Goal: Task Accomplishment & Management: Use online tool/utility

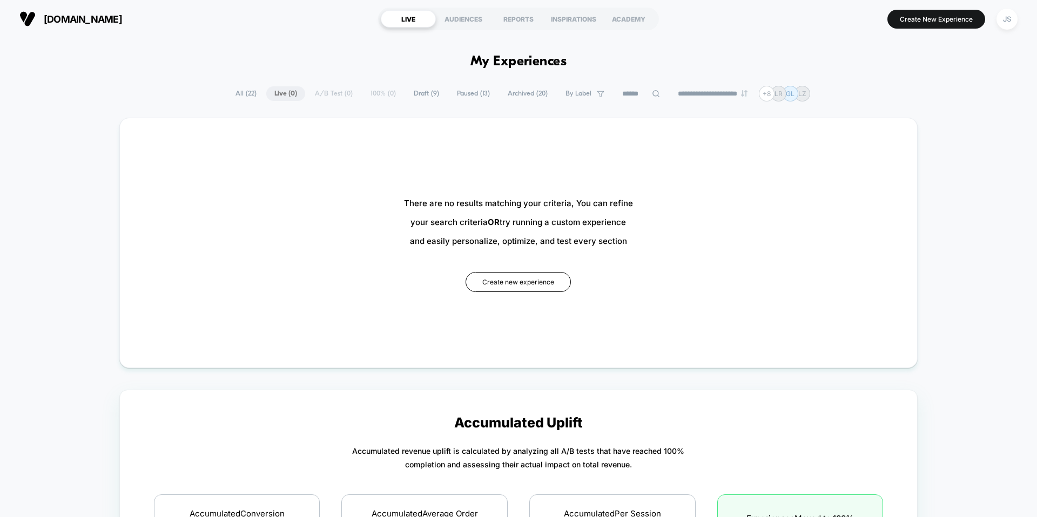
click at [449, 90] on span "Paused ( 13 )" at bounding box center [473, 93] width 49 height 15
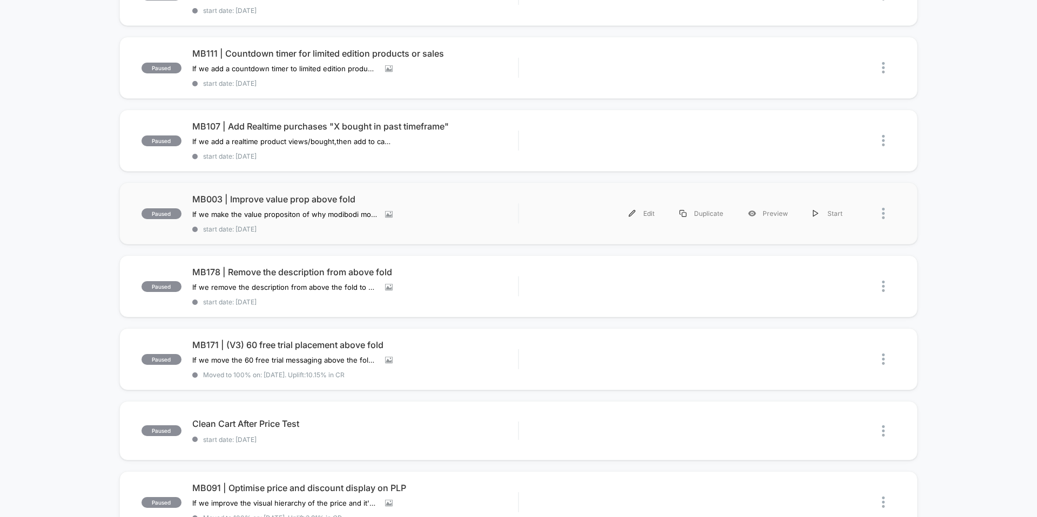
scroll to position [398, 0]
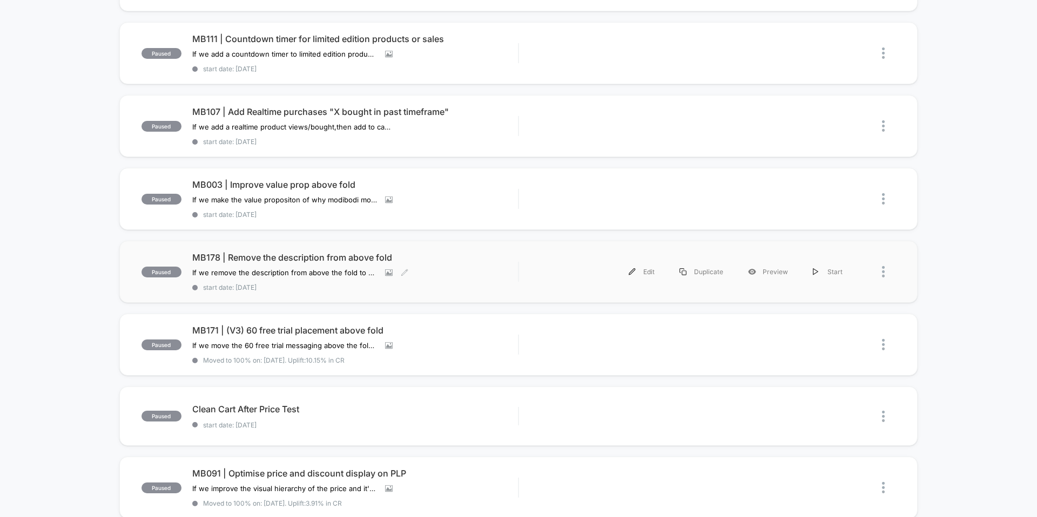
click at [306, 266] on div "MB178 | Remove the description from above fold If we remove the description fro…" at bounding box center [355, 271] width 326 height 39
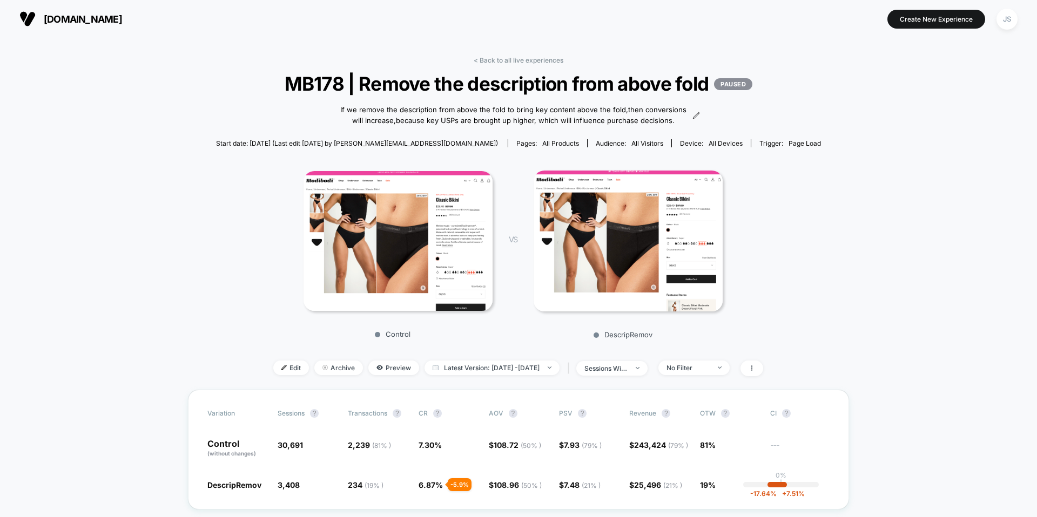
scroll to position [87, 0]
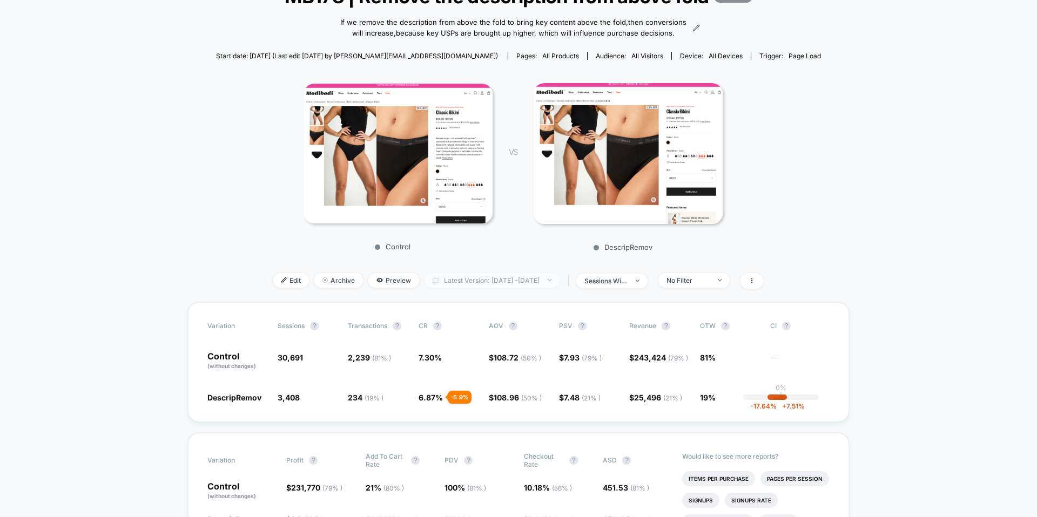
click at [455, 287] on span "Latest Version: Sep 30, 2025 - Oct 13, 2025" at bounding box center [492, 280] width 135 height 15
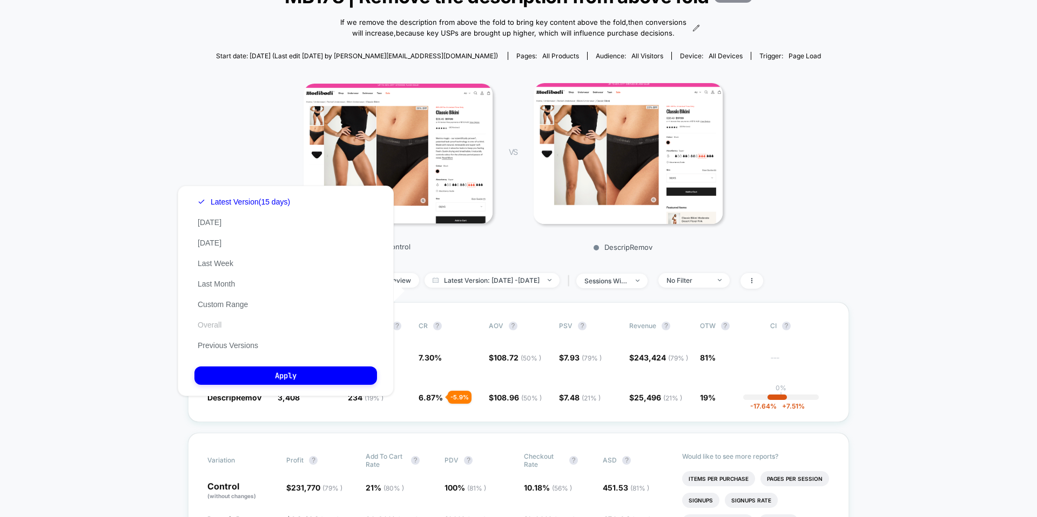
click at [220, 325] on button "Overall" at bounding box center [209, 325] width 30 height 10
click at [261, 376] on button "Apply" at bounding box center [285, 376] width 183 height 18
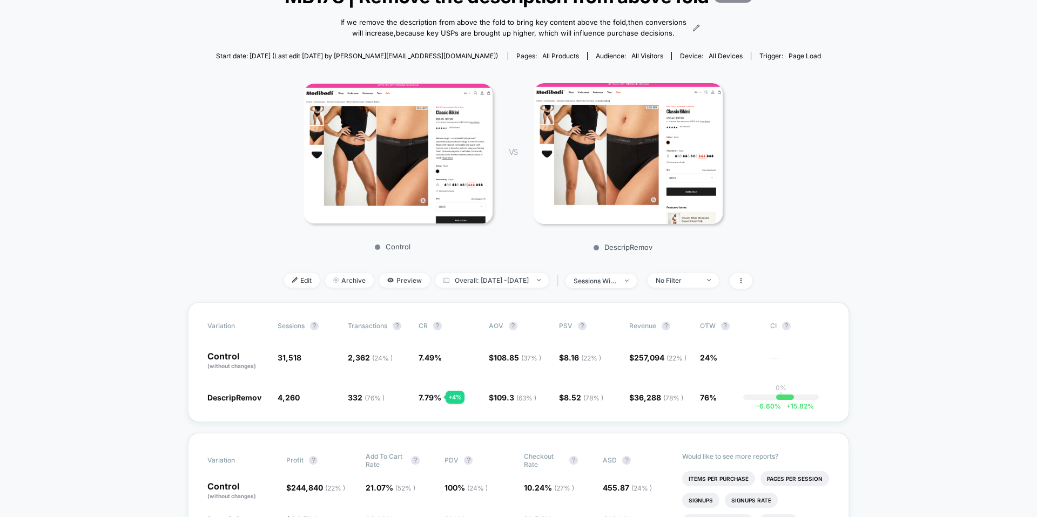
click at [446, 288] on span "Overall: Sep 30, 2025 - Oct 13, 2025" at bounding box center [491, 280] width 113 height 15
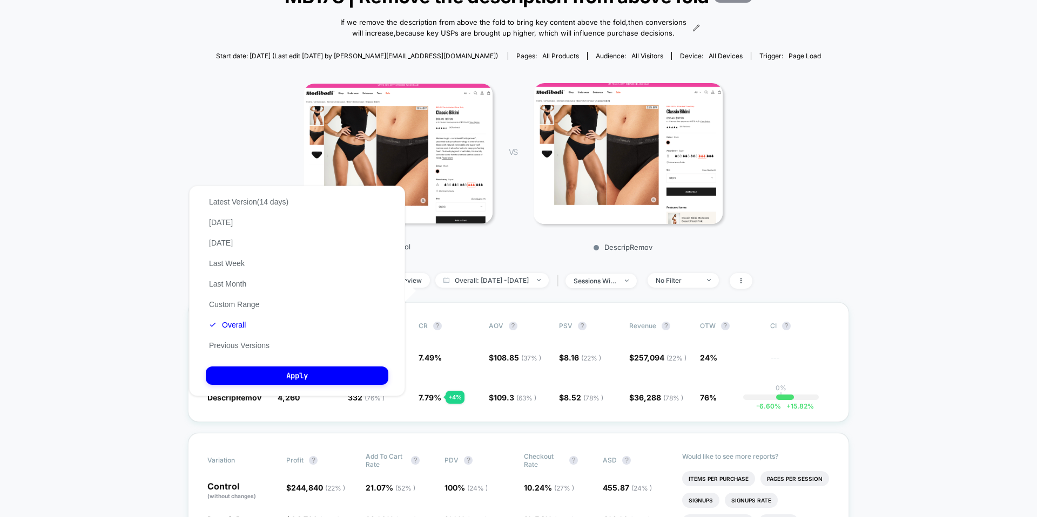
click at [270, 329] on div "Latest Version (14 days) Today Yesterday Last Week Last Month Custom Range Over…" at bounding box center [249, 274] width 86 height 164
click at [255, 378] on button "Apply" at bounding box center [297, 376] width 183 height 18
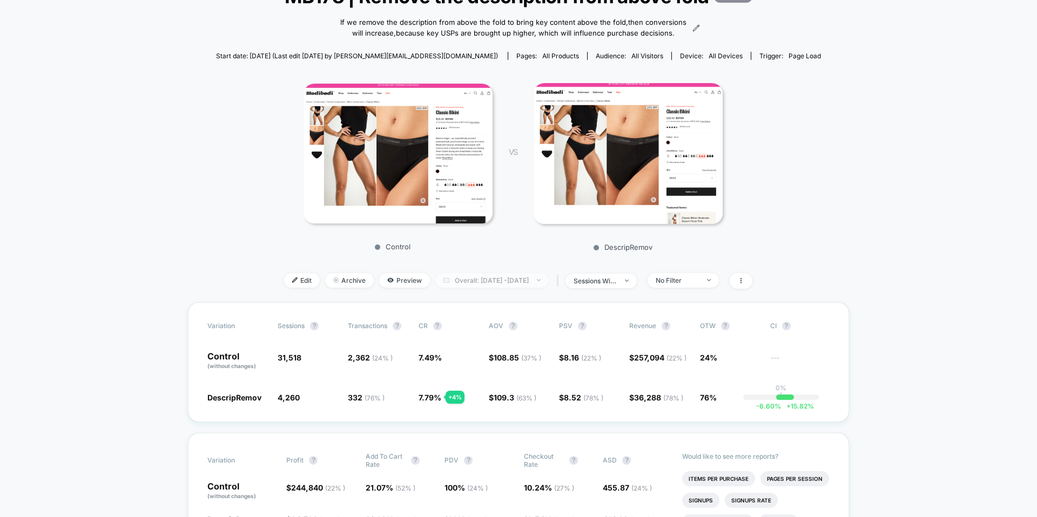
click at [435, 288] on span "Overall: Sep 30, 2025 - Oct 13, 2025" at bounding box center [491, 280] width 113 height 15
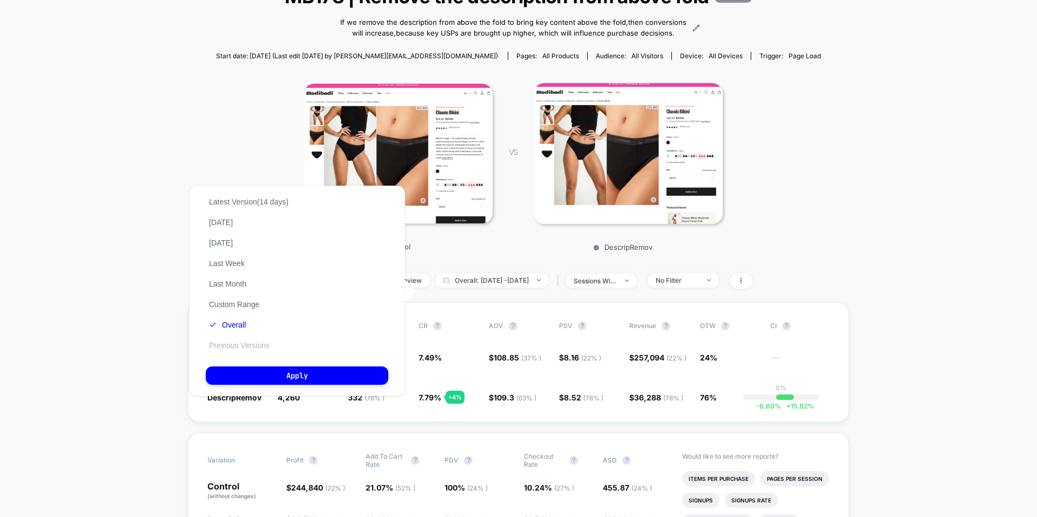
click at [237, 347] on button "Previous Versions" at bounding box center [239, 346] width 67 height 10
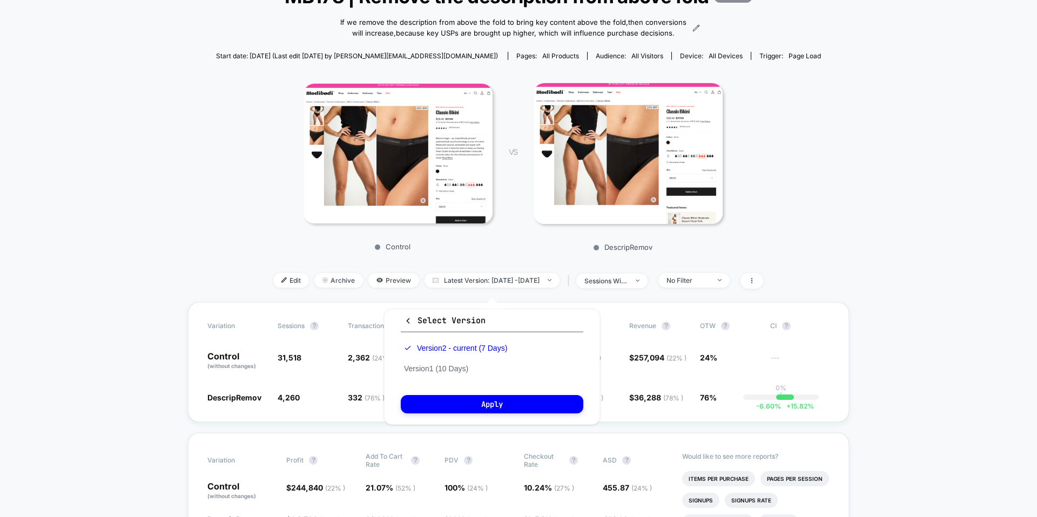
click at [429, 374] on div "Version 2 - current (7 Days) Version 1 (10 Days)" at bounding box center [456, 358] width 110 height 41
click at [433, 364] on div "Version 2 - current (7 Days) Version 1 (10 Days)" at bounding box center [456, 358] width 110 height 41
click at [432, 391] on div "Select Version Version 2 - current (7 Days) Version 1 (10 Days) Apply" at bounding box center [492, 367] width 216 height 116
click at [430, 369] on button "Version 1 (10 Days)" at bounding box center [436, 369] width 71 height 10
click at [434, 399] on button "Apply" at bounding box center [492, 404] width 183 height 18
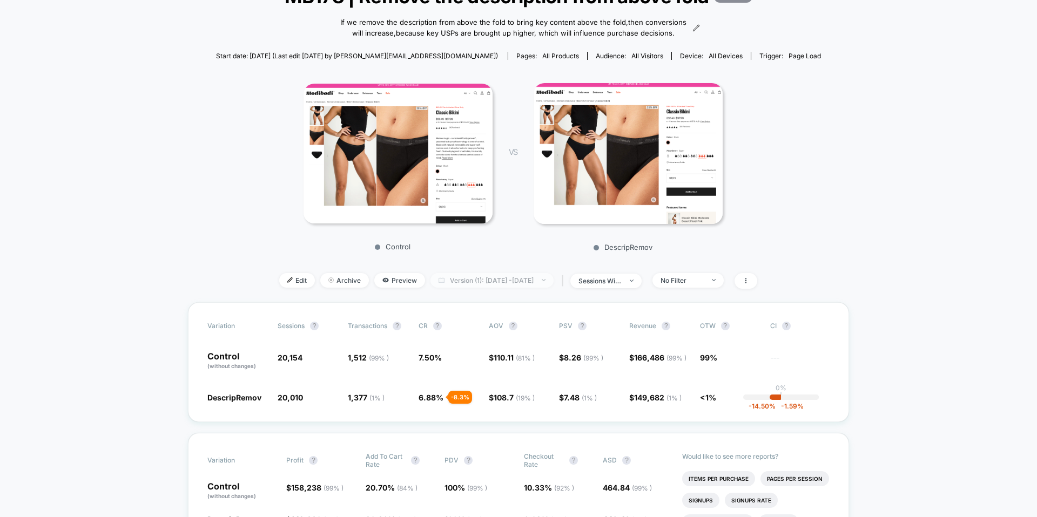
click at [477, 288] on span "Version (1): Sep 22, 2025 - Oct 1, 2025" at bounding box center [491, 280] width 123 height 15
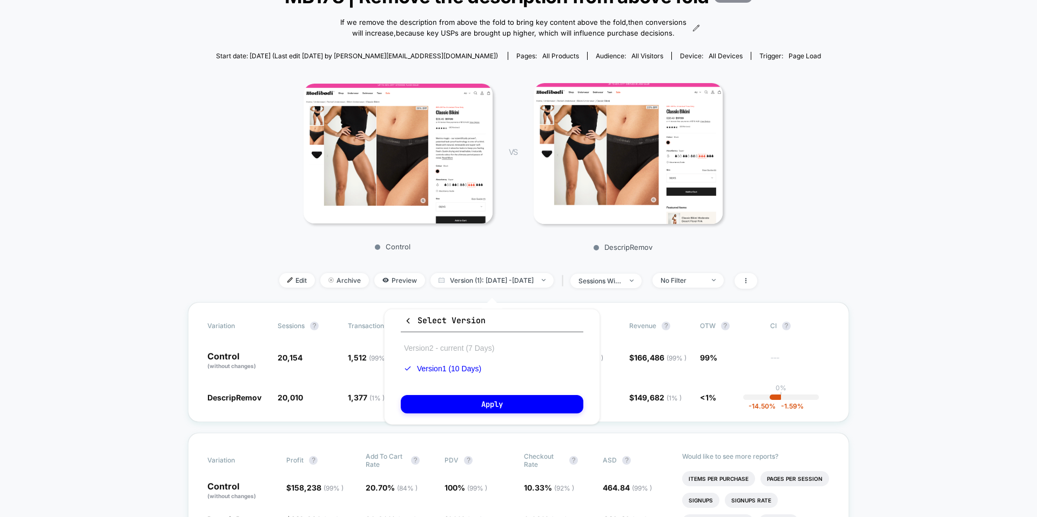
click at [429, 351] on button "Version 2 - current (7 Days)" at bounding box center [449, 349] width 97 height 10
click at [430, 368] on button "Version 1 (10 Days)" at bounding box center [436, 369] width 71 height 10
click at [406, 321] on icon "button" at bounding box center [408, 321] width 8 height 8
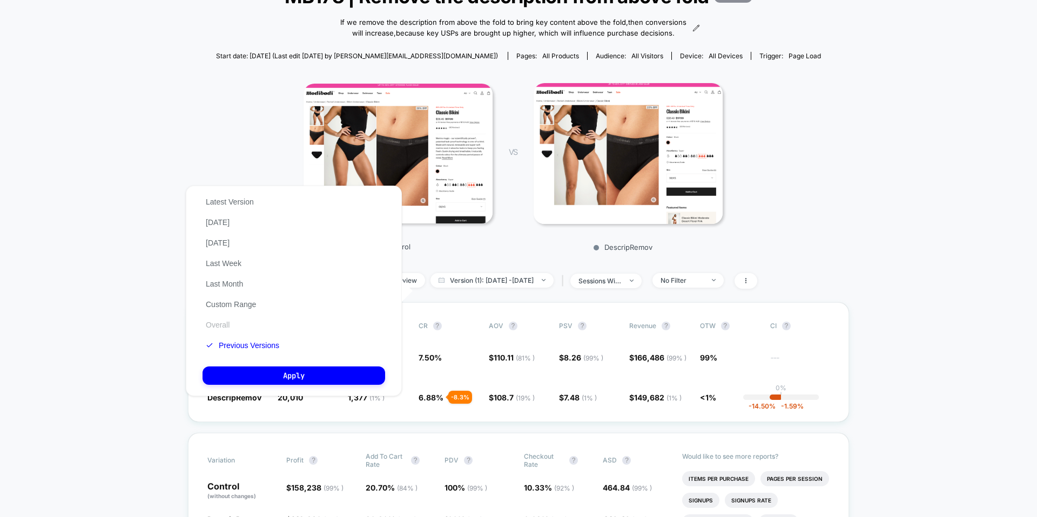
click at [212, 323] on button "Overall" at bounding box center [218, 325] width 30 height 10
click at [236, 369] on button "Apply" at bounding box center [294, 376] width 183 height 18
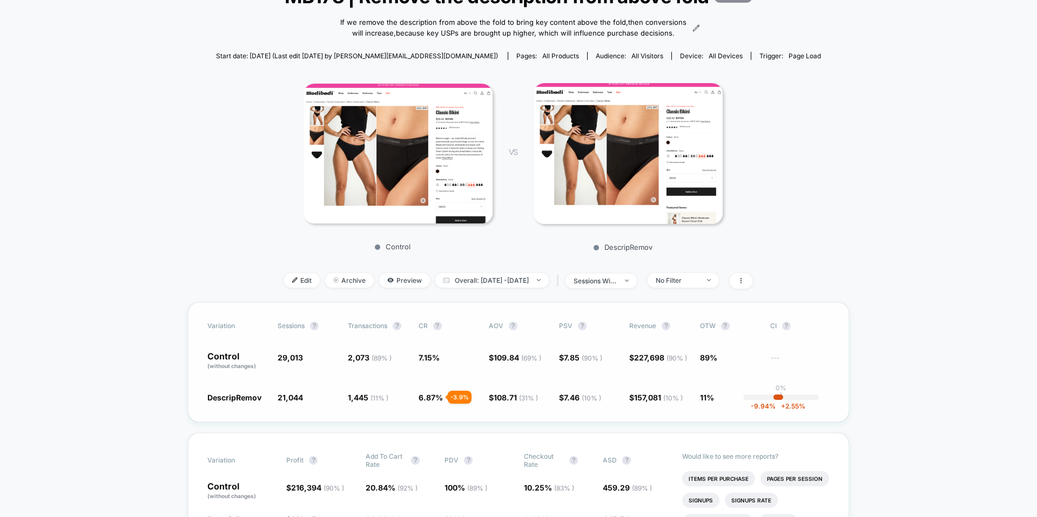
scroll to position [214, 0]
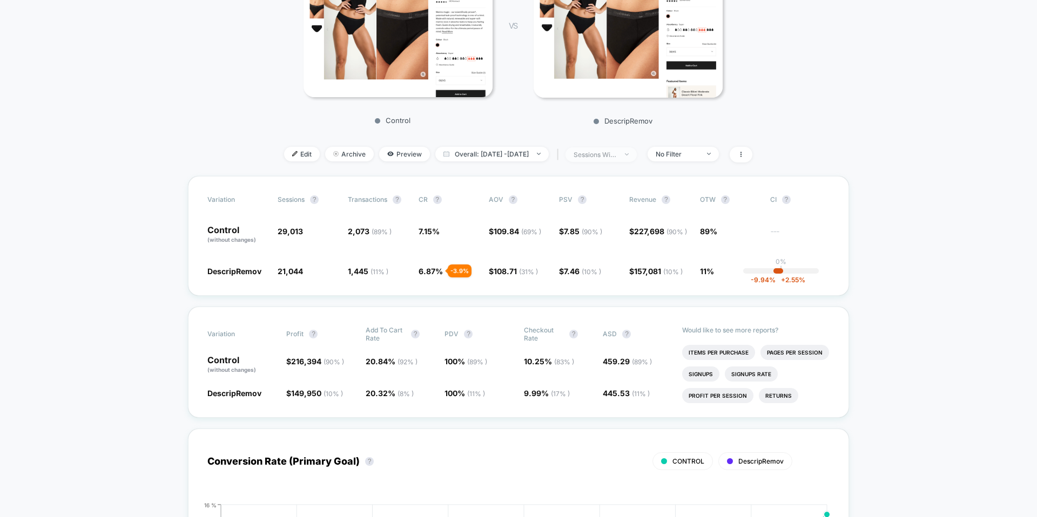
click at [628, 162] on span "sessions with impression" at bounding box center [601, 154] width 71 height 15
click at [582, 207] on span "Sessions" at bounding box center [579, 205] width 31 height 9
click at [578, 274] on button "Save" at bounding box center [611, 280] width 128 height 18
click at [621, 162] on span "sessions" at bounding box center [601, 154] width 71 height 15
click at [605, 225] on span "Sessions with impressions" at bounding box center [609, 227] width 91 height 9
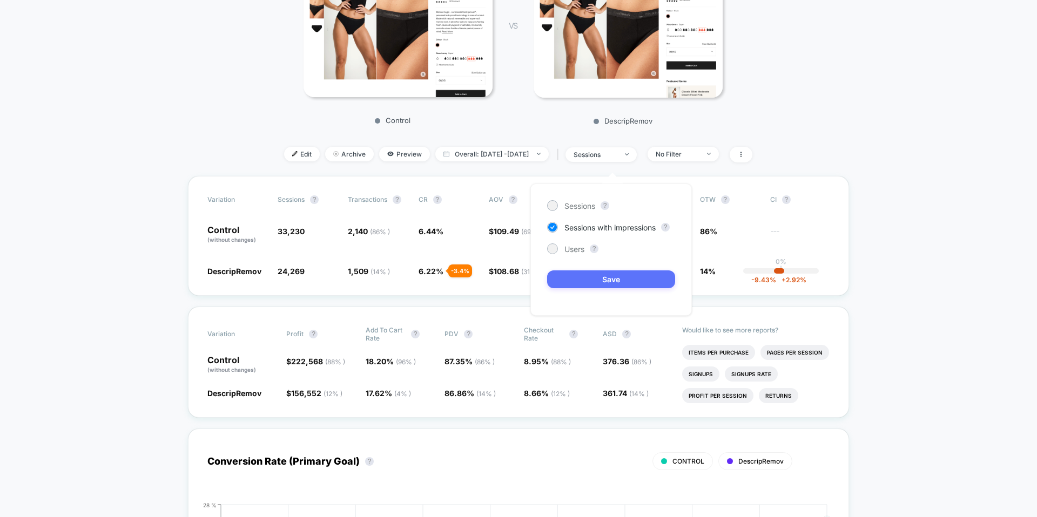
click at [603, 275] on button "Save" at bounding box center [611, 280] width 128 height 18
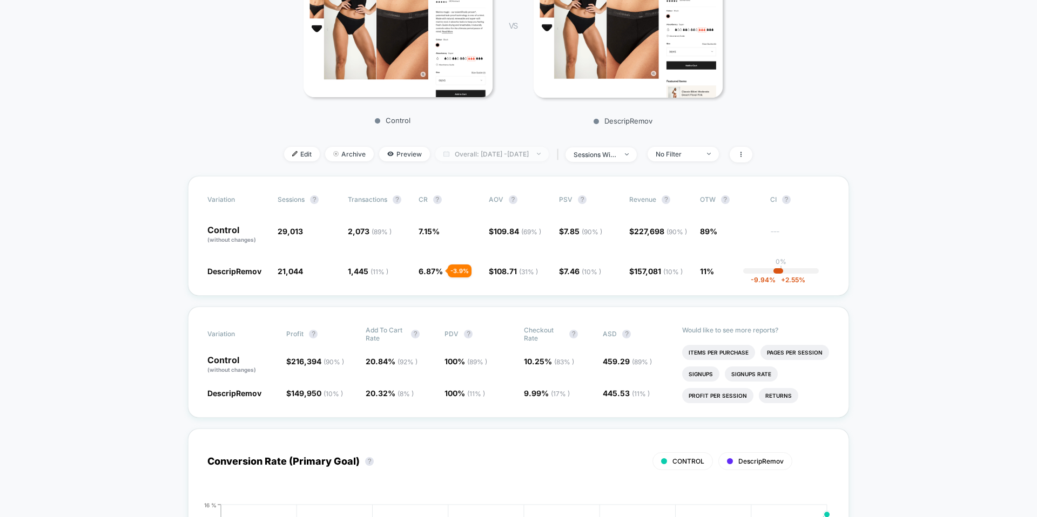
click at [489, 160] on span "Overall: Sep 22, 2025 - Oct 1, 2025" at bounding box center [491, 154] width 113 height 15
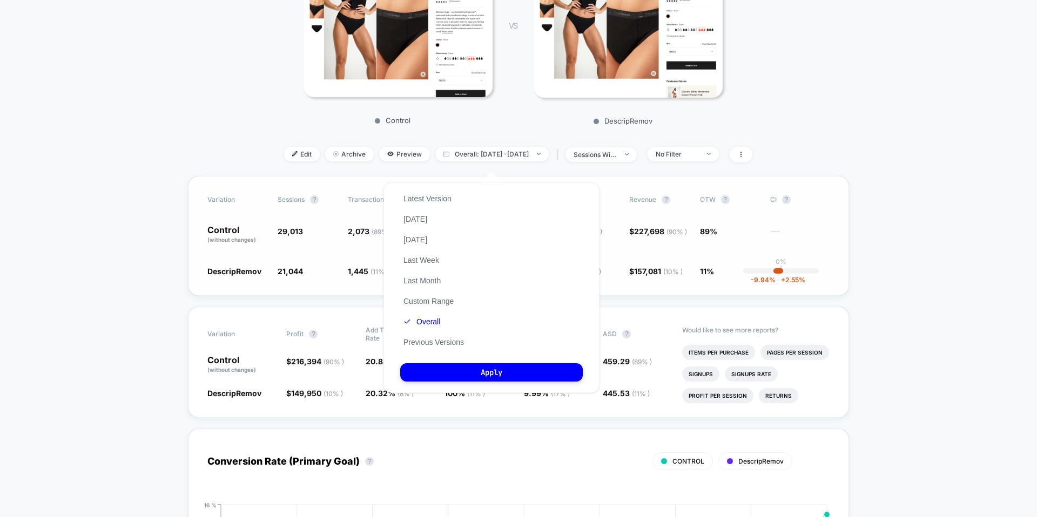
click at [794, 222] on div "Variation Sessions ? Transactions ? CR ? AOV ? PSV ? Revenue ? OTW ? CI ? Contr…" at bounding box center [518, 236] width 661 height 120
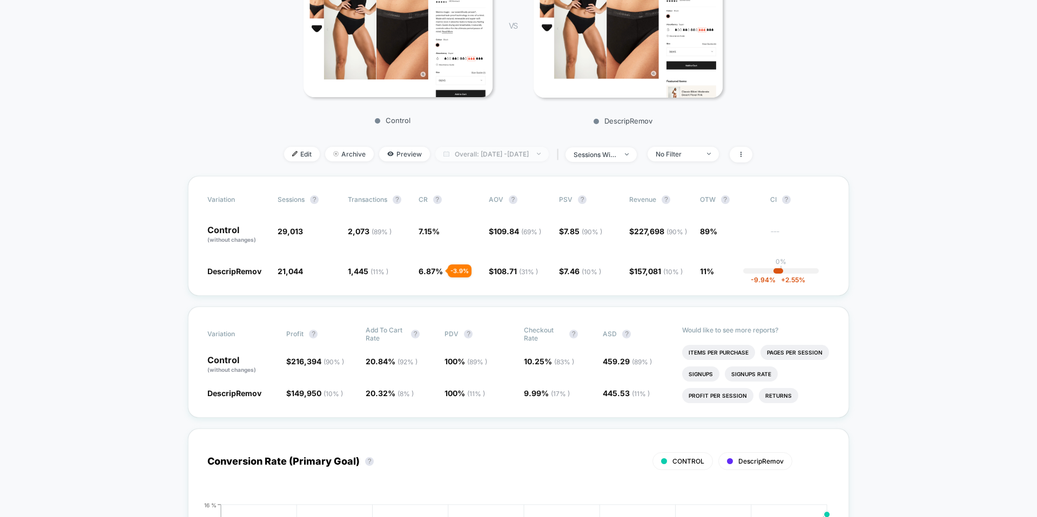
click at [496, 161] on span "Overall: Sep 22, 2025 - Oct 1, 2025" at bounding box center [491, 154] width 113 height 15
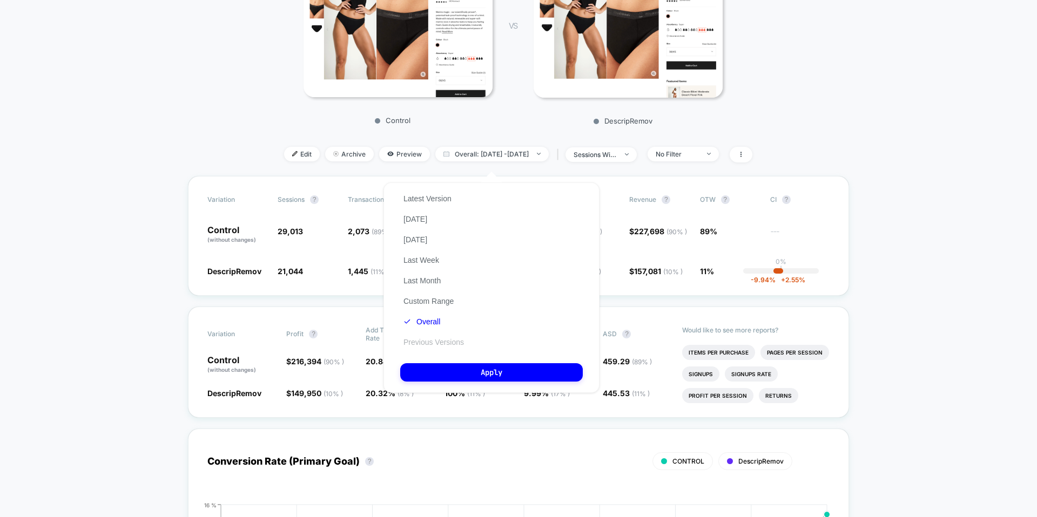
click at [448, 339] on button "Previous Versions" at bounding box center [433, 343] width 67 height 10
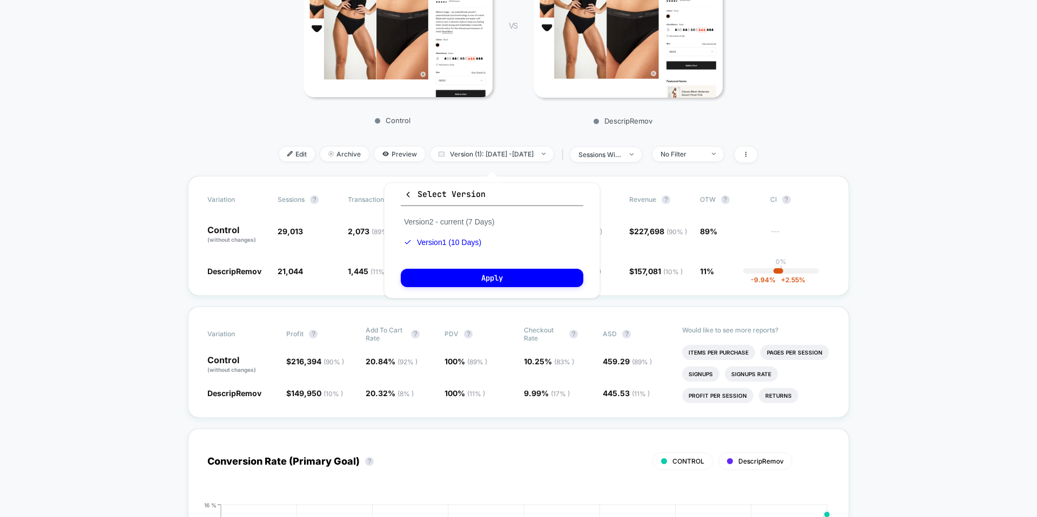
drag, startPoint x: 459, startPoint y: 219, endPoint x: 460, endPoint y: 251, distance: 32.4
click at [459, 219] on button "Version 2 - current (7 Days)" at bounding box center [449, 222] width 97 height 10
click at [460, 268] on div "Select Version Version 2 - current (7 Days) Version 1 (10 Days) Apply" at bounding box center [492, 241] width 216 height 116
click at [462, 280] on button "Apply" at bounding box center [492, 278] width 183 height 18
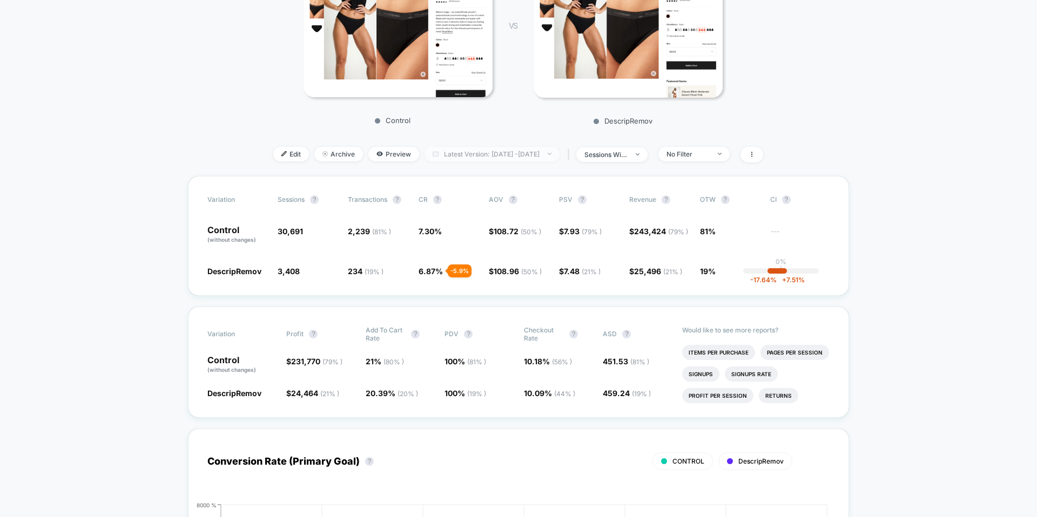
click at [496, 161] on span "Latest Version: Sep 30, 2025 - Oct 6, 2025" at bounding box center [492, 154] width 135 height 15
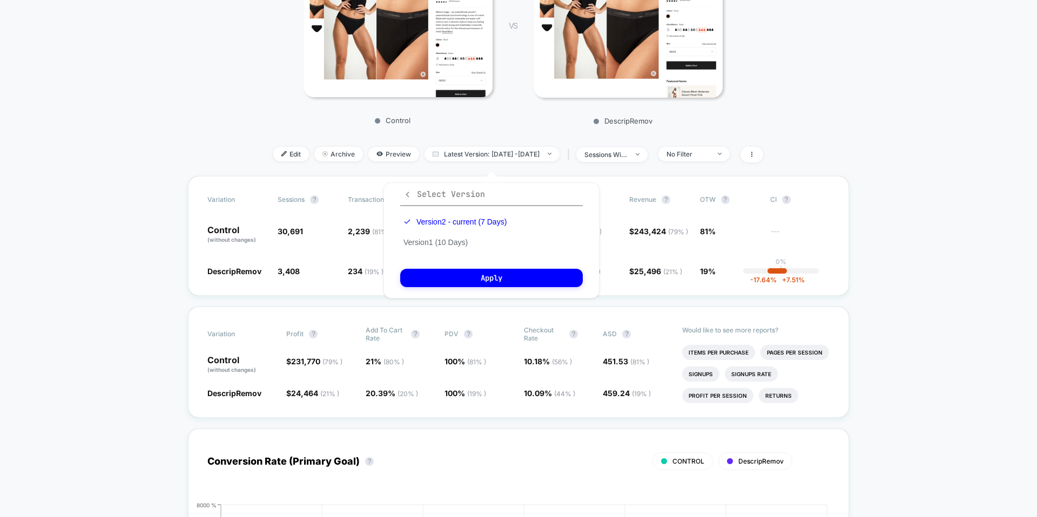
click at [412, 193] on span "Select Version" at bounding box center [444, 194] width 82 height 11
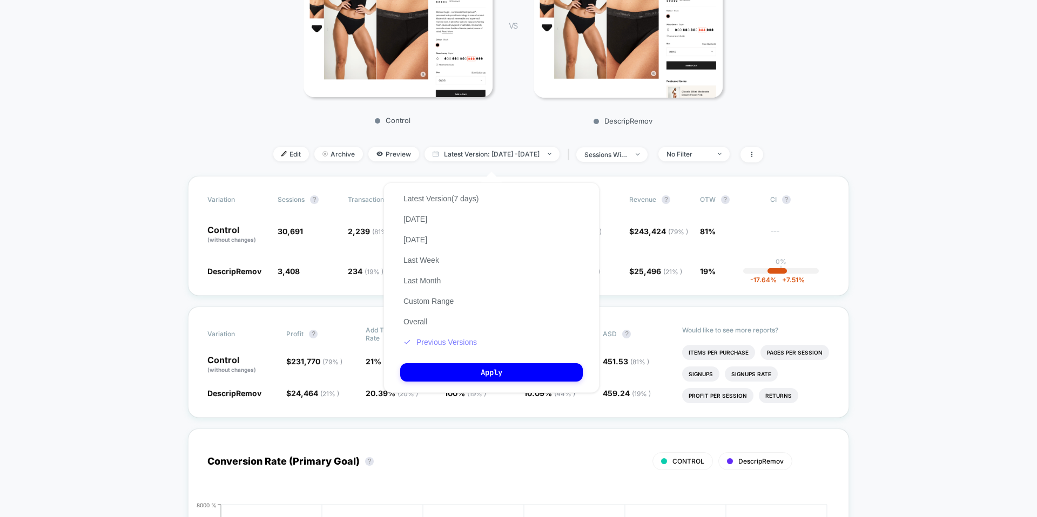
click at [430, 342] on button "Previous Versions" at bounding box center [440, 343] width 80 height 10
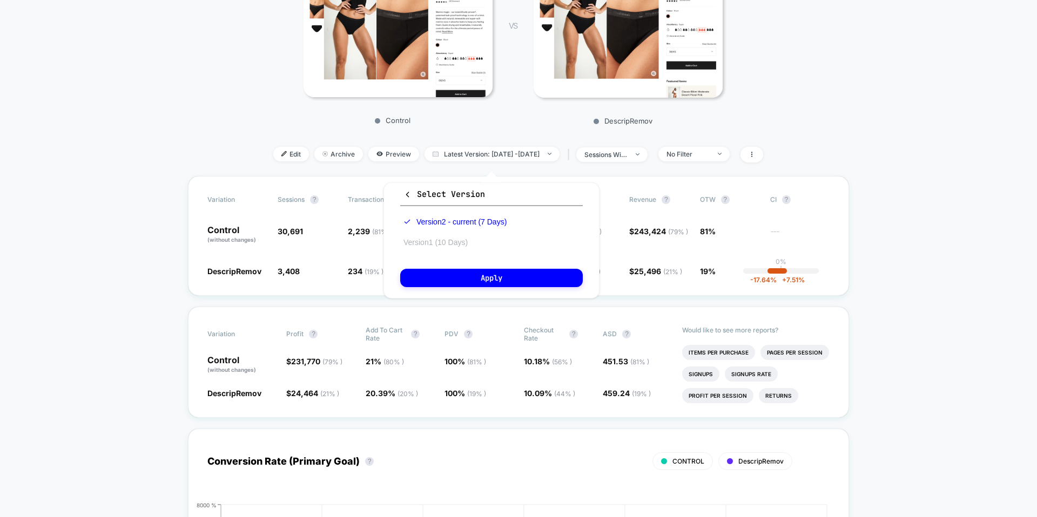
click at [444, 247] on button "Version 1 (10 Days)" at bounding box center [435, 243] width 71 height 10
click at [452, 279] on button "Apply" at bounding box center [491, 278] width 183 height 18
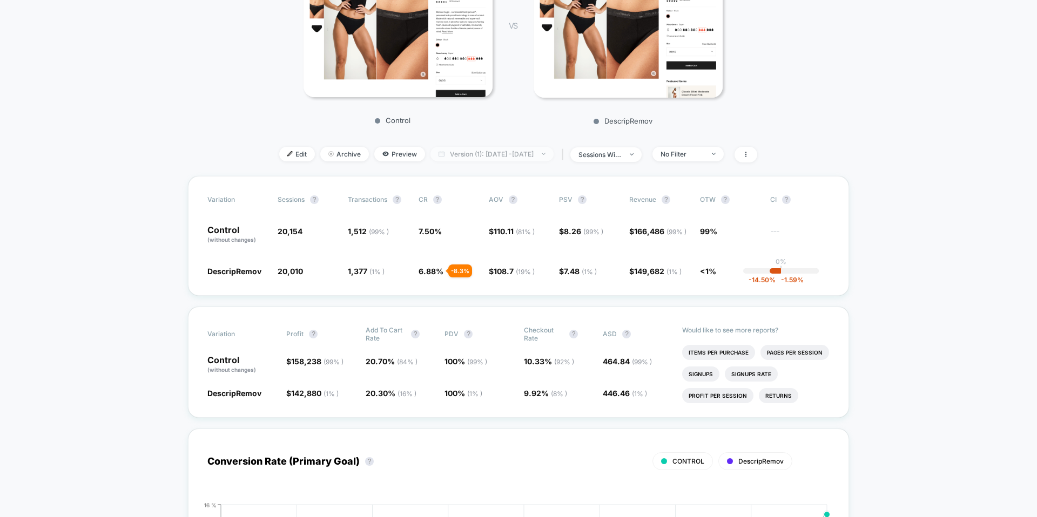
click at [468, 161] on span "Version (1): Sep 22, 2025 - Oct 1, 2025" at bounding box center [491, 154] width 123 height 15
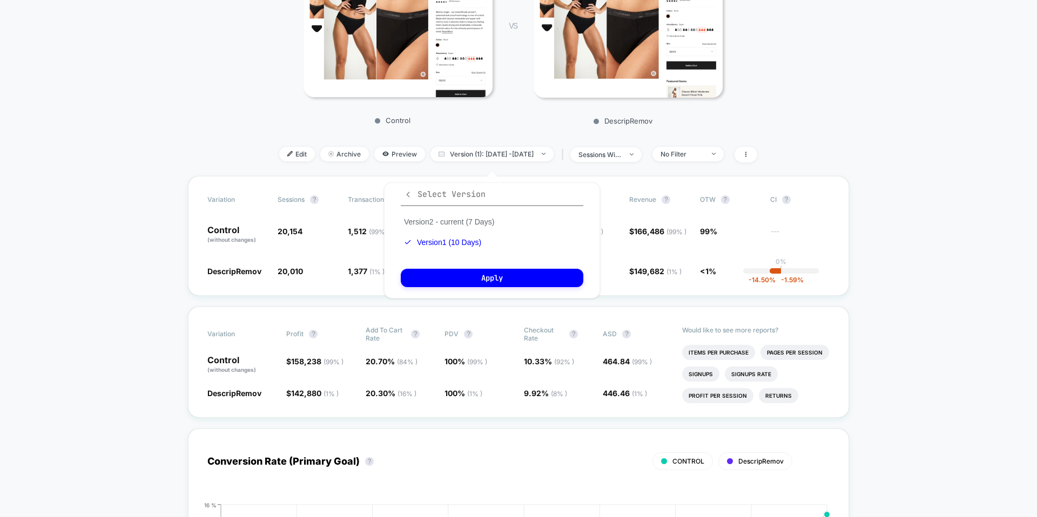
click at [406, 195] on icon "button" at bounding box center [408, 195] width 8 height 8
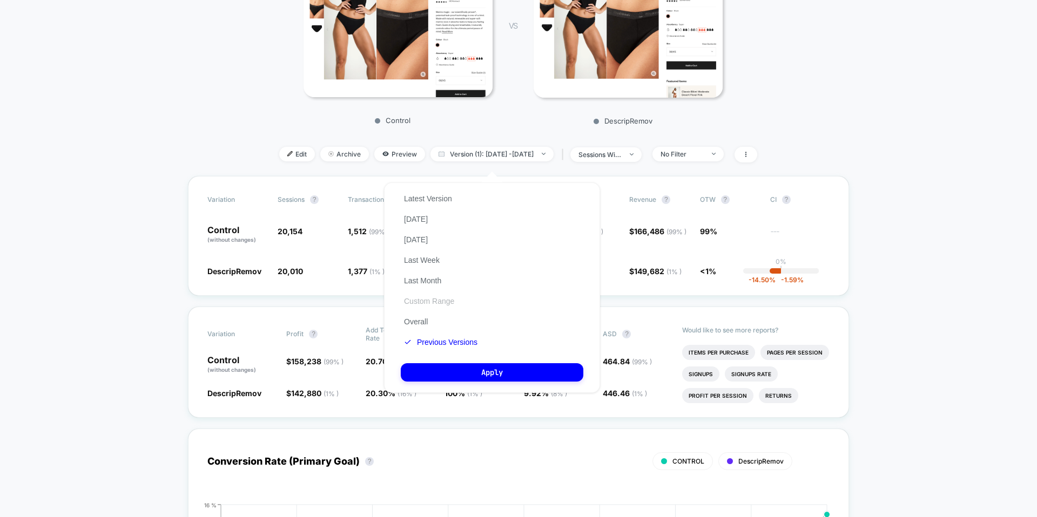
click at [427, 301] on button "Custom Range" at bounding box center [429, 302] width 57 height 10
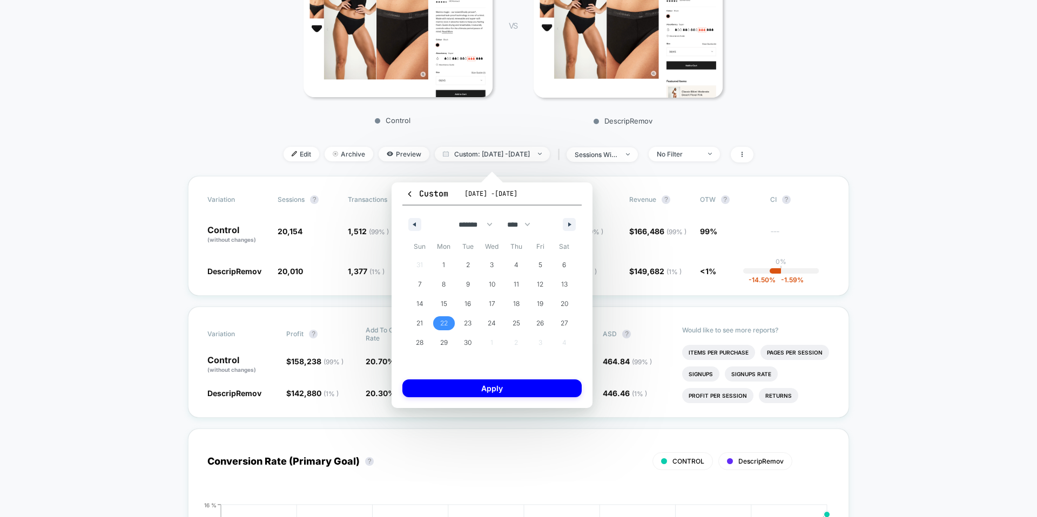
click at [440, 323] on span "22" at bounding box center [444, 323] width 8 height 19
click at [558, 226] on div "******* ******** ***** ***** *** **** **** ****** ********* ******* ******** **…" at bounding box center [491, 222] width 179 height 32
click at [573, 221] on button "button" at bounding box center [569, 224] width 13 height 13
click at [518, 283] on span "9" at bounding box center [516, 285] width 24 height 14
select select "*"
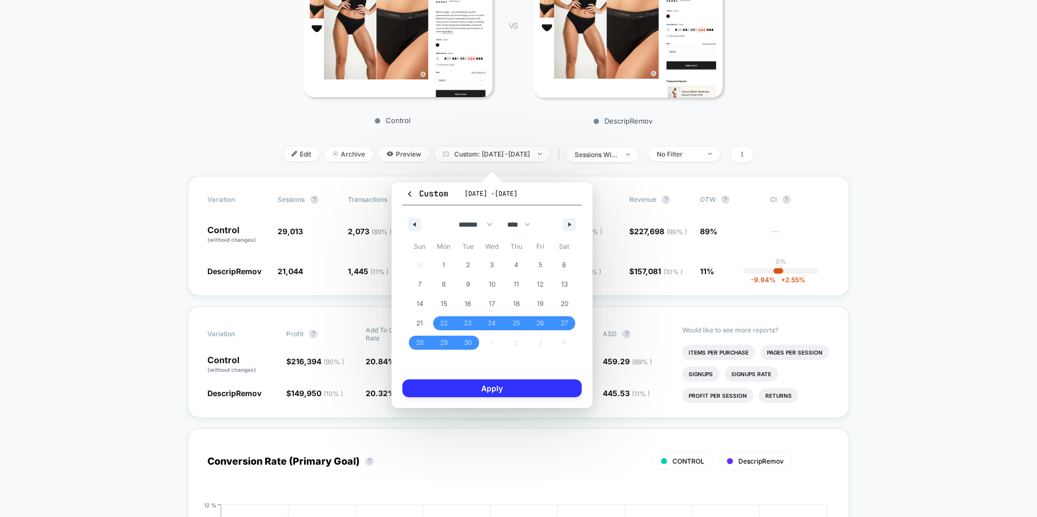
click at [512, 392] on button "Apply" at bounding box center [491, 389] width 179 height 18
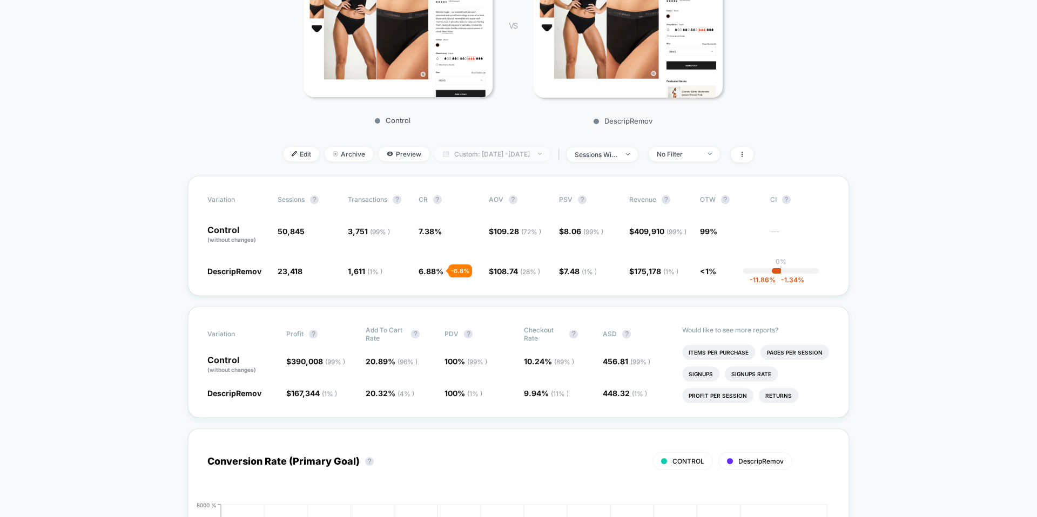
click at [500, 161] on span "Custom: Sep 22, 2025 - Oct 9, 2025" at bounding box center [492, 154] width 115 height 15
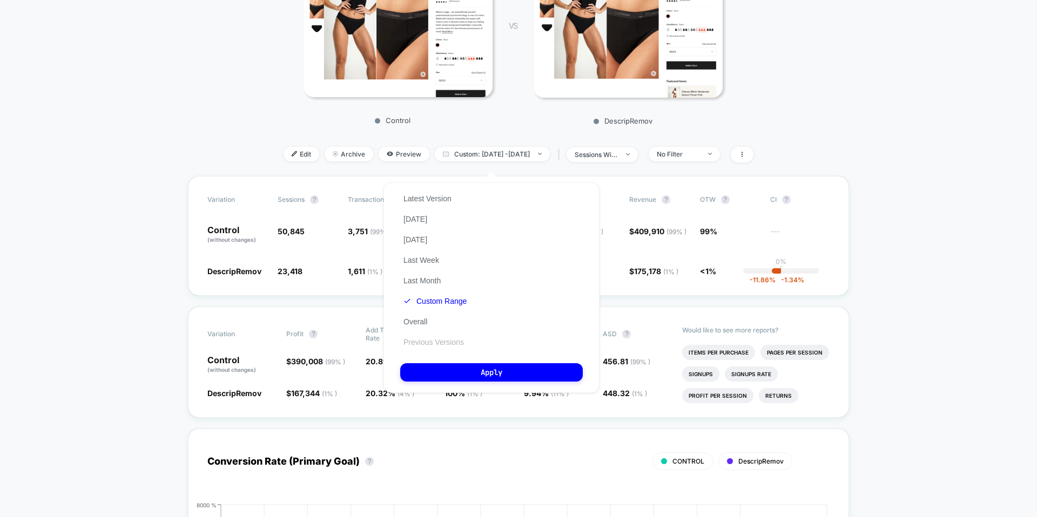
click at [440, 336] on div "Latest Version Today Yesterday Last Week Last Month Custom Range Overall Previo…" at bounding box center [435, 271] width 70 height 164
click at [442, 342] on button "Previous Versions" at bounding box center [433, 343] width 67 height 10
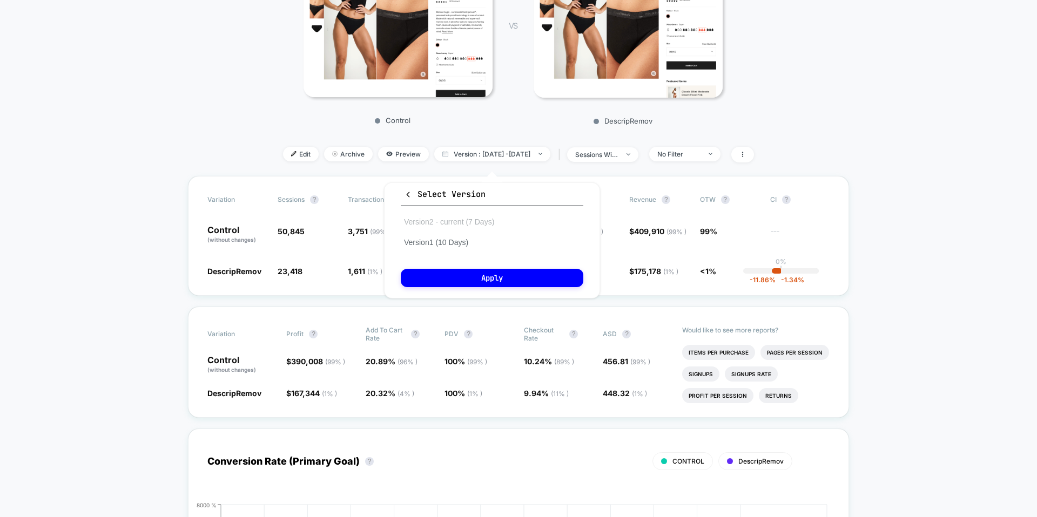
click at [452, 223] on button "Version 2 - current (7 Days)" at bounding box center [449, 222] width 97 height 10
click at [456, 260] on div "Select Version Version 2 - current (7 Days) Version 1 (10 Days) Apply" at bounding box center [492, 241] width 216 height 116
click at [459, 271] on button "Apply" at bounding box center [492, 278] width 183 height 18
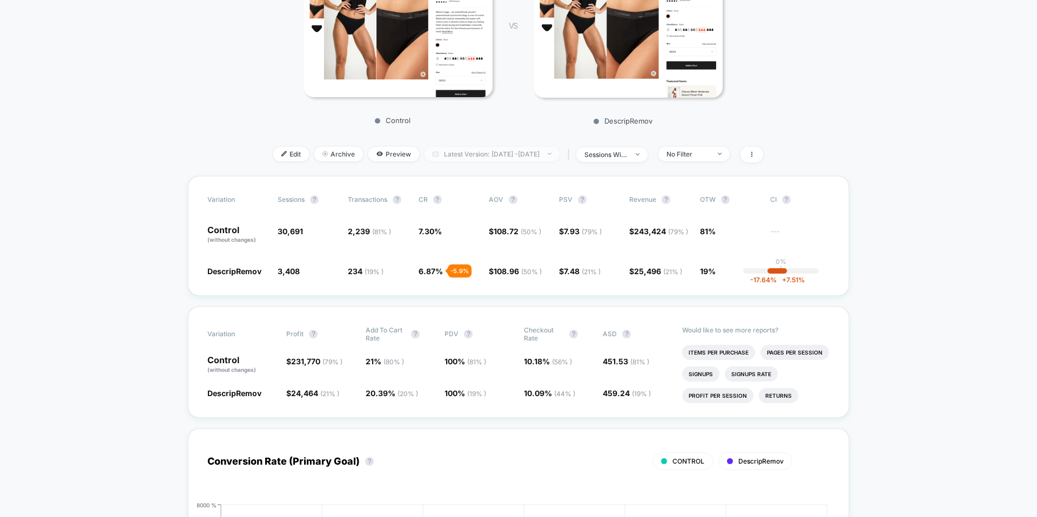
click at [469, 161] on span "Latest Version: Sep 30, 2025 - Oct 6, 2025" at bounding box center [492, 154] width 135 height 15
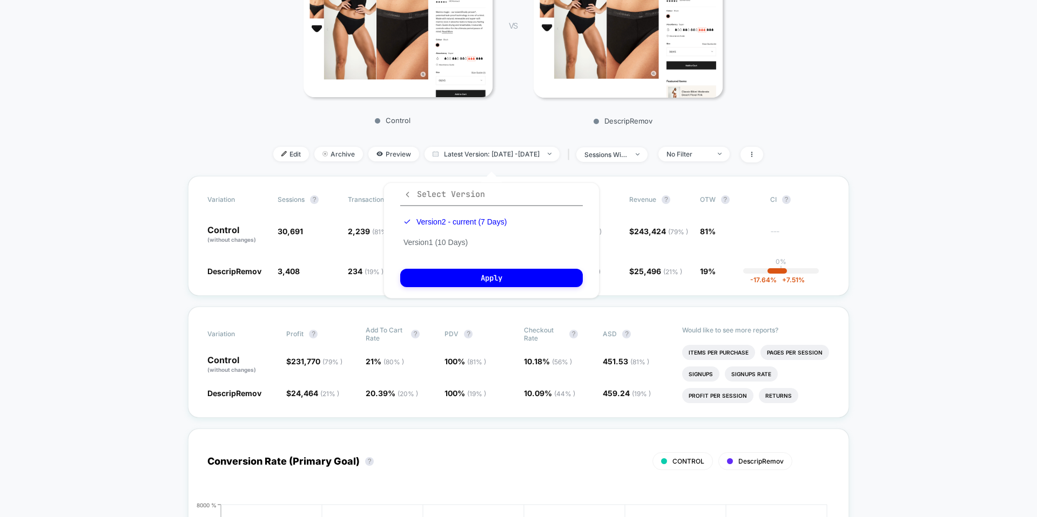
click at [413, 198] on span "Select Version" at bounding box center [444, 194] width 82 height 11
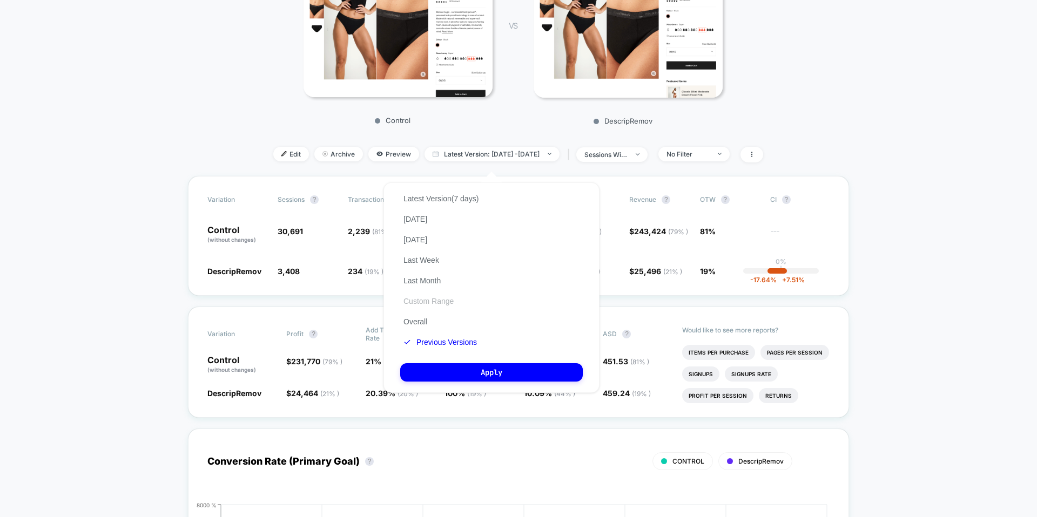
click at [427, 300] on button "Custom Range" at bounding box center [428, 302] width 57 height 10
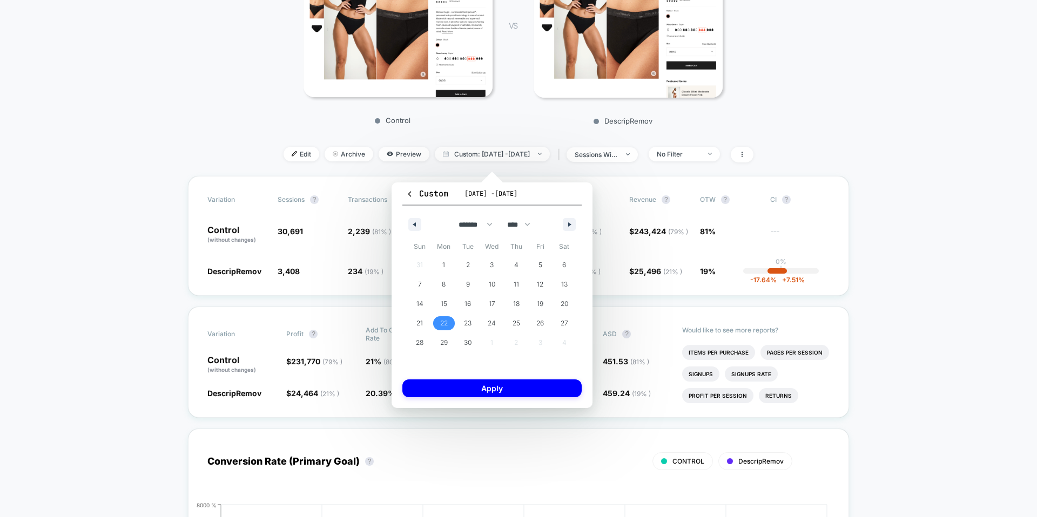
click at [440, 321] on span "22" at bounding box center [444, 323] width 8 height 19
click at [566, 225] on button "button" at bounding box center [569, 224] width 13 height 13
click at [445, 283] on span "6" at bounding box center [444, 284] width 4 height 19
select select "*"
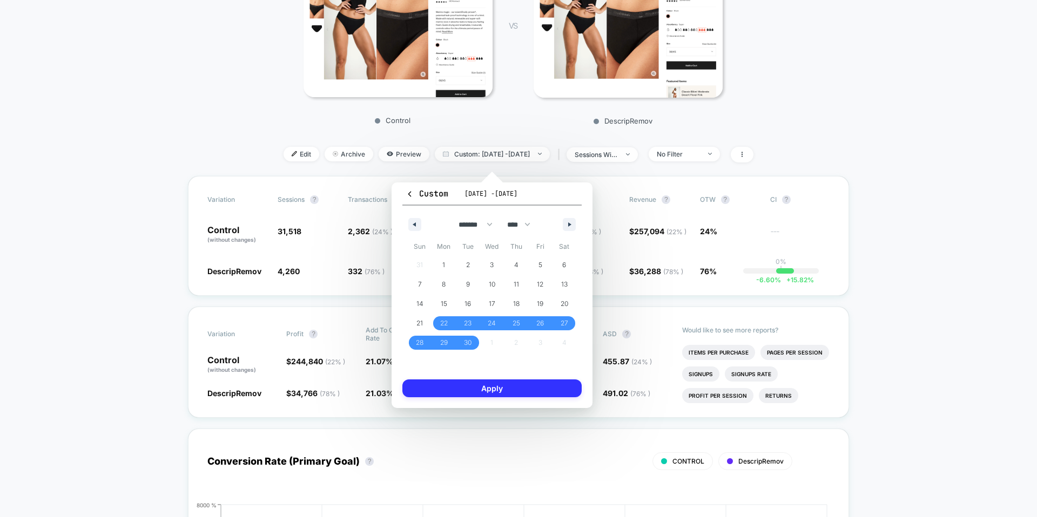
click at [456, 390] on button "Apply" at bounding box center [491, 389] width 179 height 18
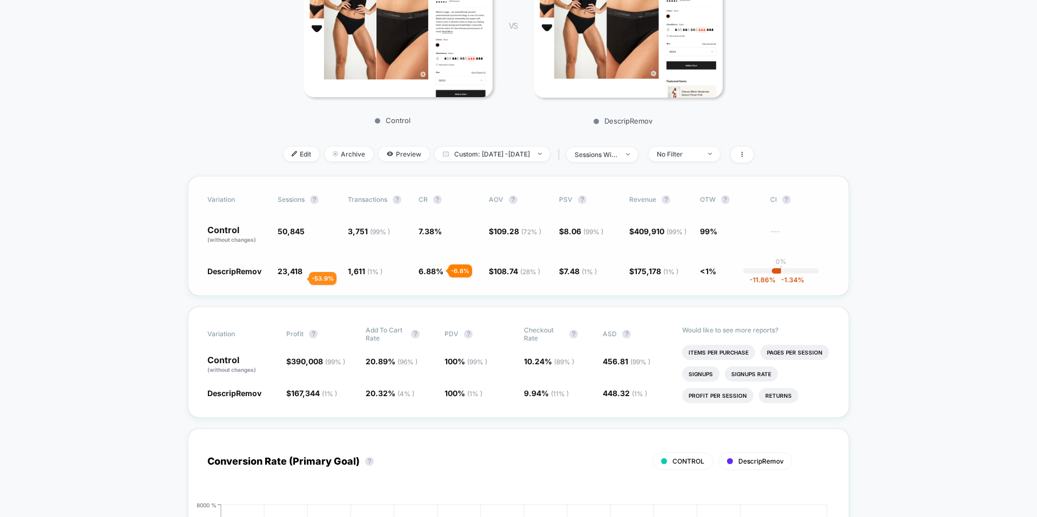
click at [296, 276] on span "23,418" at bounding box center [290, 271] width 25 height 9
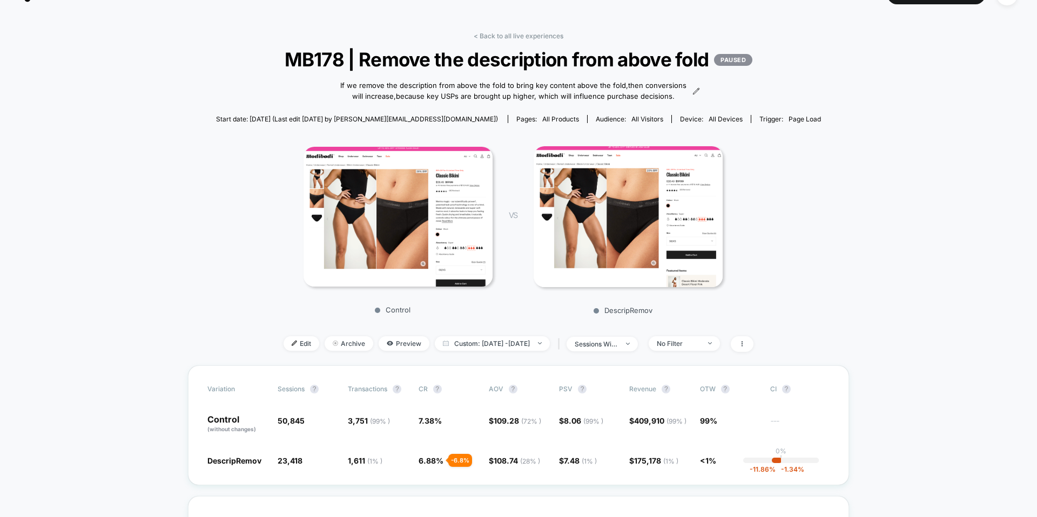
scroll to position [25, 0]
click at [519, 362] on div "< Back to all live experiences MB178 | Remove the description from above fold P…" at bounding box center [518, 198] width 605 height 334
click at [493, 351] on span "Custom: Sep 22, 2025 - Oct 6, 2025" at bounding box center [492, 343] width 115 height 15
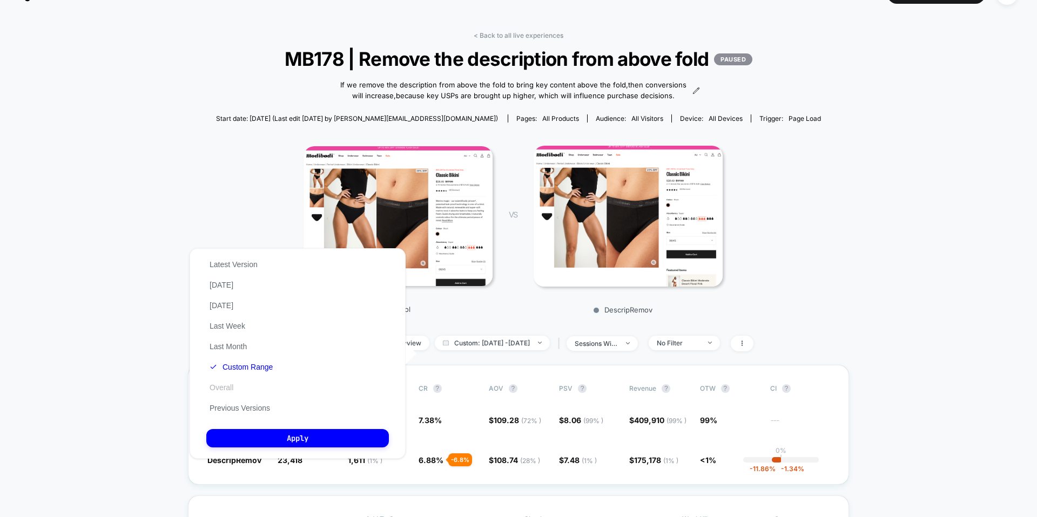
click at [217, 389] on button "Overall" at bounding box center [221, 388] width 30 height 10
click at [245, 441] on button "Apply" at bounding box center [297, 438] width 183 height 18
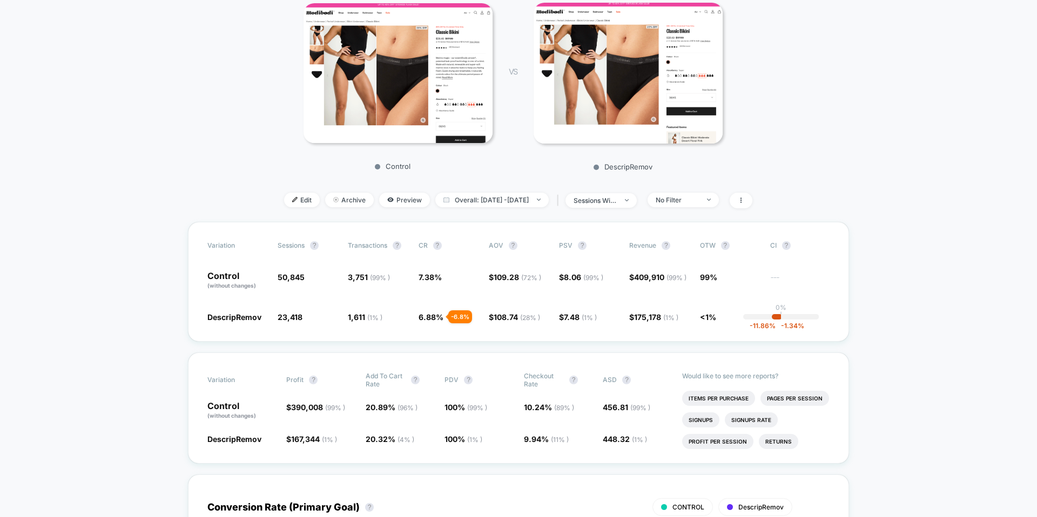
scroll to position [176, 0]
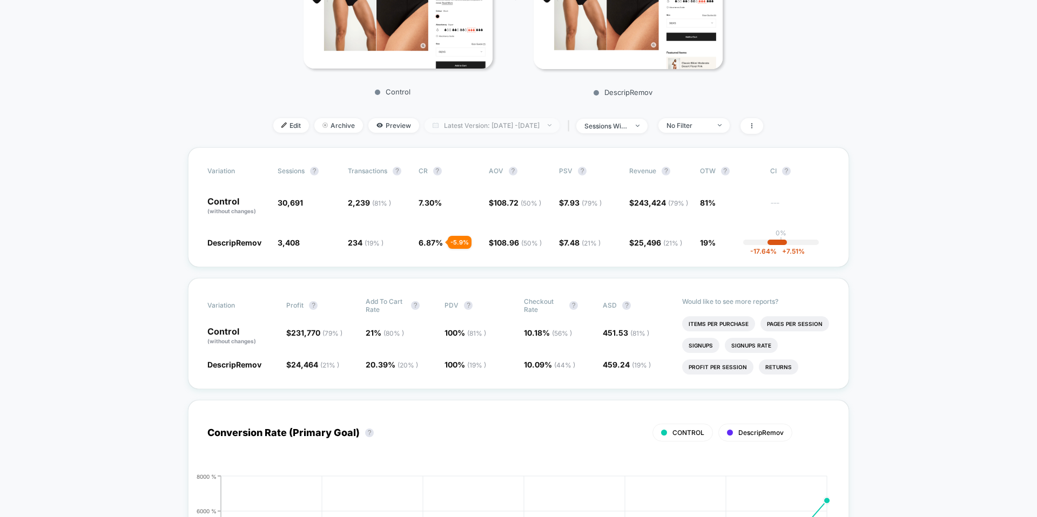
click at [469, 133] on span "Latest Version: [DATE] - [DATE]" at bounding box center [492, 125] width 135 height 15
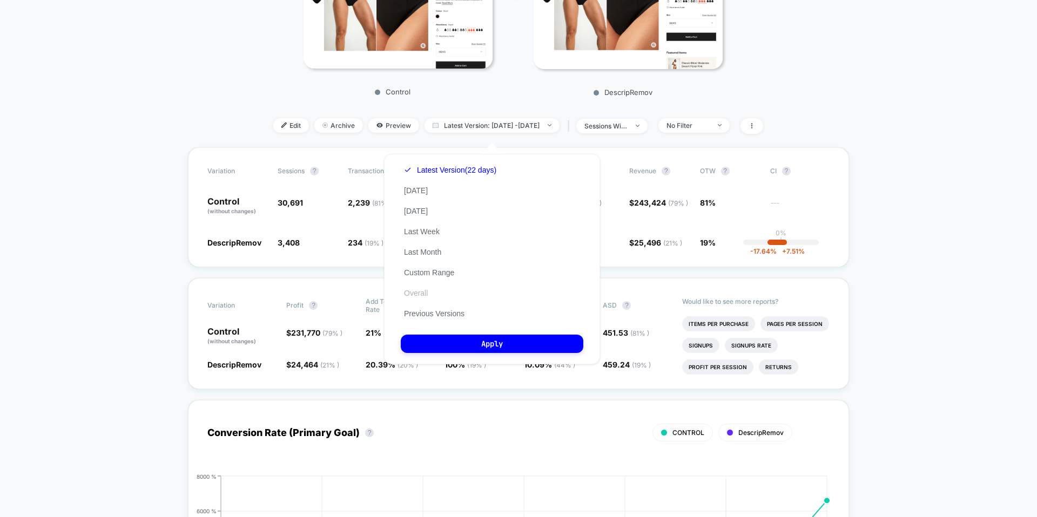
click at [410, 293] on button "Overall" at bounding box center [416, 293] width 30 height 10
click at [434, 345] on button "Apply" at bounding box center [492, 344] width 183 height 18
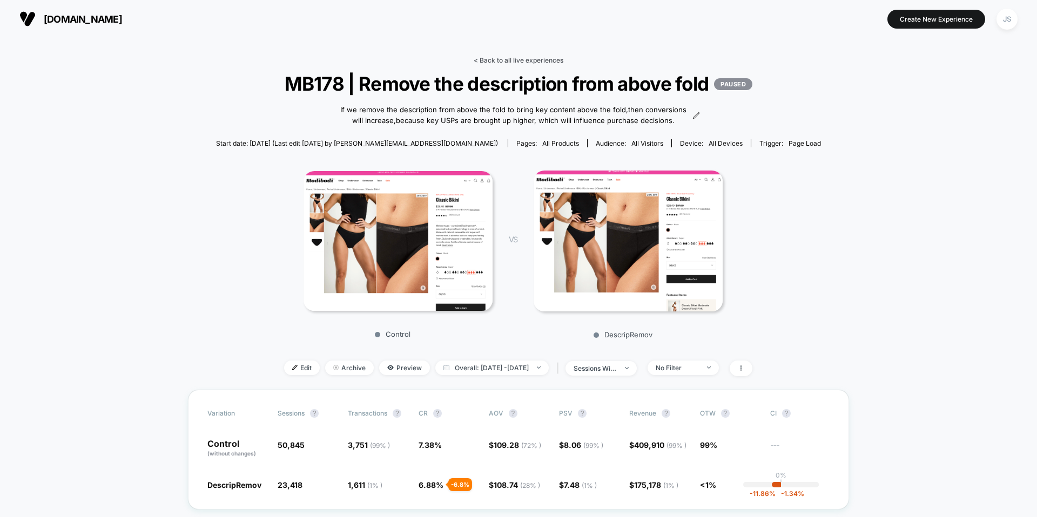
scroll to position [1, 0]
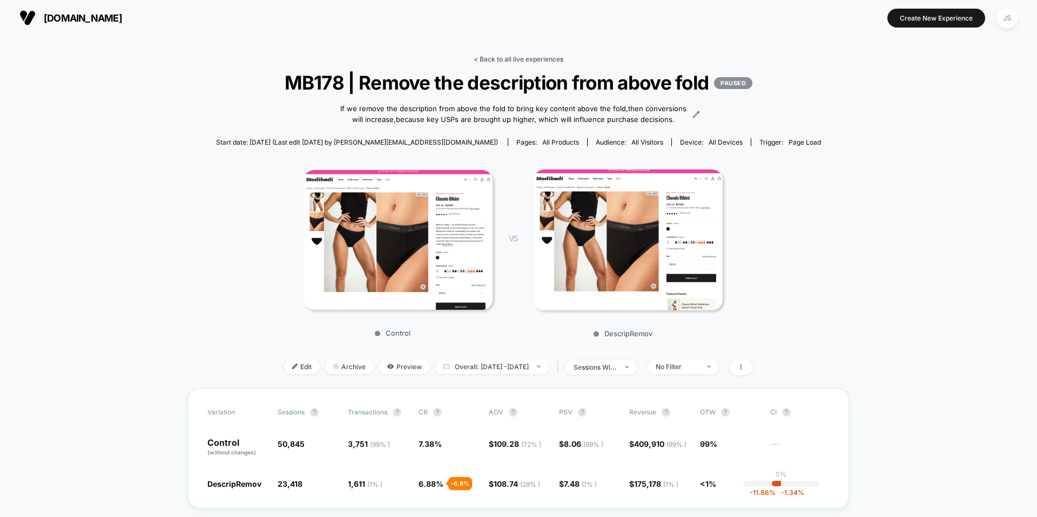
click at [482, 56] on link "< Back to all live experiences" at bounding box center [519, 59] width 90 height 8
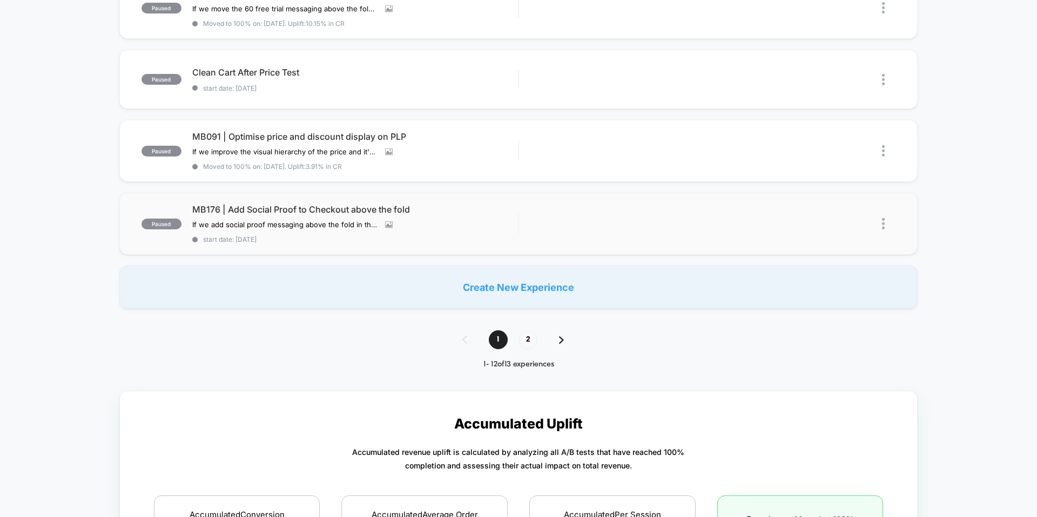
scroll to position [736, 0]
click at [299, 213] on span "MB176 | Add Social Proof to Checkout above the fold" at bounding box center [355, 209] width 326 height 11
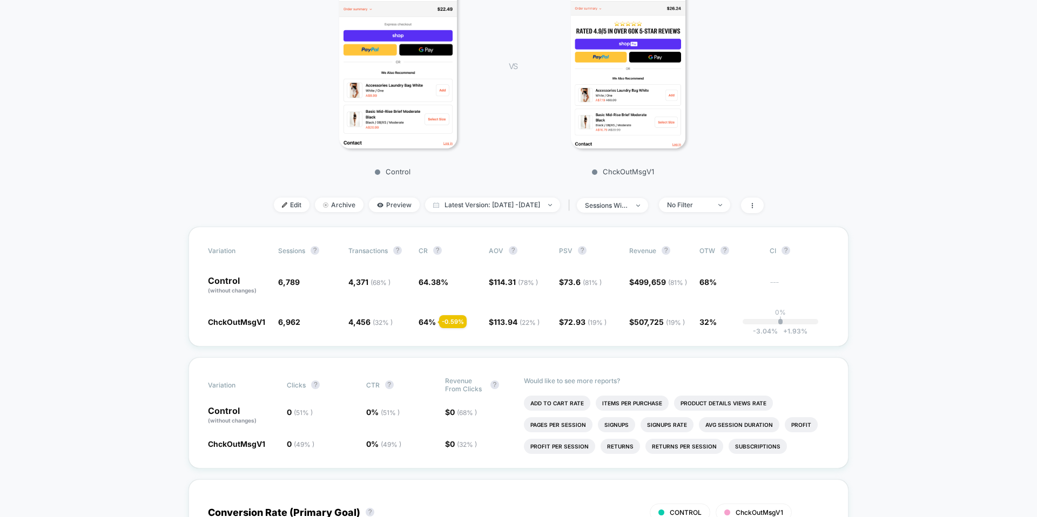
scroll to position [184, 0]
click at [743, 182] on div "Control VS ChckOutMsgV1" at bounding box center [513, 78] width 598 height 207
click at [710, 210] on div "No Filter" at bounding box center [688, 205] width 43 height 8
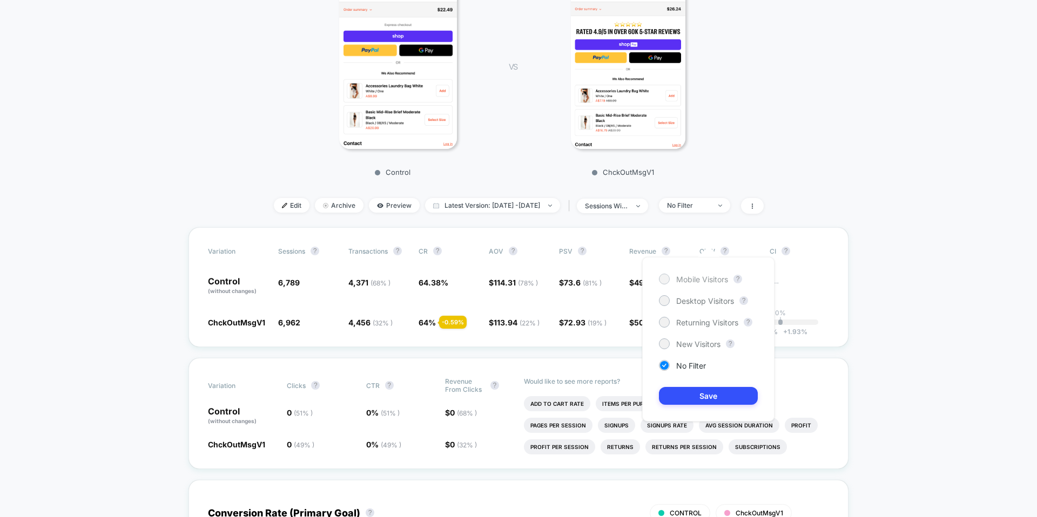
click at [698, 283] on span "Mobile Visitors" at bounding box center [702, 279] width 52 height 9
click at [705, 396] on button "Save" at bounding box center [708, 396] width 99 height 18
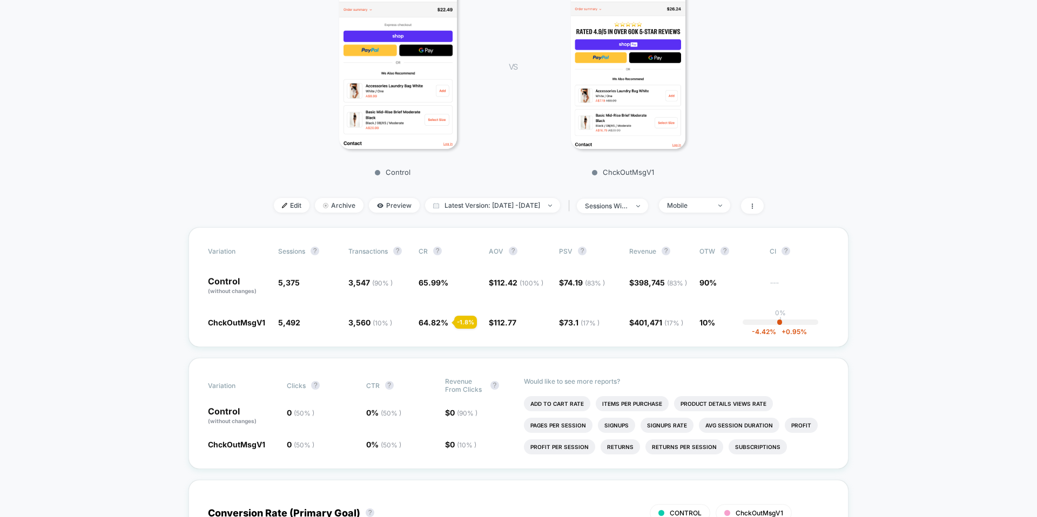
click at [731, 219] on div "< Back to all live experiences MB176 | Add Social Proof to Checkout above the f…" at bounding box center [519, 50] width 598 height 355
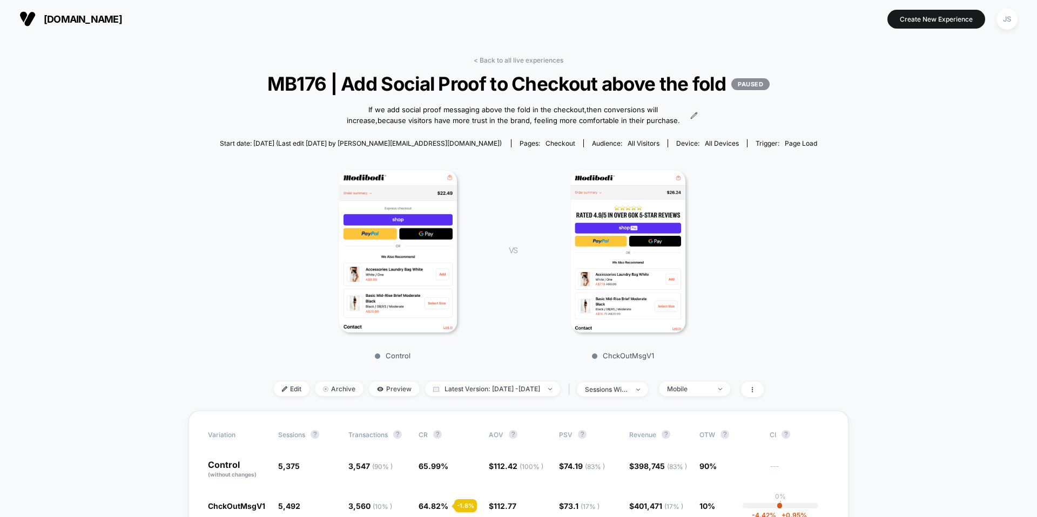
click at [505, 65] on div "< Back to all live experiences MB176 | Add Social Proof to Checkout above the f…" at bounding box center [519, 233] width 598 height 355
click at [507, 62] on link "< Back to all live experiences" at bounding box center [519, 60] width 90 height 8
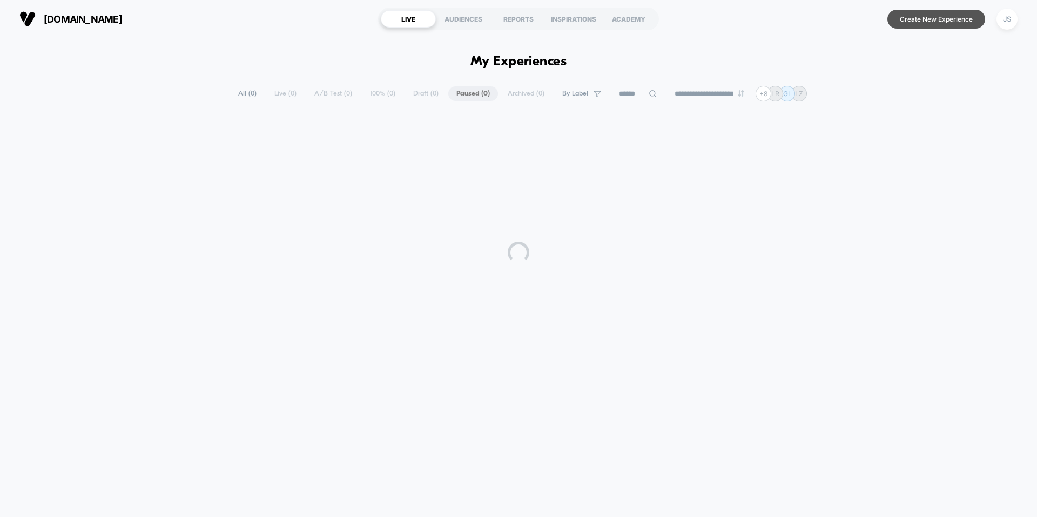
click at [918, 14] on button "Create New Experience" at bounding box center [936, 19] width 98 height 19
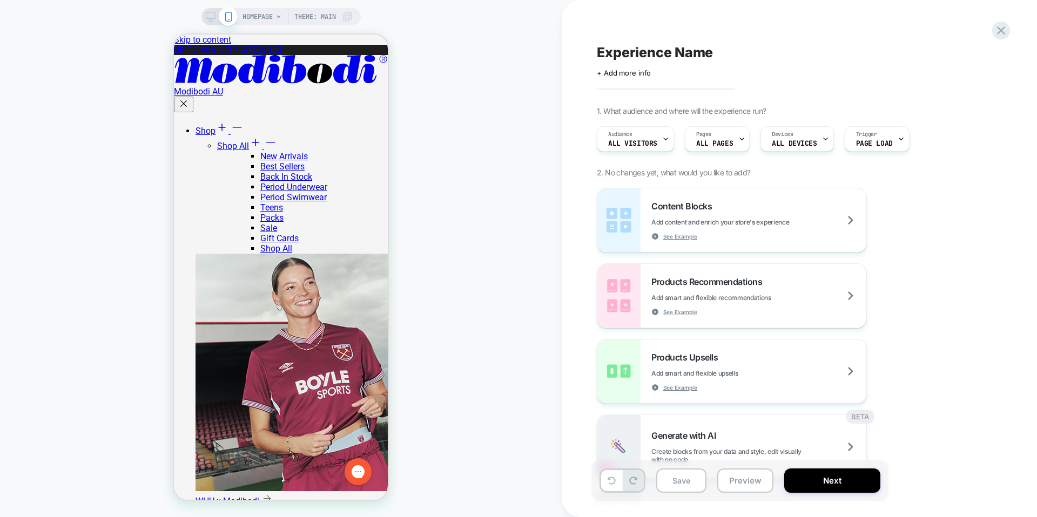
click at [261, 16] on span "HOMEPAGE" at bounding box center [258, 16] width 30 height 17
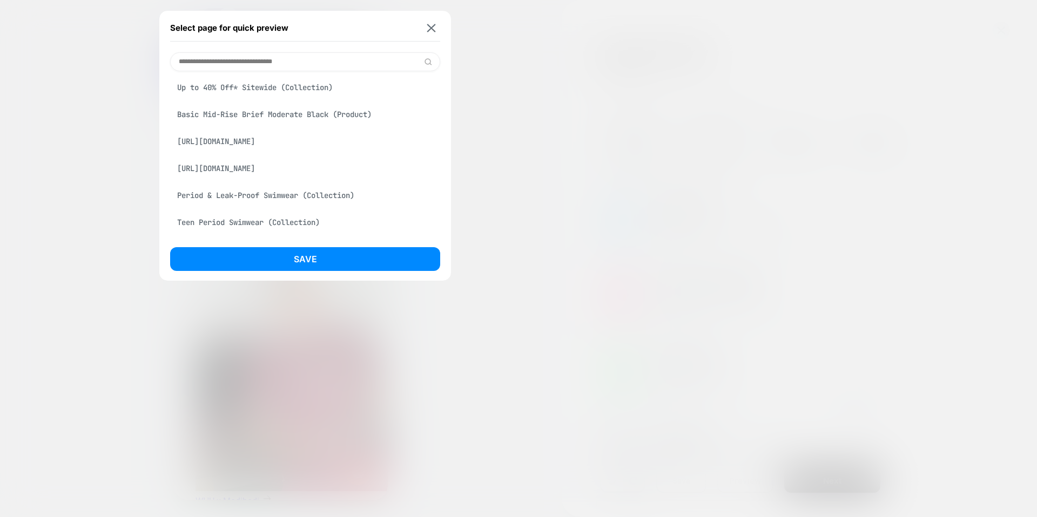
click at [268, 125] on div "Basic Mid-Rise Brief Moderate Black (Product)" at bounding box center [305, 114] width 270 height 21
click at [354, 243] on div "Select page for quick preview 7/8 Active Legging Moderate Black (Product) [URL]…" at bounding box center [305, 146] width 292 height 270
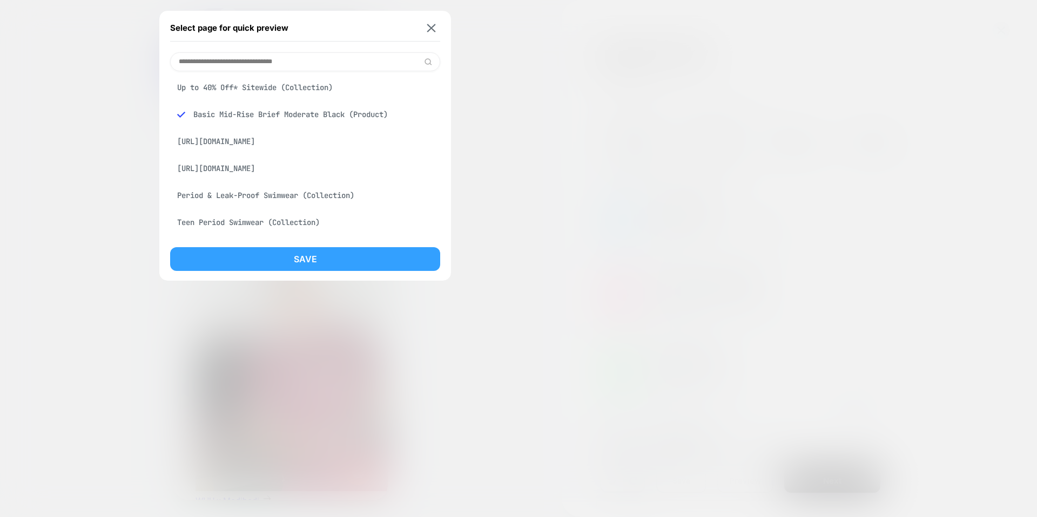
click at [360, 253] on button "Save" at bounding box center [305, 259] width 270 height 24
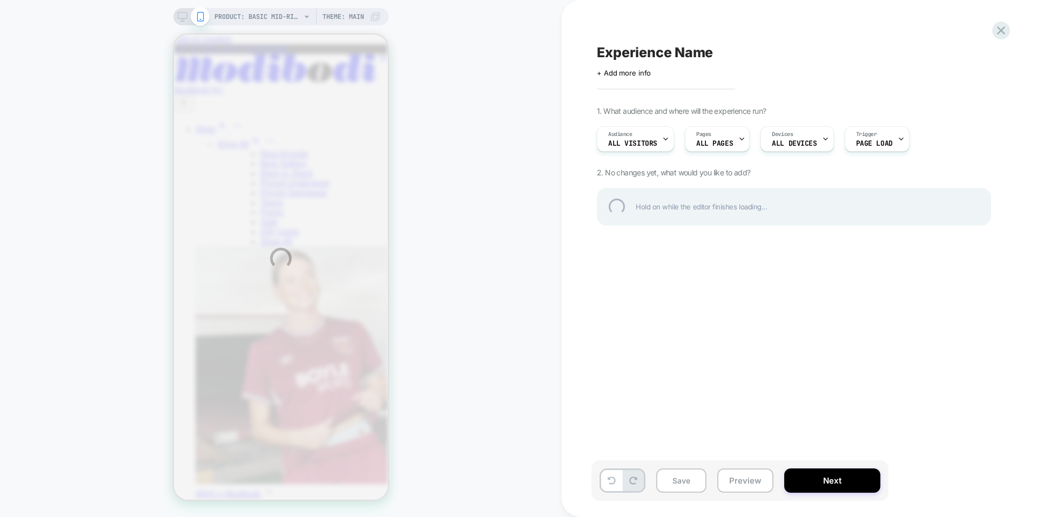
scroll to position [0, 0]
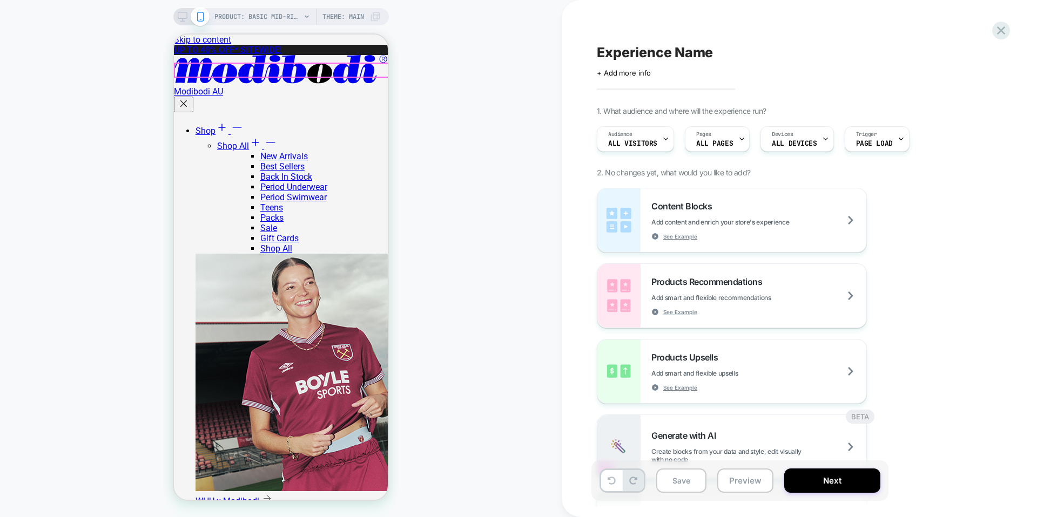
click at [439, 113] on div "PRODUCT: Basic Mid-Rise Brief Moderate Black PRODUCT: Basic Mid-Rise Brief Mode…" at bounding box center [281, 259] width 562 height 496
click at [440, 68] on div "PRODUCT: Basic Mid-Rise Brief Moderate Black PRODUCT: Basic Mid-Rise Brief Mode…" at bounding box center [281, 259] width 562 height 496
click at [1007, 28] on icon at bounding box center [1001, 30] width 15 height 15
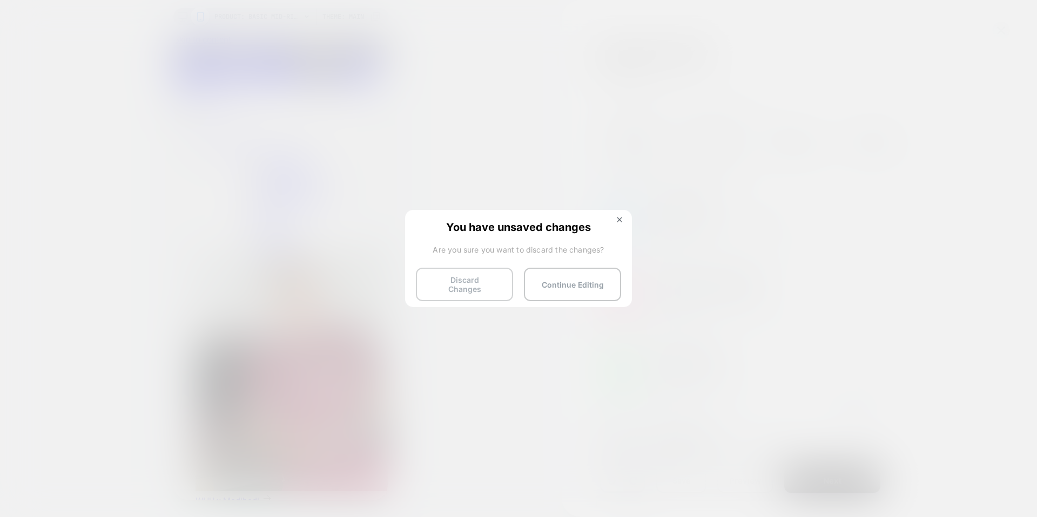
click at [477, 284] on button "Discard Changes" at bounding box center [464, 284] width 97 height 33
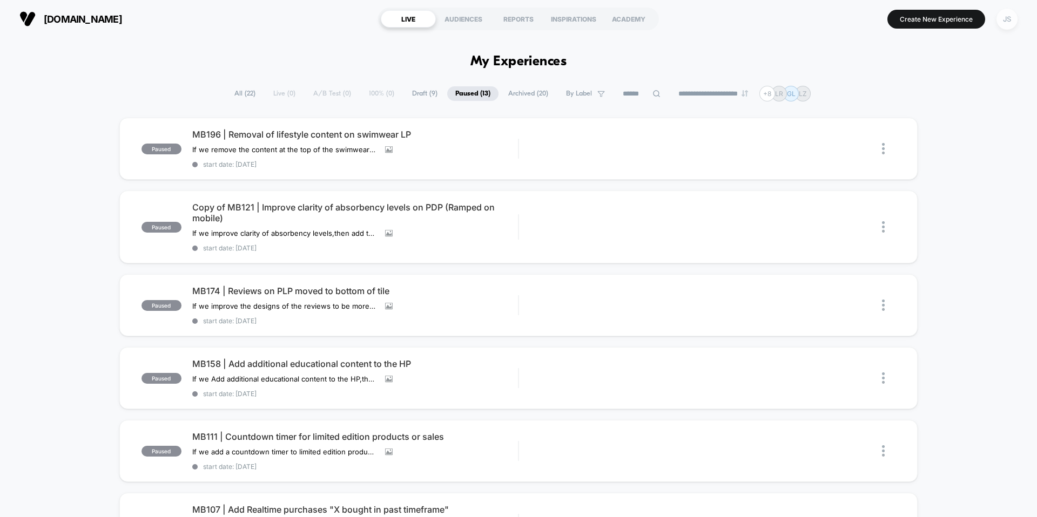
click at [1009, 21] on div "JS" at bounding box center [1007, 19] width 21 height 21
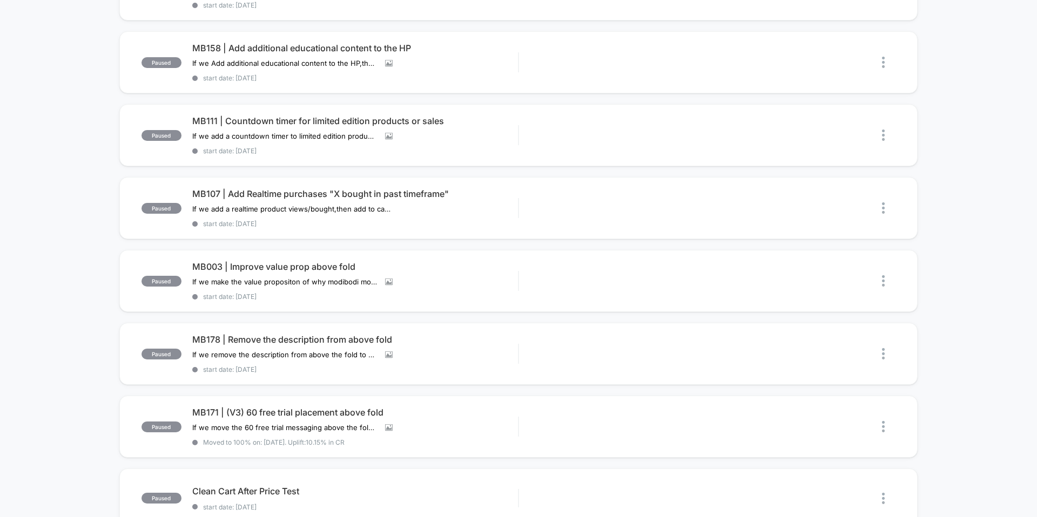
scroll to position [383, 0]
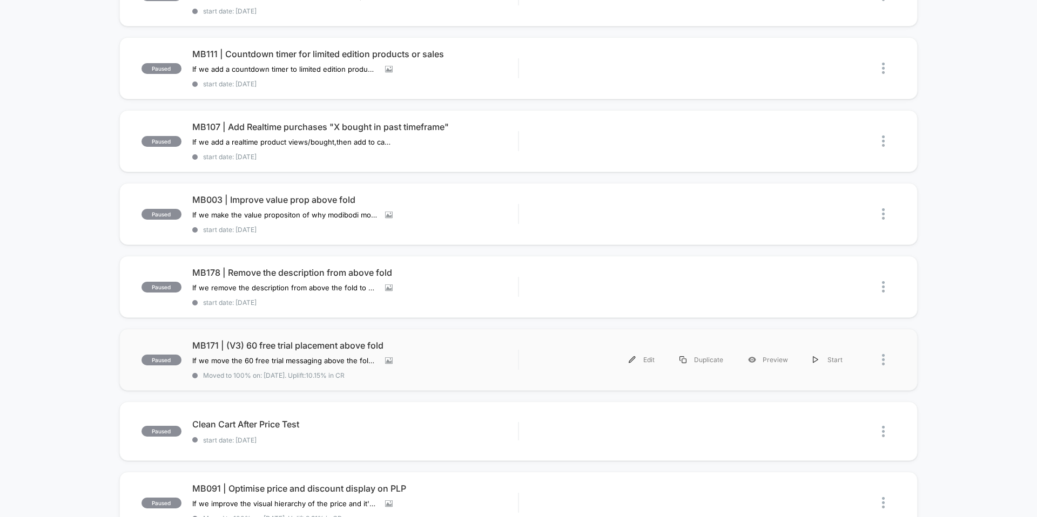
click at [282, 335] on div "paused MB171 | (V3) 60 free trial placement above fold If we move the 60 free t…" at bounding box center [518, 360] width 798 height 62
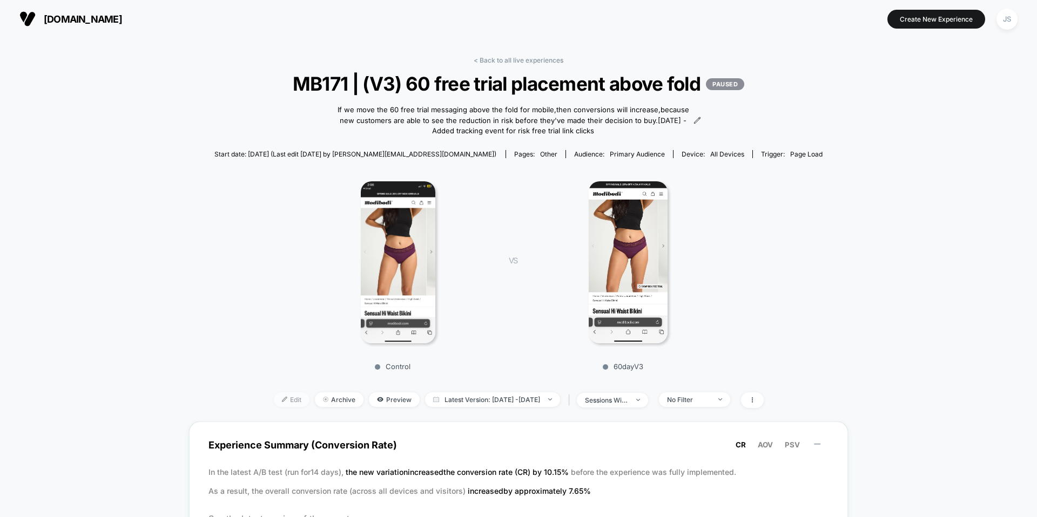
click at [278, 398] on span "Edit" at bounding box center [292, 400] width 36 height 15
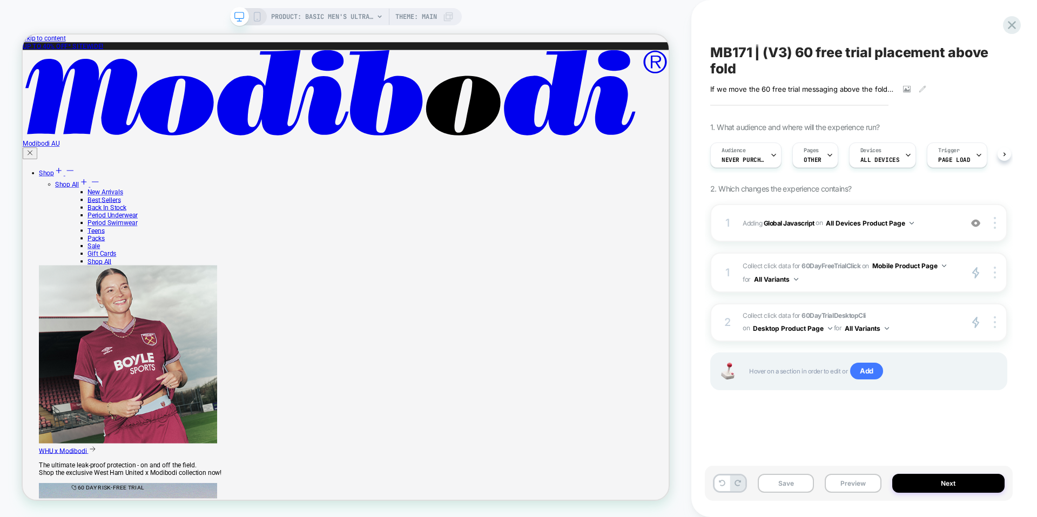
scroll to position [0, 1]
click at [974, 273] on polygon at bounding box center [976, 273] width 6 height 10
click at [808, 221] on b "Global Javascript" at bounding box center [789, 223] width 51 height 8
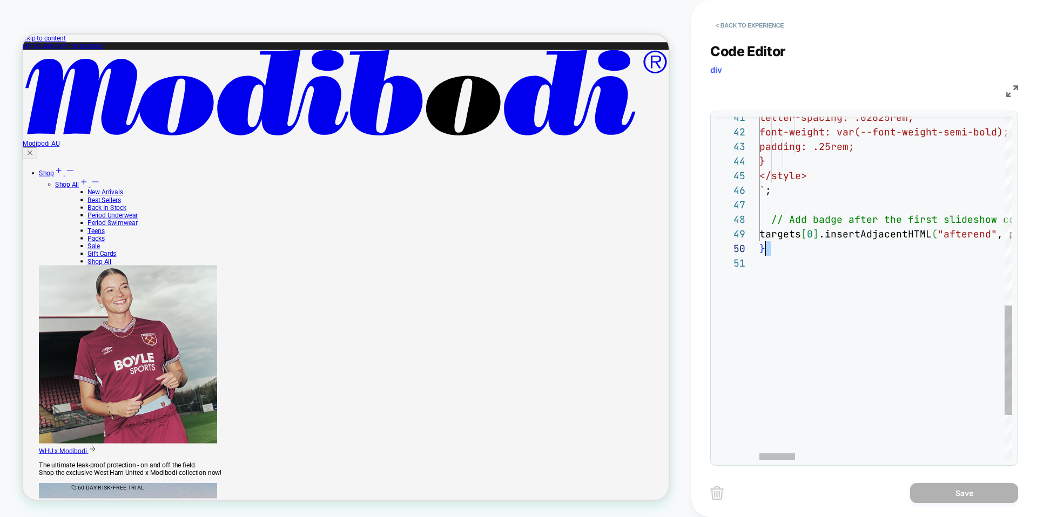
scroll to position [131, 6]
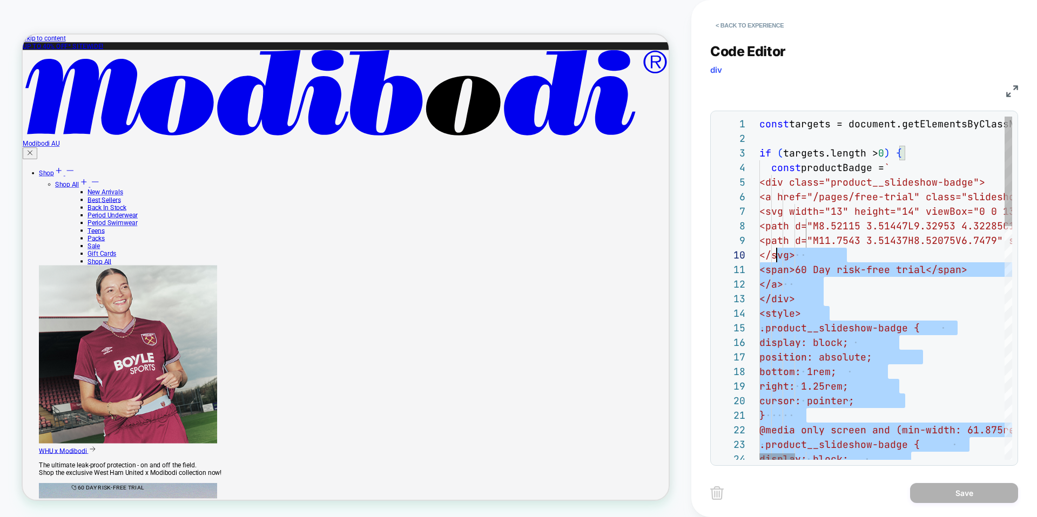
type textarea "**********"
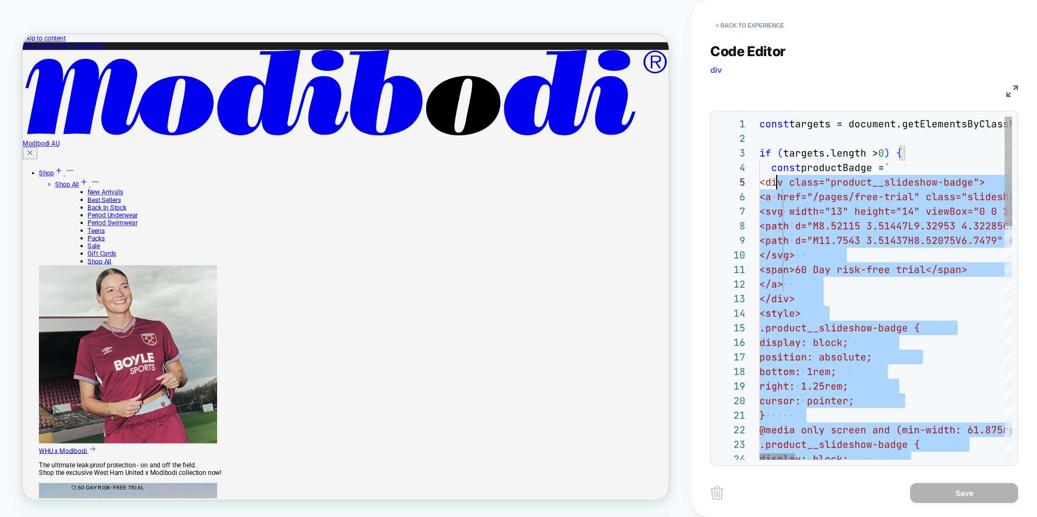
scroll to position [0, 0]
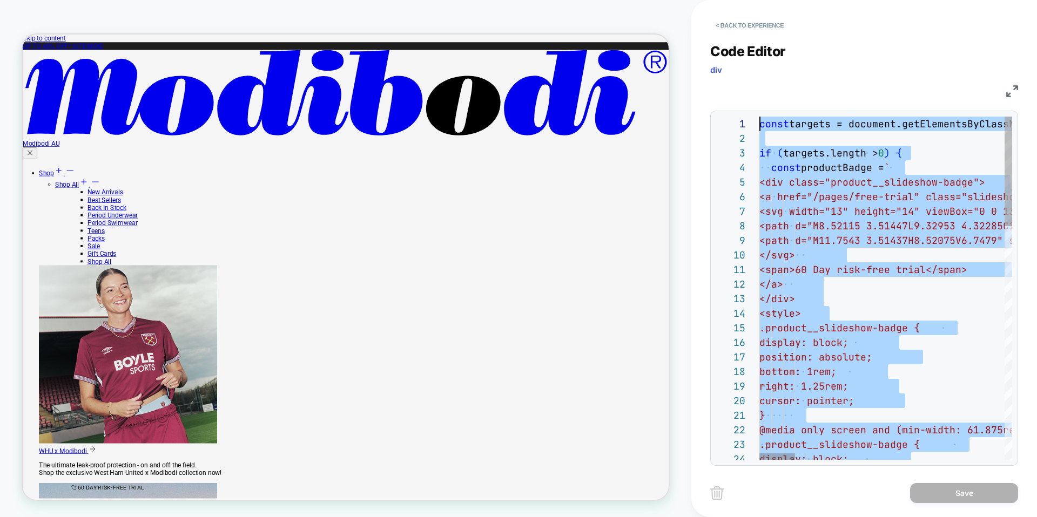
drag, startPoint x: 777, startPoint y: 250, endPoint x: 741, endPoint y: 109, distance: 145.9
click at [743, 26] on button "< Back to experience" at bounding box center [749, 25] width 79 height 17
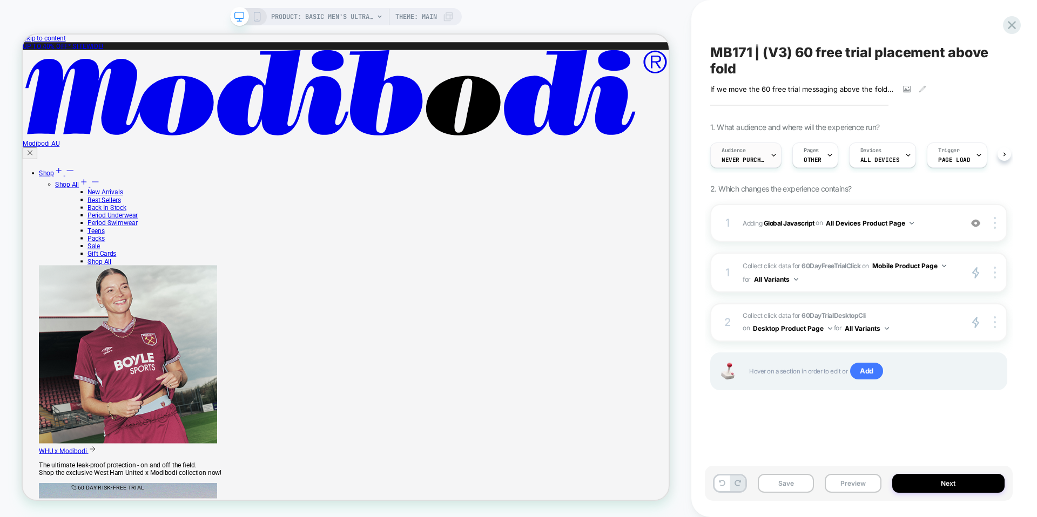
scroll to position [0, 1]
click at [1008, 24] on icon at bounding box center [1012, 25] width 15 height 15
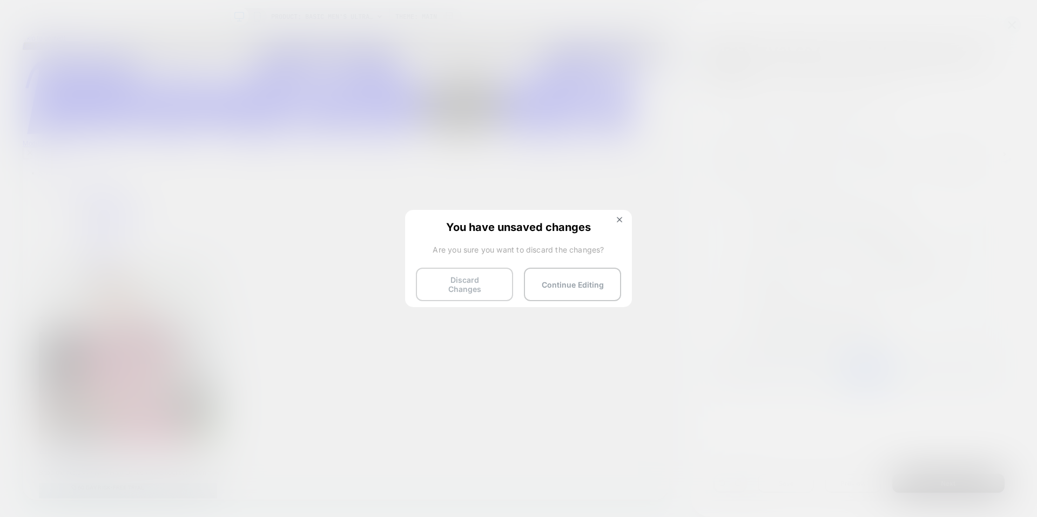
click at [481, 282] on button "Discard Changes" at bounding box center [464, 284] width 97 height 33
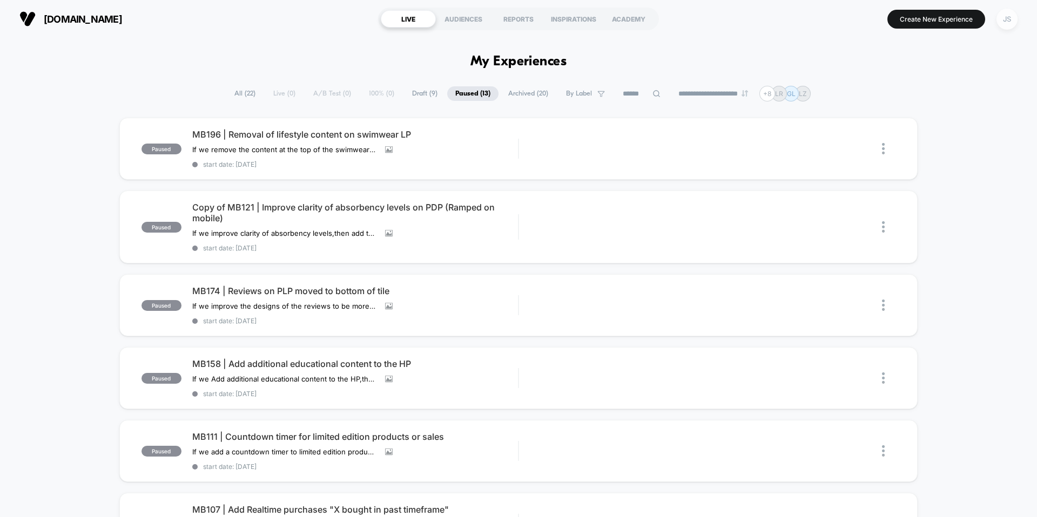
click at [1008, 25] on div "JS" at bounding box center [1007, 19] width 21 height 21
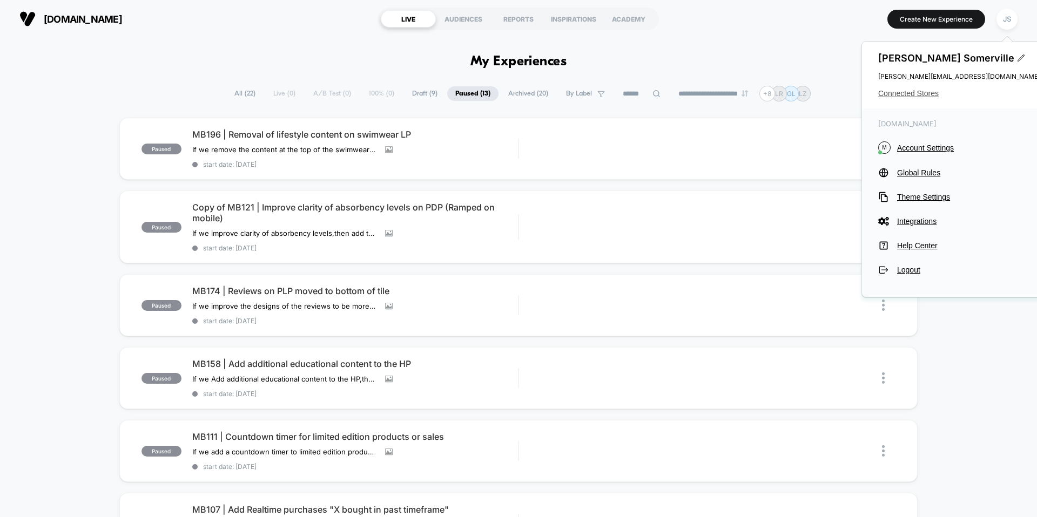
click at [926, 91] on span "Connected Stores" at bounding box center [959, 93] width 162 height 9
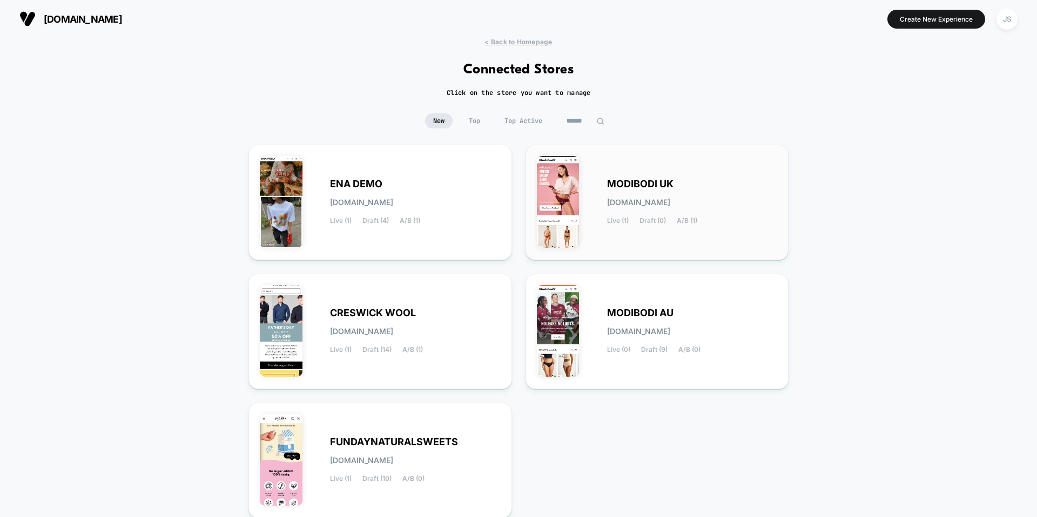
click at [628, 193] on div "MODIBODI [GEOGRAPHIC_DATA] [DOMAIN_NAME] Live (1) Draft (0) A/B (1)" at bounding box center [692, 202] width 171 height 44
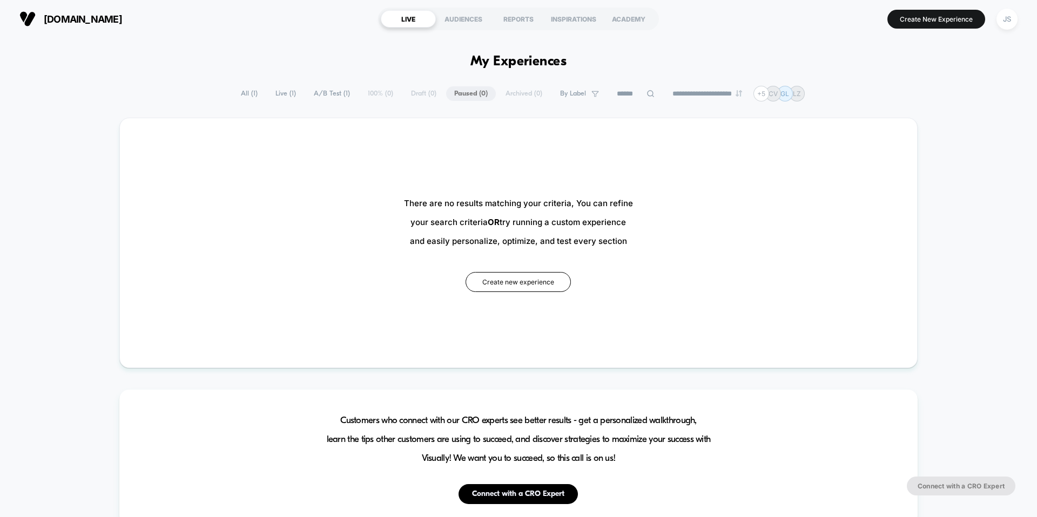
click at [330, 94] on span "A/B Test ( 1 )" at bounding box center [332, 93] width 52 height 15
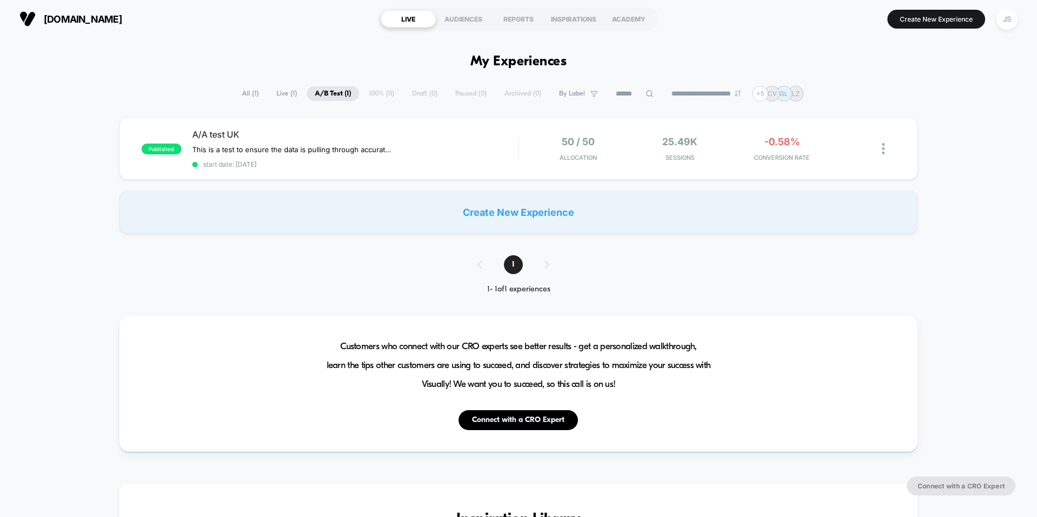
click at [282, 93] on span "Live ( 1 )" at bounding box center [286, 93] width 37 height 15
click at [315, 93] on span "A/B Test ( 1 )" at bounding box center [333, 93] width 52 height 15
click at [928, 16] on button "Create New Experience" at bounding box center [936, 19] width 98 height 19
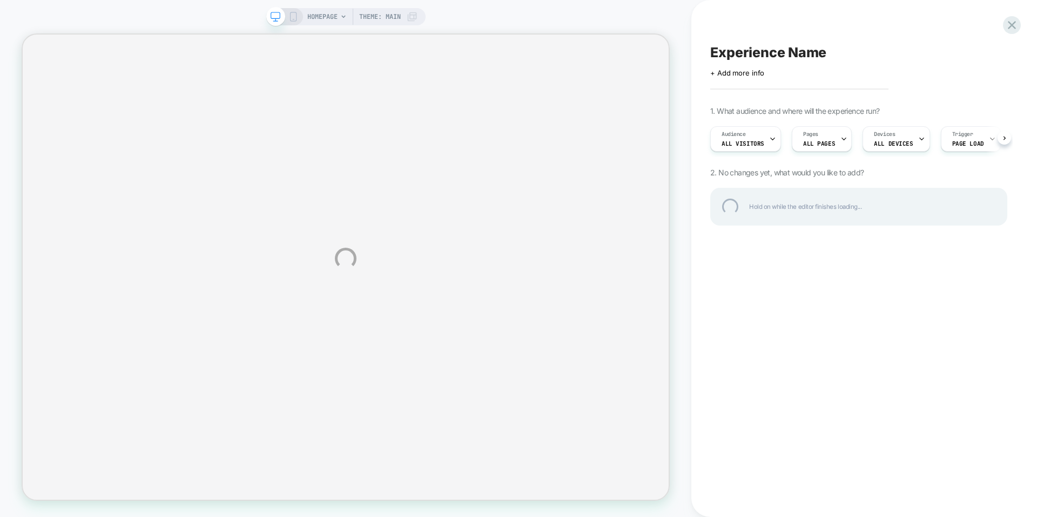
click at [744, 55] on div "Experience Name" at bounding box center [858, 52] width 297 height 16
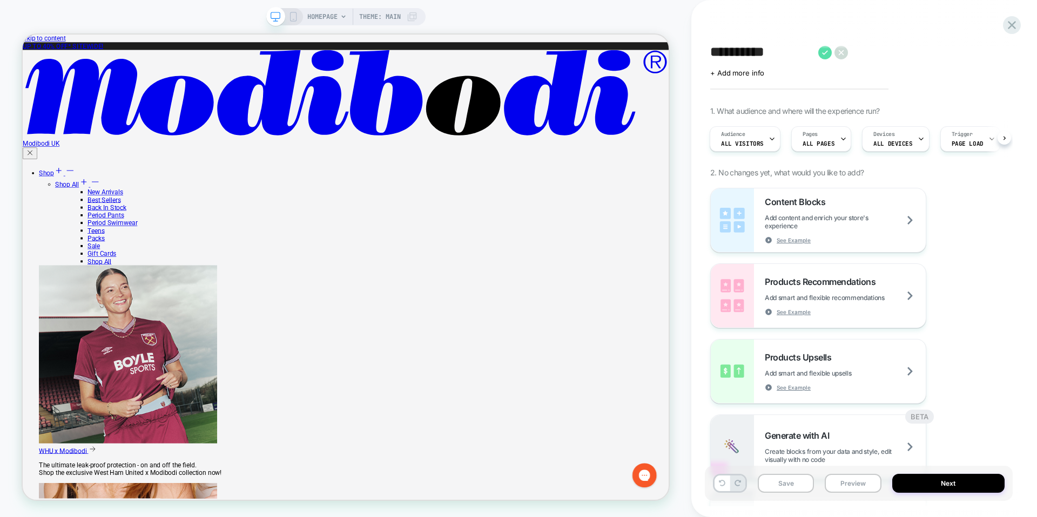
type textarea "**********"
click at [823, 49] on icon at bounding box center [825, 53] width 14 height 14
click at [324, 19] on span "HOMEPAGE" at bounding box center [322, 16] width 30 height 17
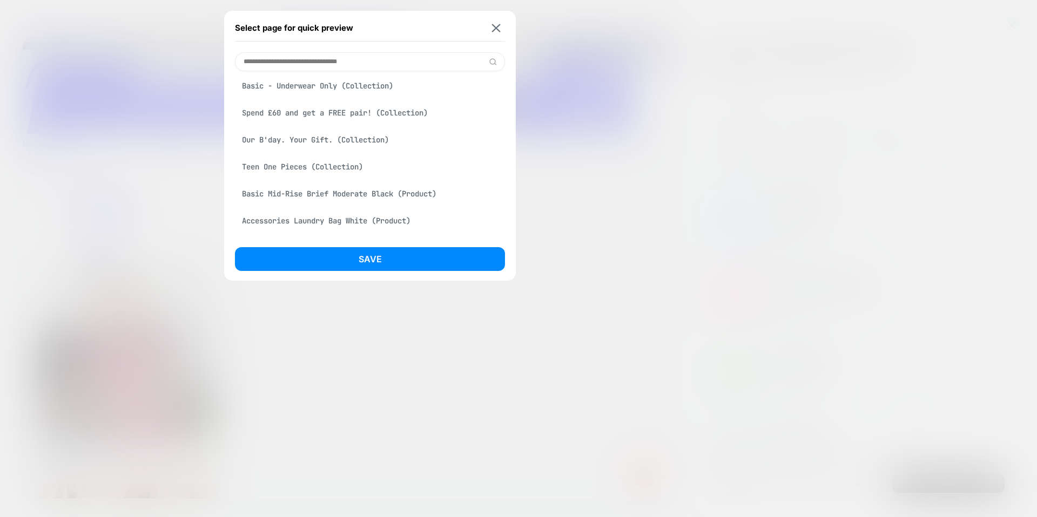
scroll to position [211, 0]
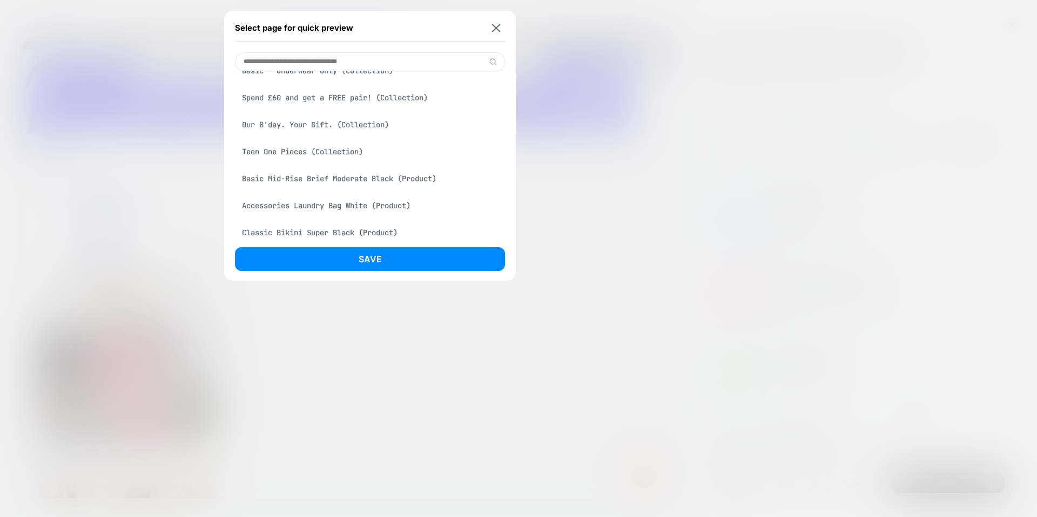
click at [333, 179] on div "Basic Mid-Rise Brief Moderate Black (Product)" at bounding box center [370, 179] width 270 height 21
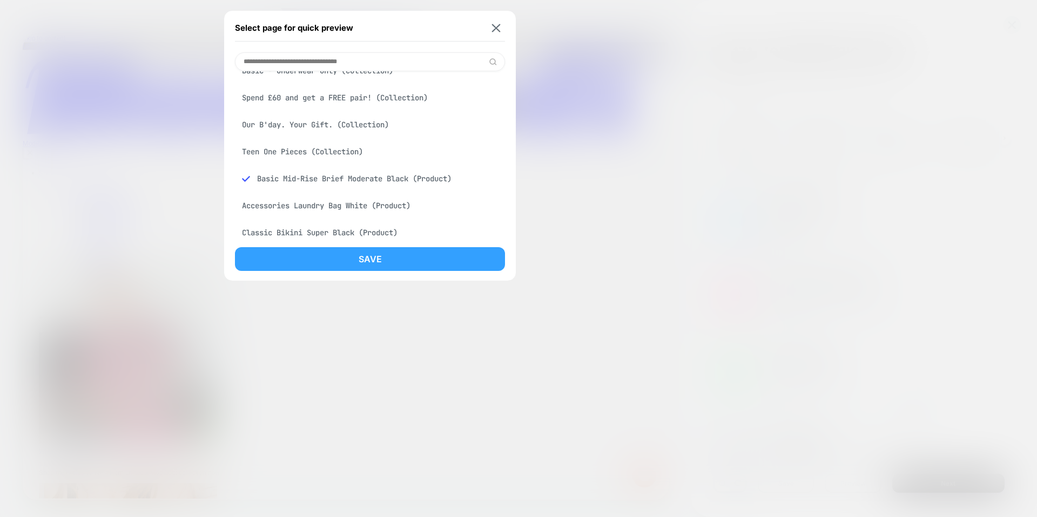
click at [331, 261] on button "Save" at bounding box center [370, 259] width 270 height 24
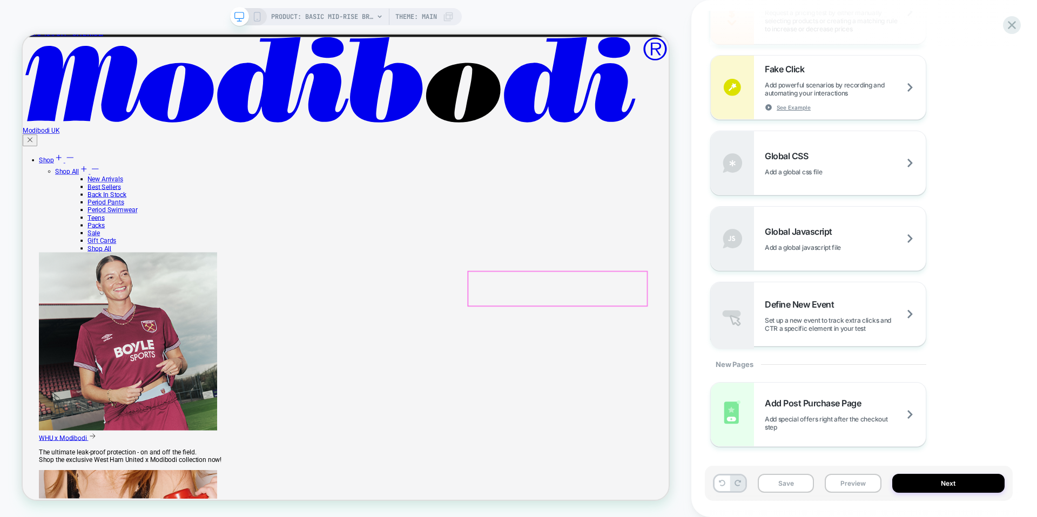
scroll to position [0, 0]
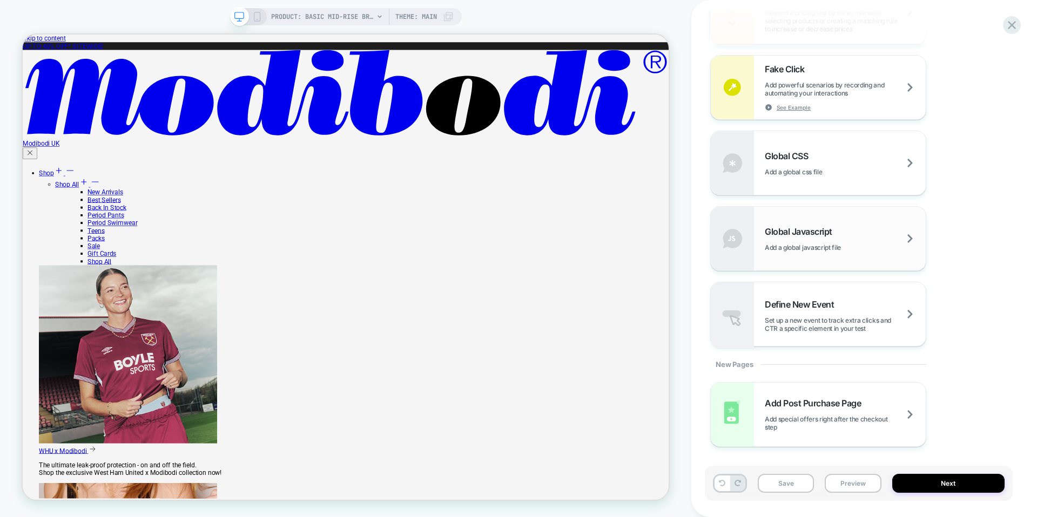
click at [770, 226] on span "Global Javascript" at bounding box center [801, 231] width 73 height 11
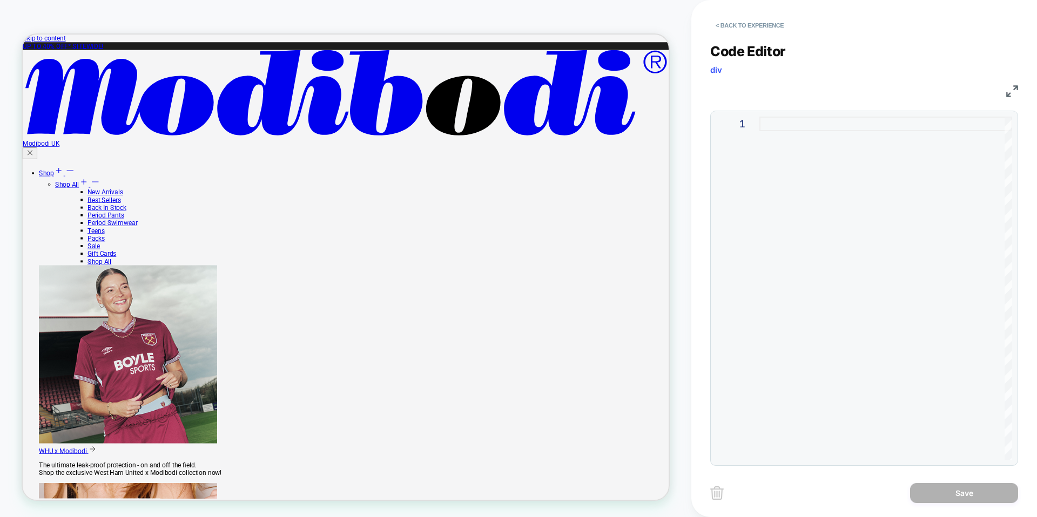
click at [789, 127] on div at bounding box center [885, 289] width 253 height 344
type textarea "**********"
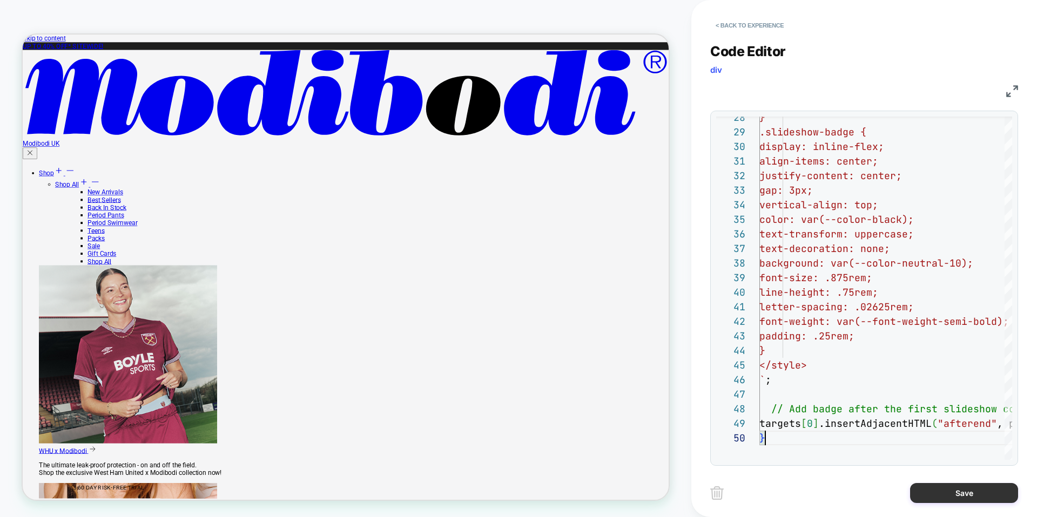
click at [939, 493] on button "Save" at bounding box center [964, 493] width 108 height 20
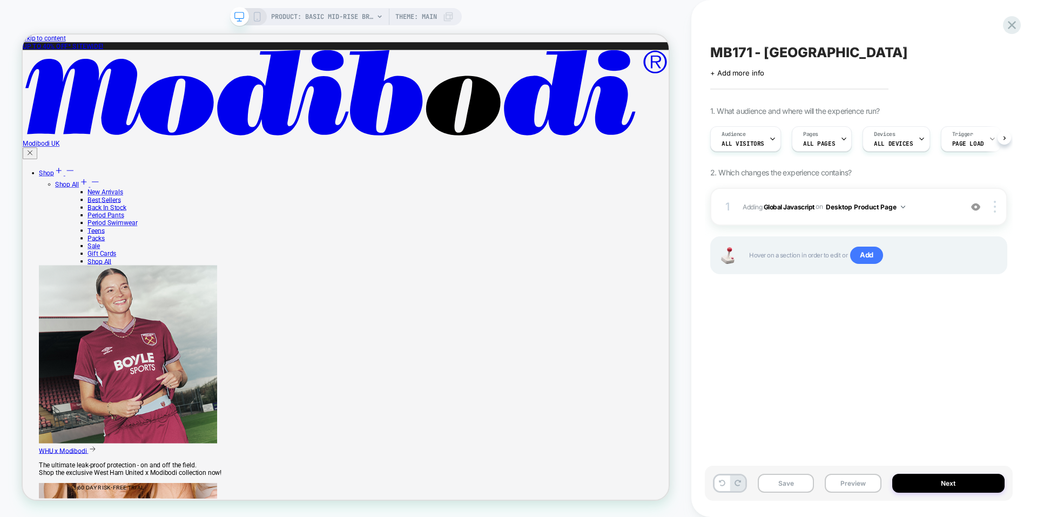
scroll to position [0, 1]
click at [820, 413] on div "MB171 - UK Click to edit experience details + Add more info 1. What audience an…" at bounding box center [859, 259] width 308 height 496
click at [873, 212] on button "Desktop Product Page" at bounding box center [865, 207] width 79 height 14
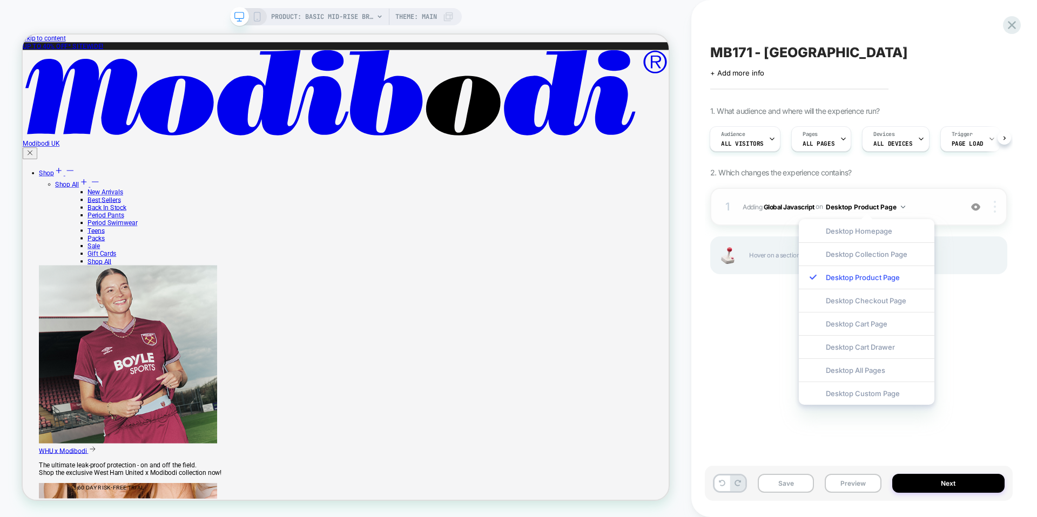
click at [994, 204] on img at bounding box center [995, 207] width 2 height 12
click at [978, 328] on div "MB171 - UK Click to edit experience details + Add more info 1. What audience an…" at bounding box center [859, 259] width 308 height 496
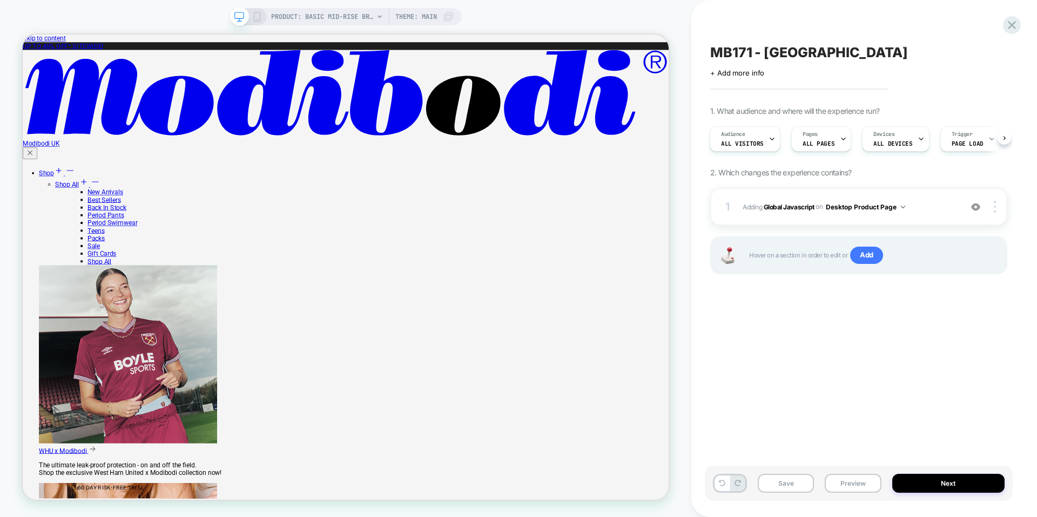
click at [783, 467] on div "Save Preview Next" at bounding box center [859, 483] width 308 height 35
click at [798, 476] on button "Save" at bounding box center [786, 483] width 56 height 19
click at [842, 476] on button "Preview" at bounding box center [853, 483] width 56 height 19
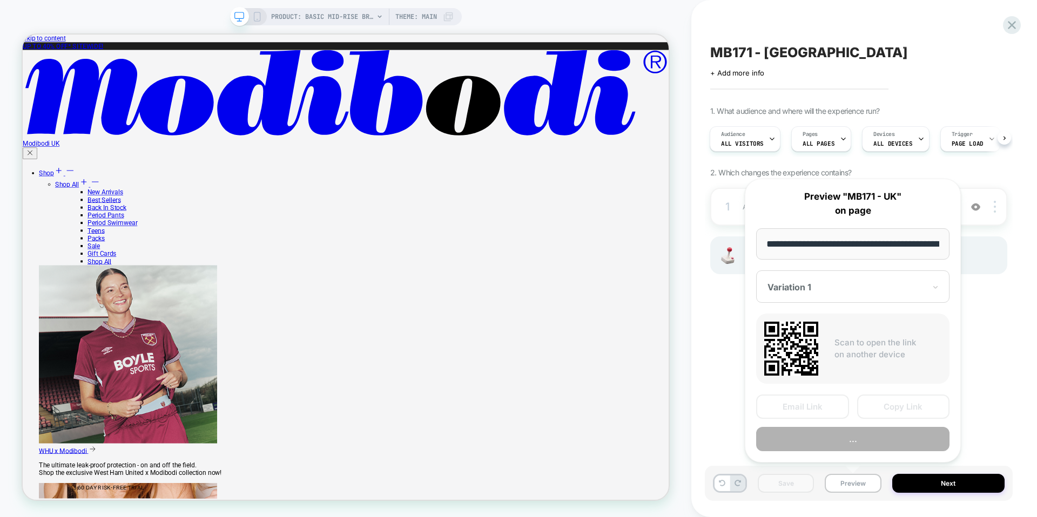
scroll to position [0, 231]
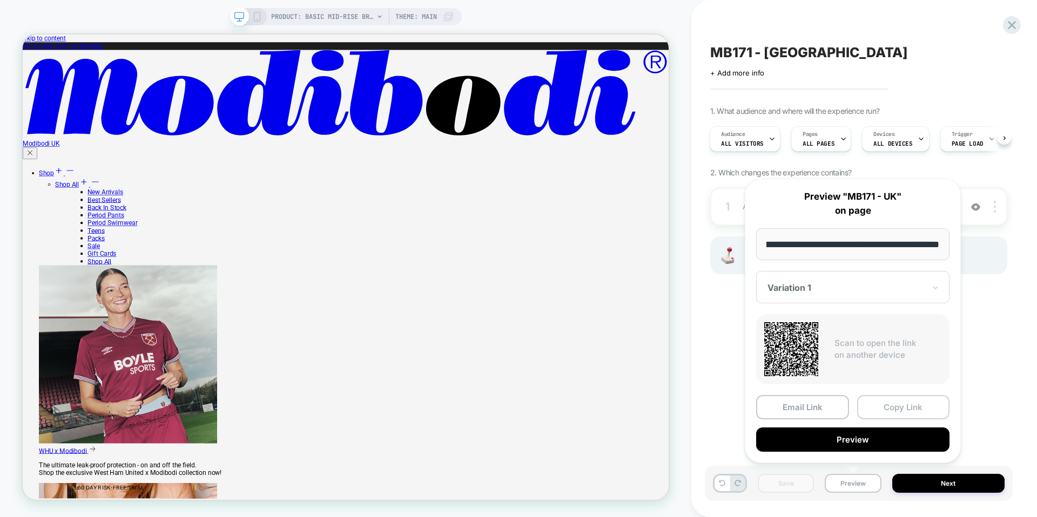
click at [871, 407] on button "Copy Link" at bounding box center [903, 407] width 93 height 24
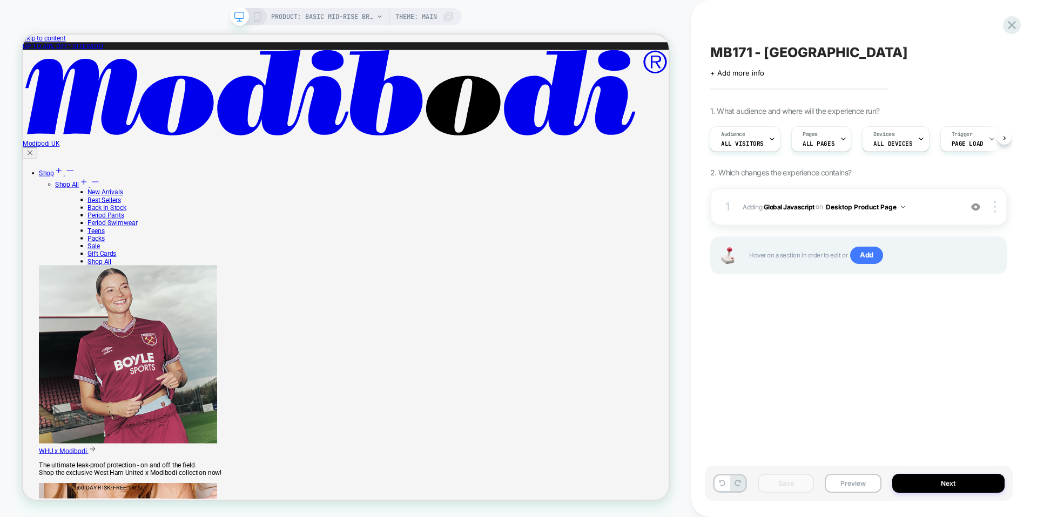
click at [782, 51] on span "MB171 - [GEOGRAPHIC_DATA]" at bounding box center [809, 52] width 198 height 16
click at [937, 41] on div "**********" at bounding box center [859, 259] width 308 height 496
click at [828, 54] on icon at bounding box center [825, 53] width 14 height 14
click at [259, 16] on rect at bounding box center [257, 16] width 6 height 9
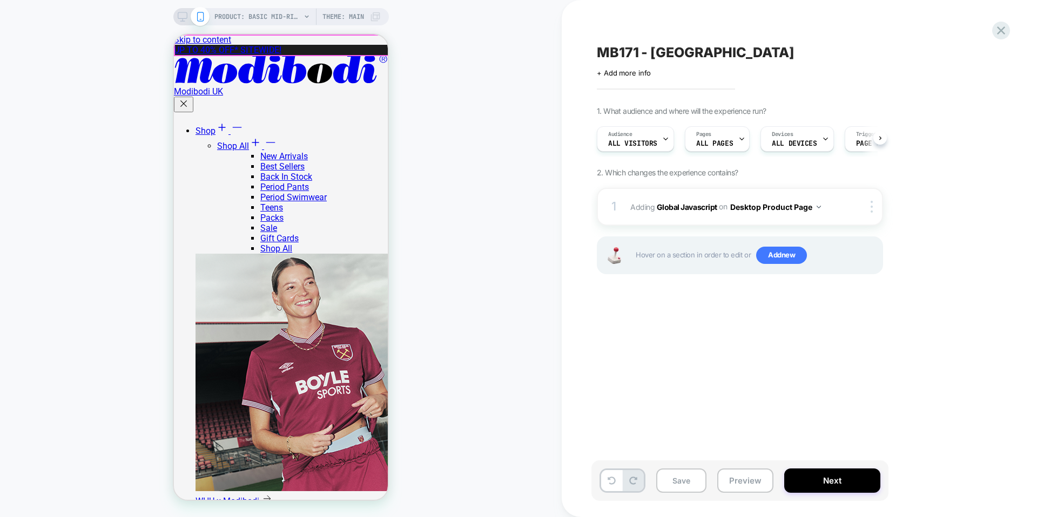
scroll to position [0, 1]
click at [874, 211] on div at bounding box center [874, 207] width 18 height 12
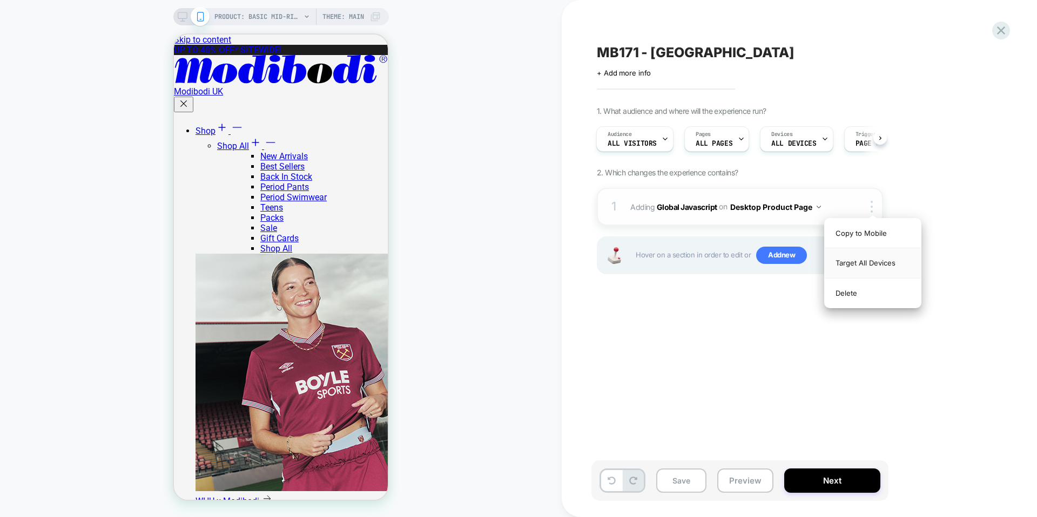
click at [869, 260] on div "Target All Devices" at bounding box center [873, 263] width 96 height 30
click at [722, 344] on div "MB171 - UK Click to edit experience details + Add more info 1. What audience an…" at bounding box center [793, 259] width 405 height 496
click at [174, 17] on div "PRODUCT: Basic Mid-Rise Brief Moderate Black Theme: MAIN" at bounding box center [281, 16] width 216 height 17
click at [182, 19] on icon at bounding box center [182, 19] width 1 height 3
click at [1000, 33] on icon at bounding box center [1001, 30] width 15 height 15
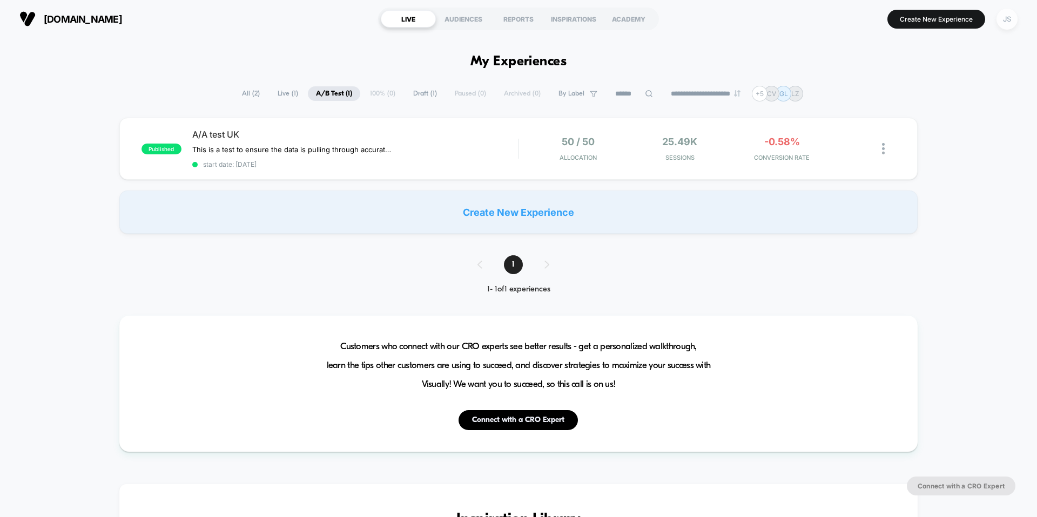
click at [1008, 20] on div "JS" at bounding box center [1007, 19] width 21 height 21
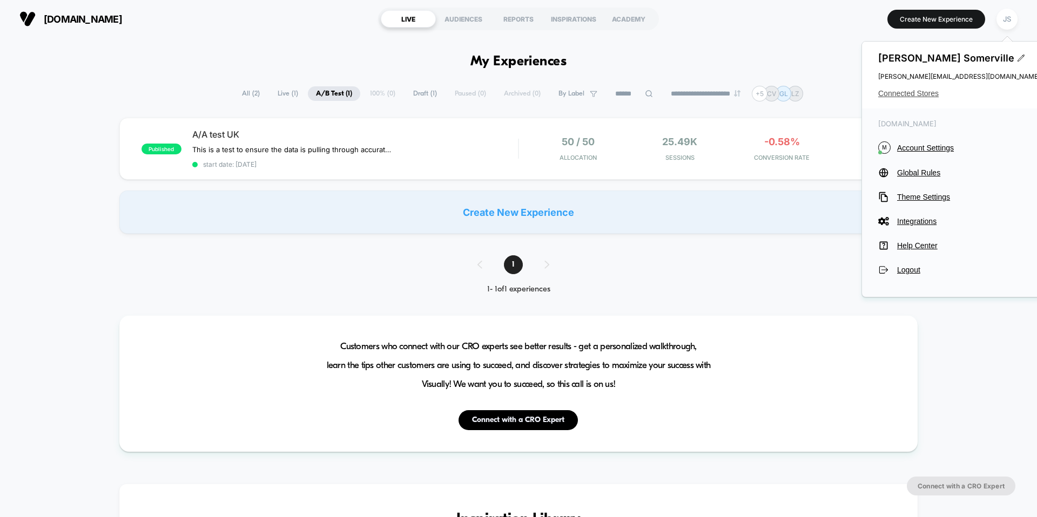
click at [890, 92] on span "Connected Stores" at bounding box center [959, 93] width 162 height 9
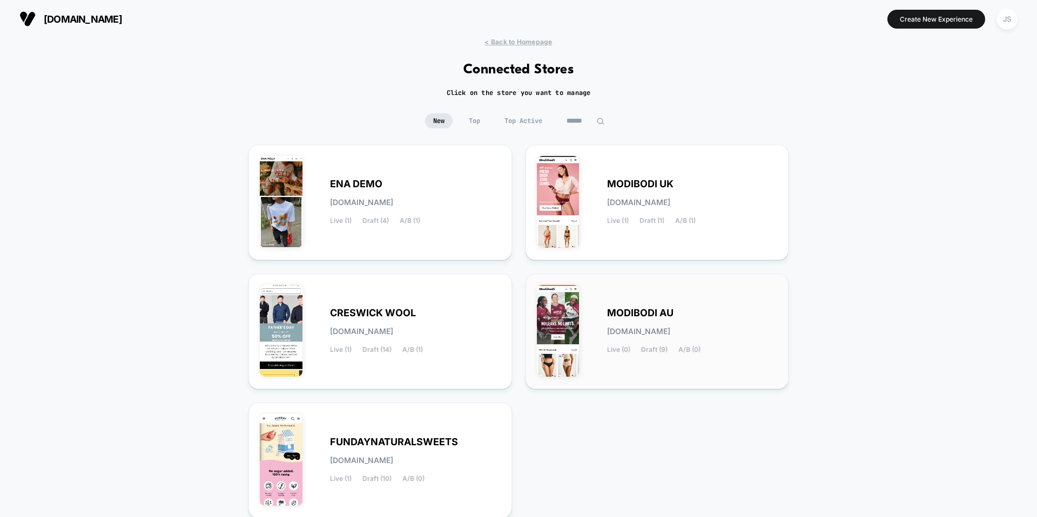
click at [638, 311] on span "MODIBODI AU" at bounding box center [640, 313] width 66 height 8
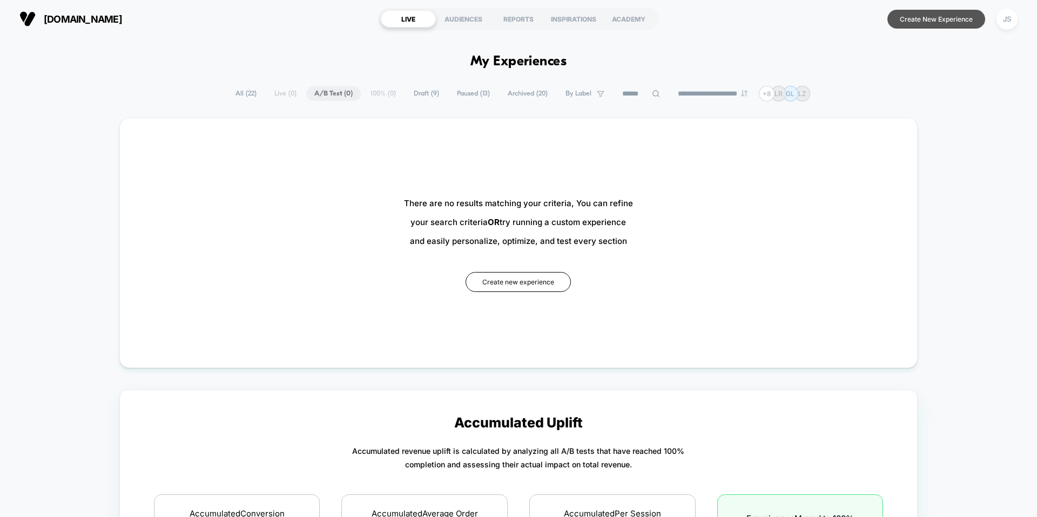
click at [897, 21] on button "Create New Experience" at bounding box center [936, 19] width 98 height 19
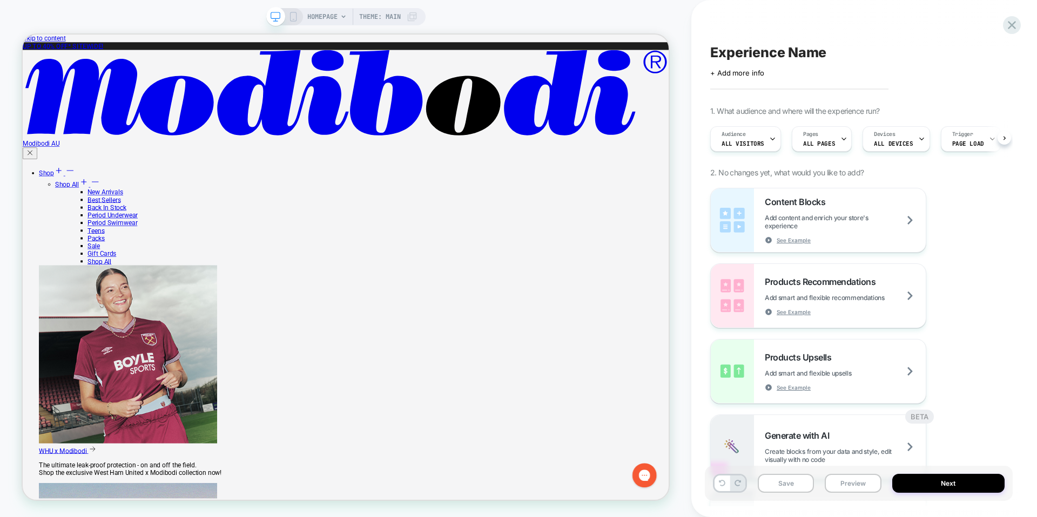
scroll to position [0, 1]
click at [329, 1] on div "HOMEPAGE Theme: MAIN" at bounding box center [345, 258] width 691 height 517
click at [324, 9] on span "HOMEPAGE" at bounding box center [322, 16] width 30 height 17
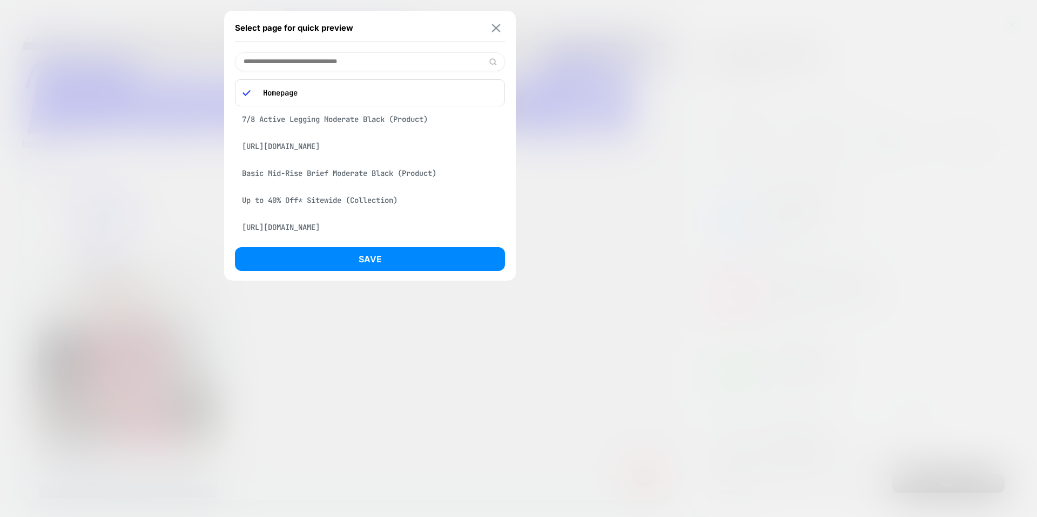
click at [493, 29] on img at bounding box center [496, 28] width 9 height 8
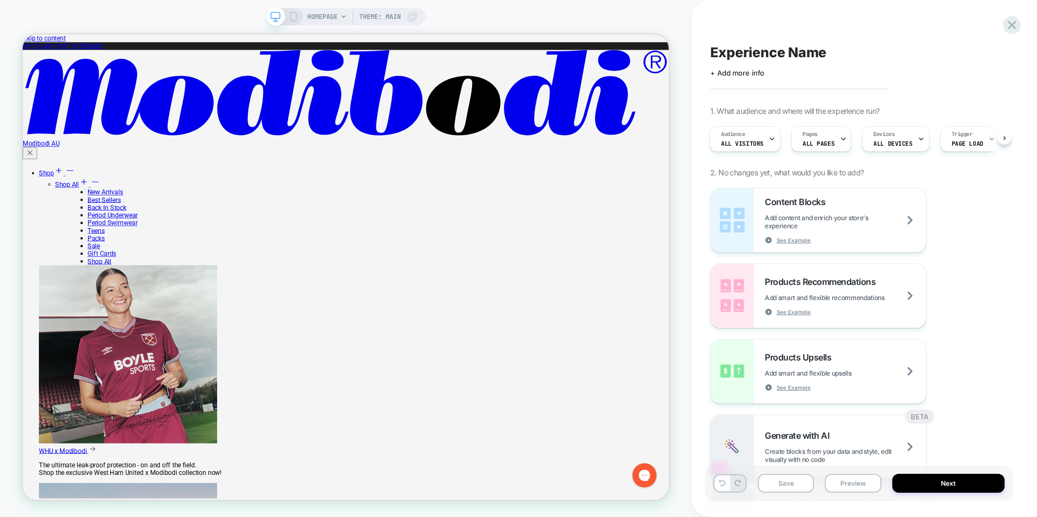
click at [333, 16] on span "HOMEPAGE" at bounding box center [322, 16] width 30 height 17
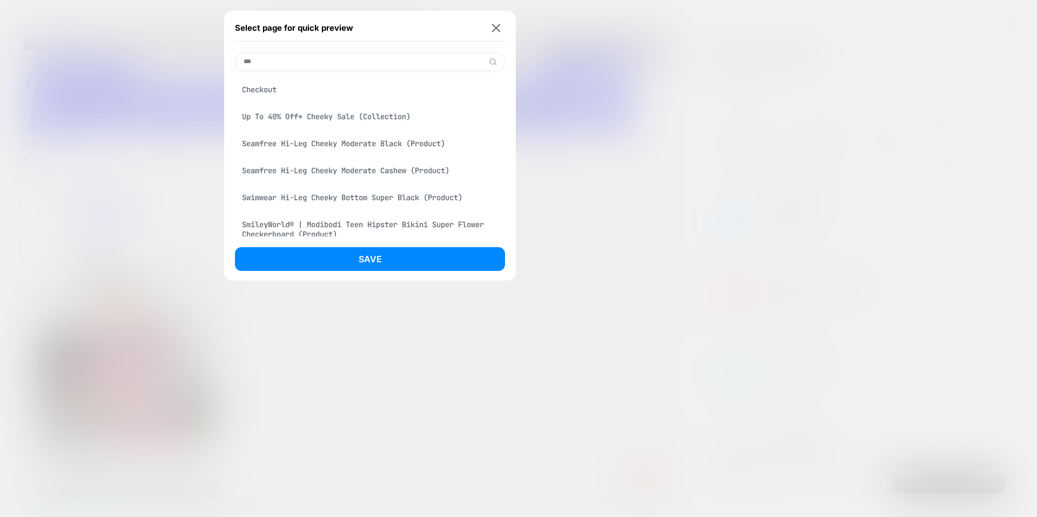
type input "***"
click at [259, 91] on div "Checkout" at bounding box center [370, 89] width 270 height 21
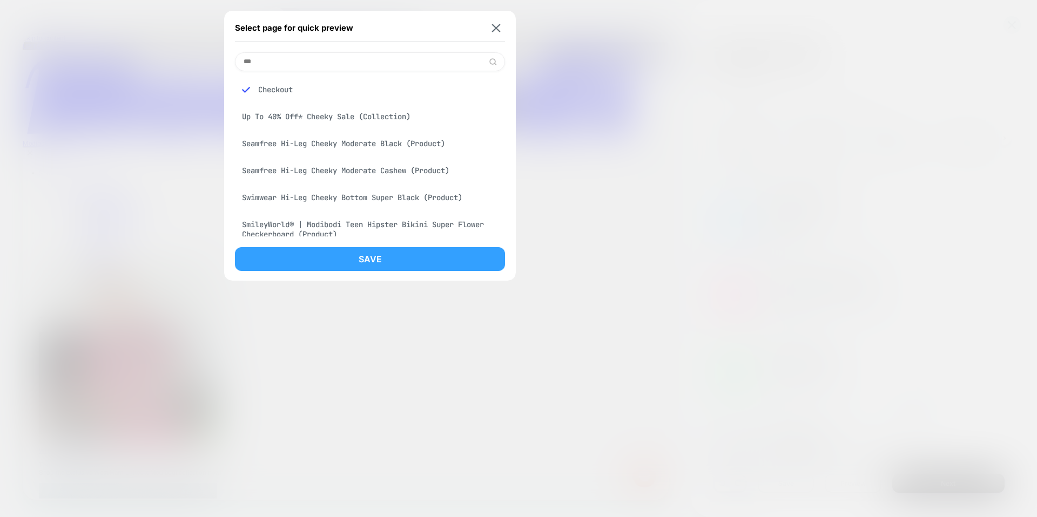
click at [340, 251] on button "Save" at bounding box center [370, 259] width 270 height 24
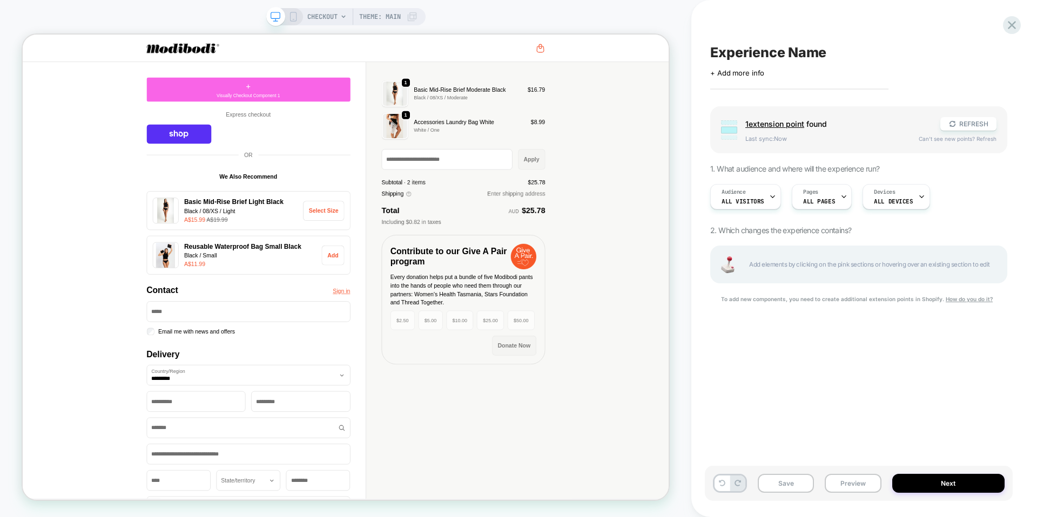
scroll to position [0, 0]
click at [384, 100] on div "+ Visually Checkout Component 1" at bounding box center [324, 108] width 272 height 32
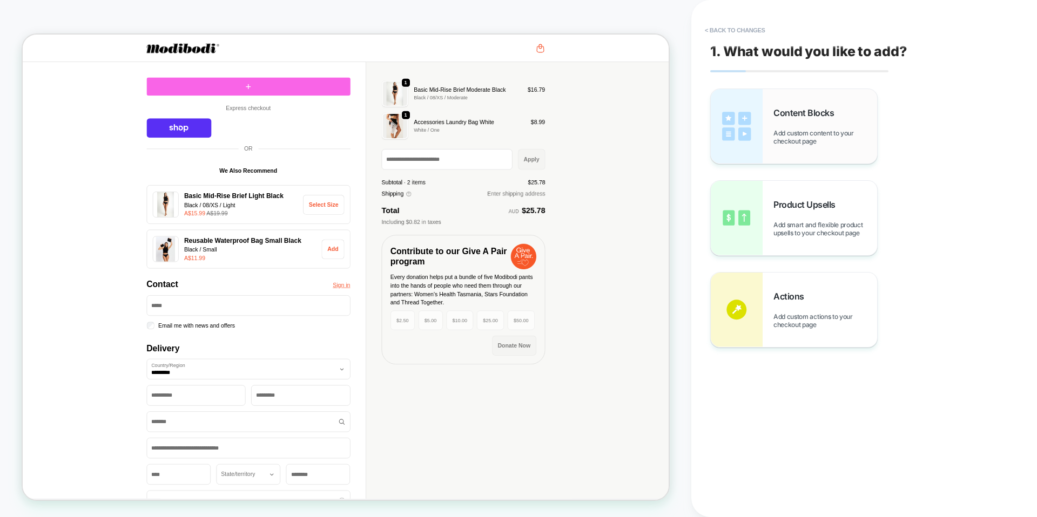
click at [802, 143] on span "Add custom content to your checkout page" at bounding box center [825, 137] width 104 height 16
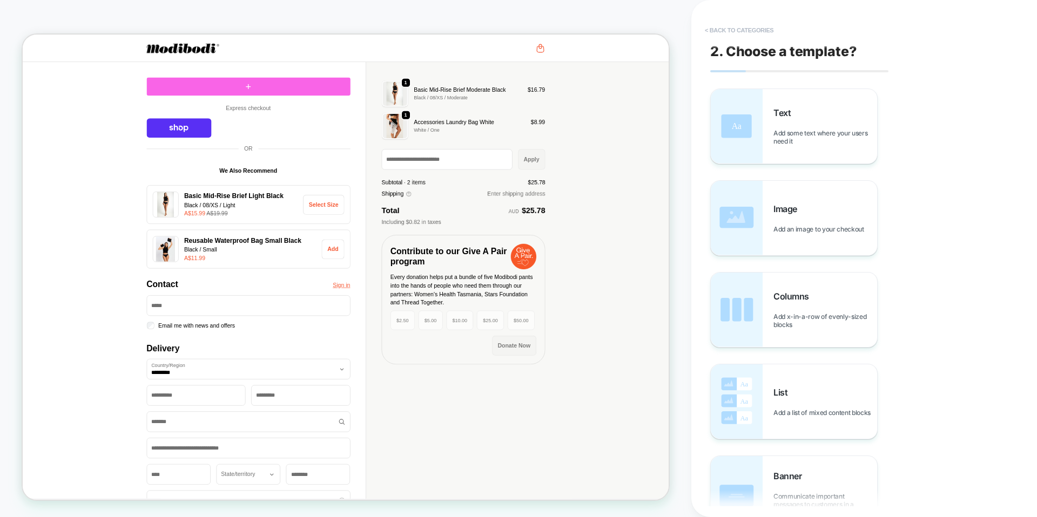
click at [744, 30] on button "< Back to categories" at bounding box center [738, 30] width 79 height 17
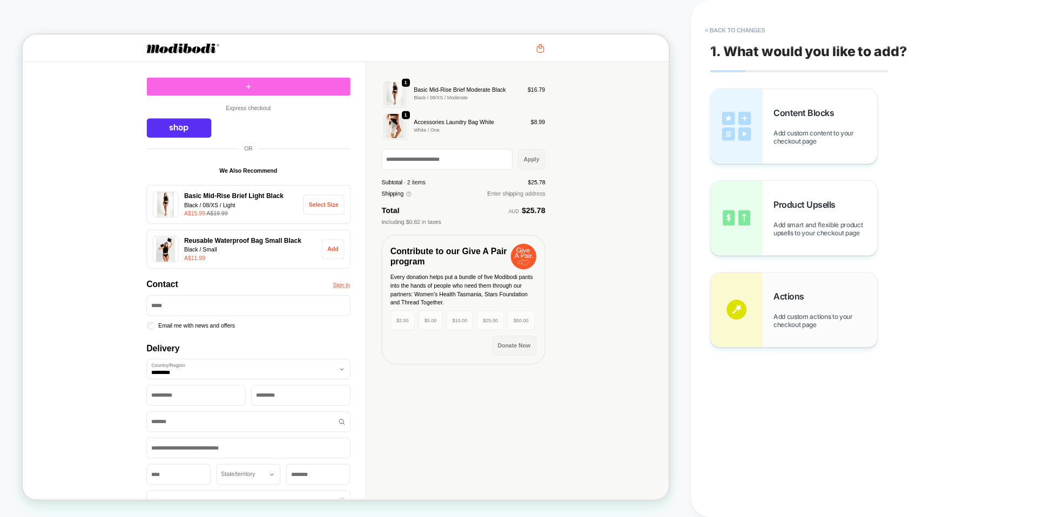
click at [811, 328] on span "Add custom actions to your checkout page" at bounding box center [825, 321] width 104 height 16
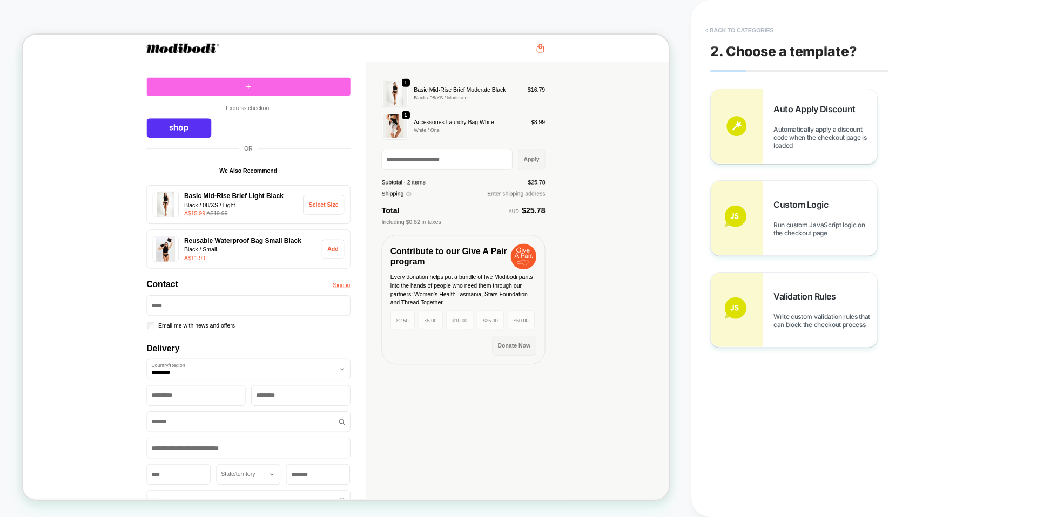
click at [751, 31] on button "< Back to categories" at bounding box center [738, 30] width 79 height 17
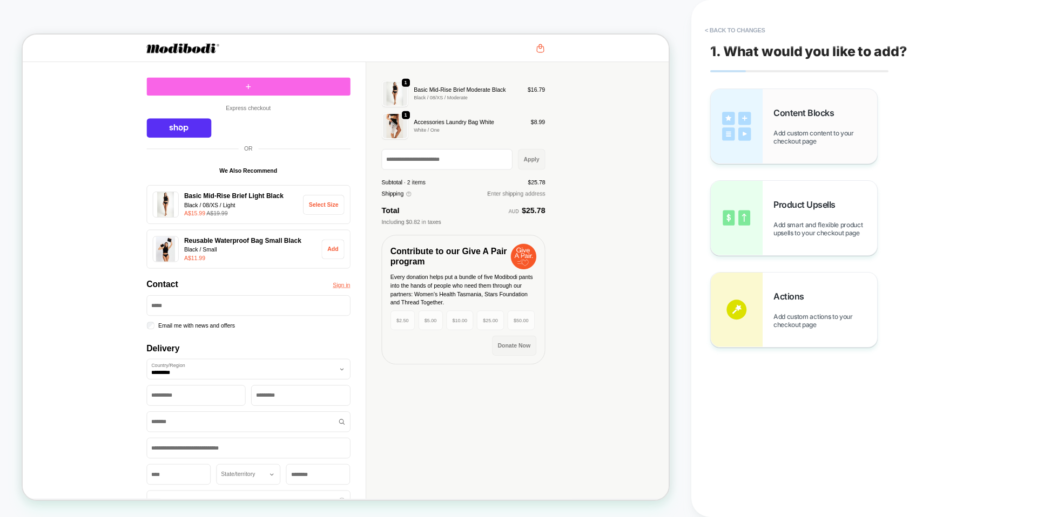
click at [793, 139] on span "Add custom content to your checkout page" at bounding box center [825, 137] width 104 height 16
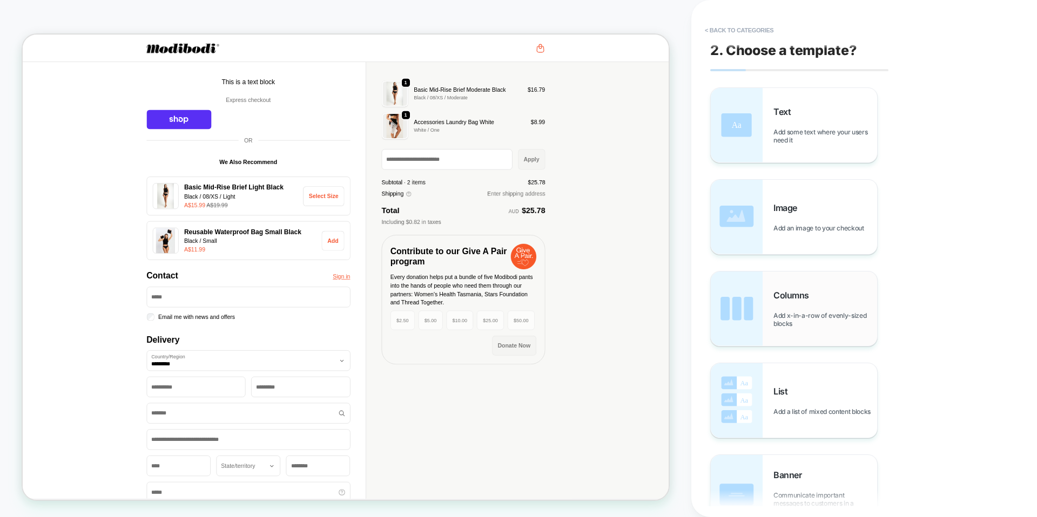
scroll to position [68, 0]
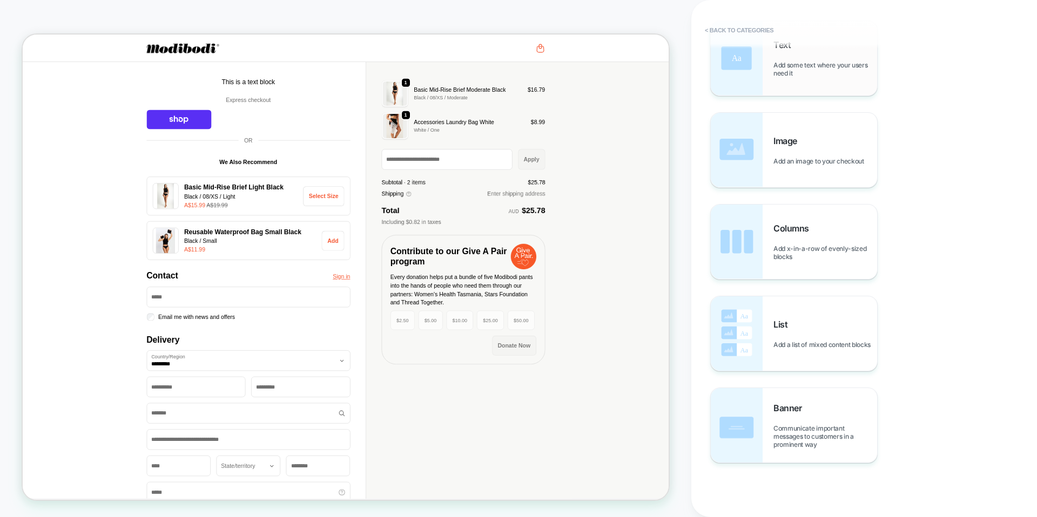
click at [764, 78] on div "Text Add some text where your users need it" at bounding box center [794, 58] width 166 height 75
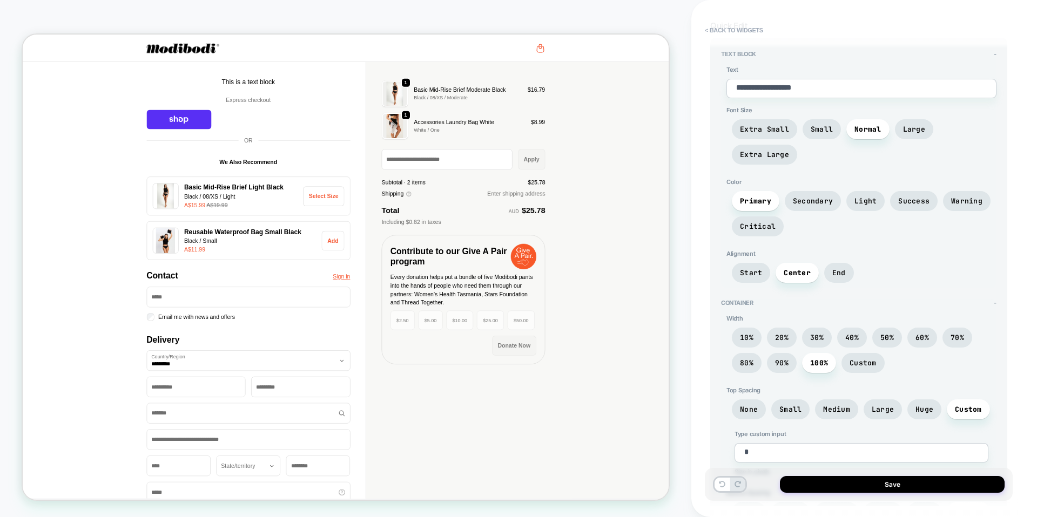
click at [779, 97] on textarea "**********" at bounding box center [861, 88] width 270 height 19
type textarea "*"
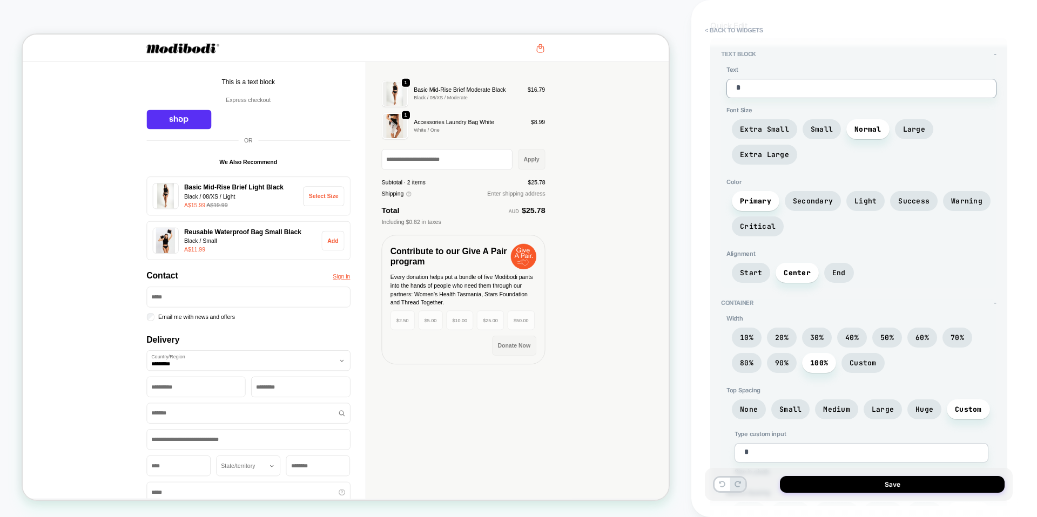
type textarea "*"
type textarea "**"
type textarea "*"
type textarea "***"
type textarea "*"
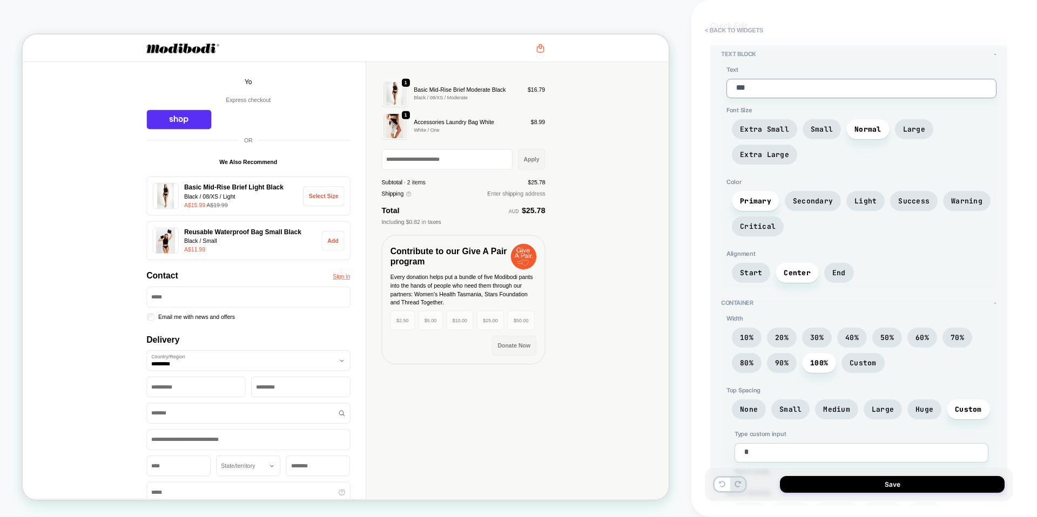
type textarea "****"
type textarea "*"
type textarea "*****"
type textarea "*"
type textarea "******"
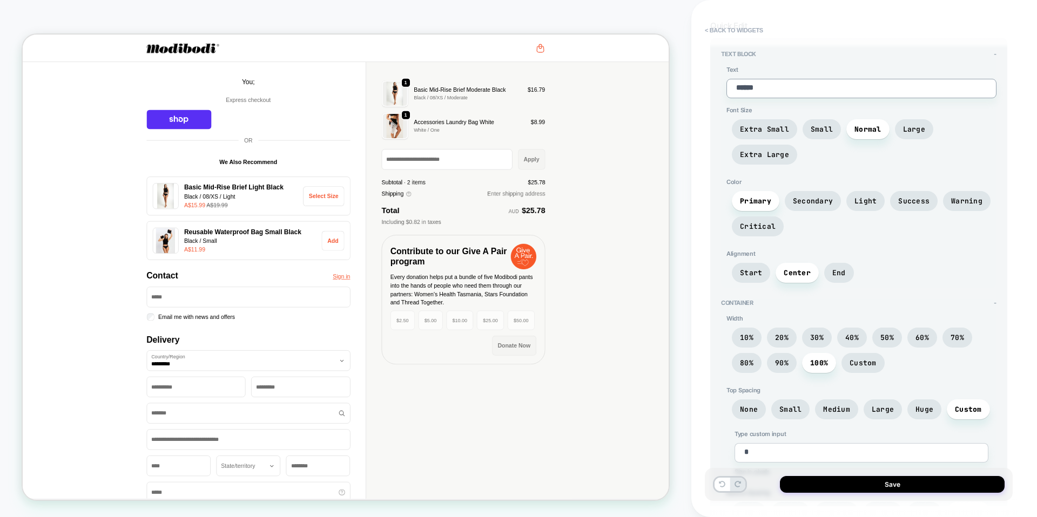
type textarea "*"
type textarea "******"
type textarea "*"
type textarea "********"
type textarea "*"
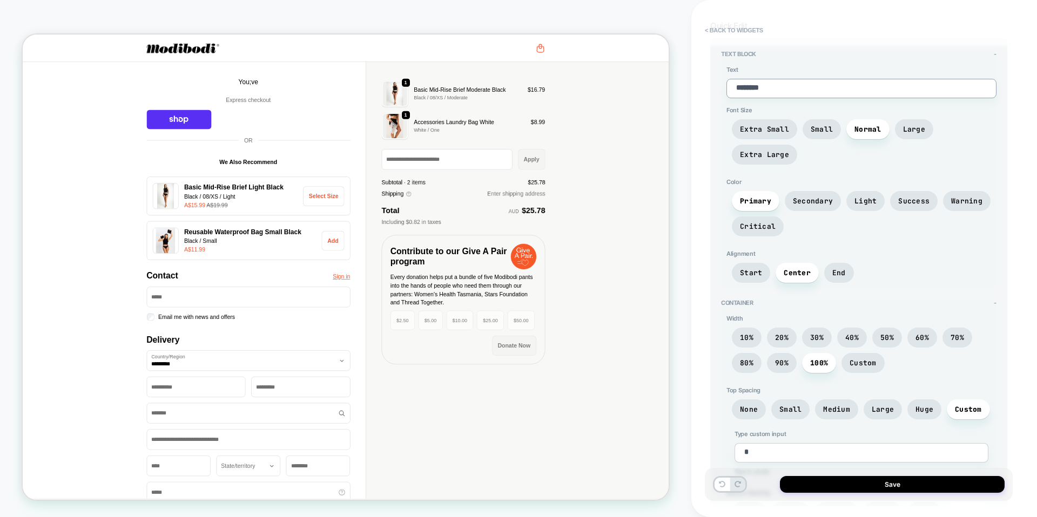
type textarea "*********"
type textarea "*"
type textarea "**********"
type textarea "*"
type textarea "**********"
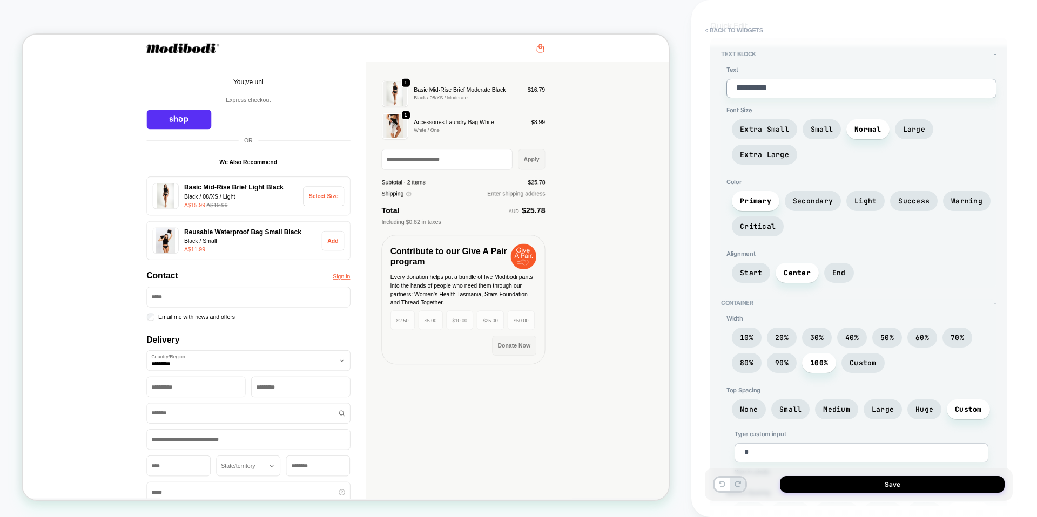
type textarea "*"
type textarea "**********"
type textarea "*"
type textarea "**********"
type textarea "*"
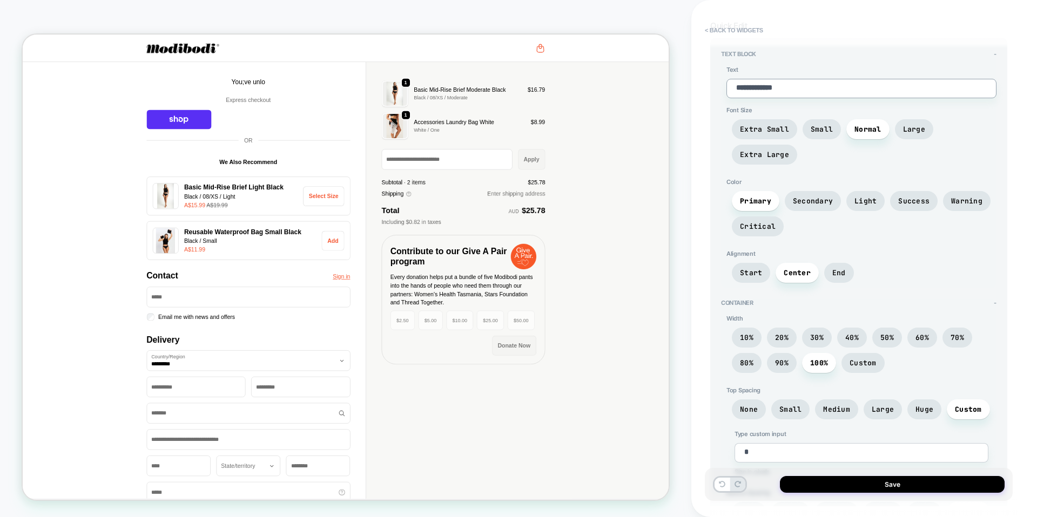
type textarea "**********"
type textarea "*"
type textarea "**********"
type textarea "*"
type textarea "**********"
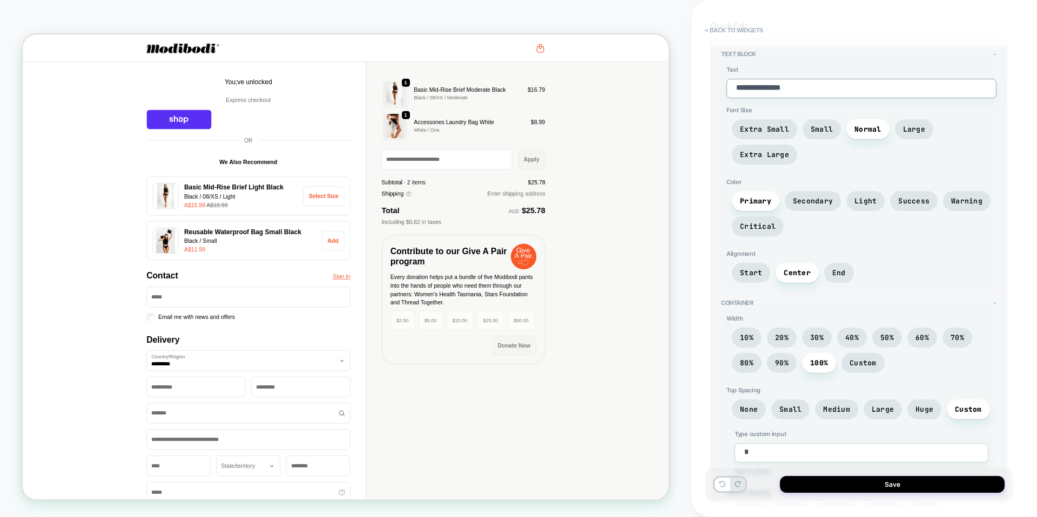
type textarea "*"
type textarea "**********"
type textarea "*"
type textarea "**********"
type textarea "*"
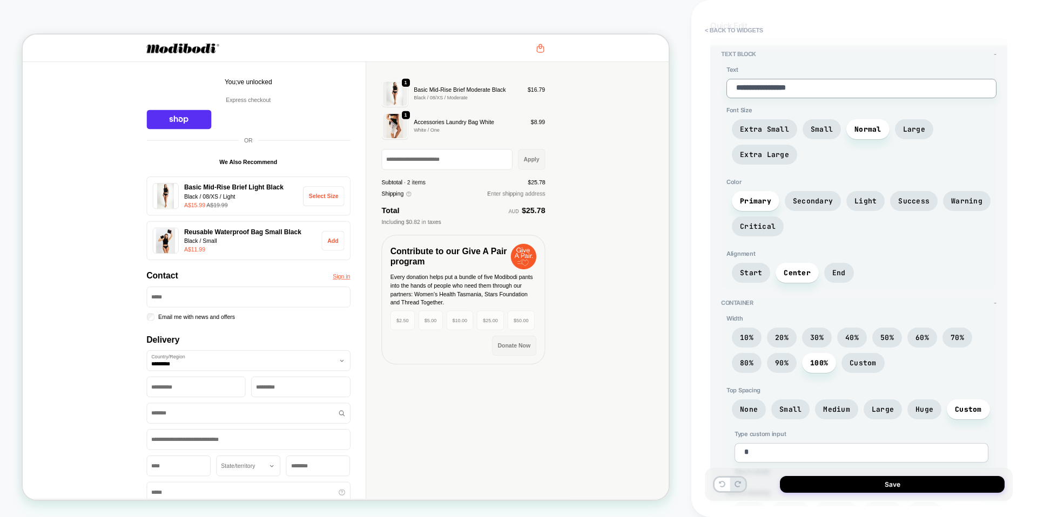
type textarea "**********"
type textarea "*"
type textarea "**********"
type textarea "*"
type textarea "**********"
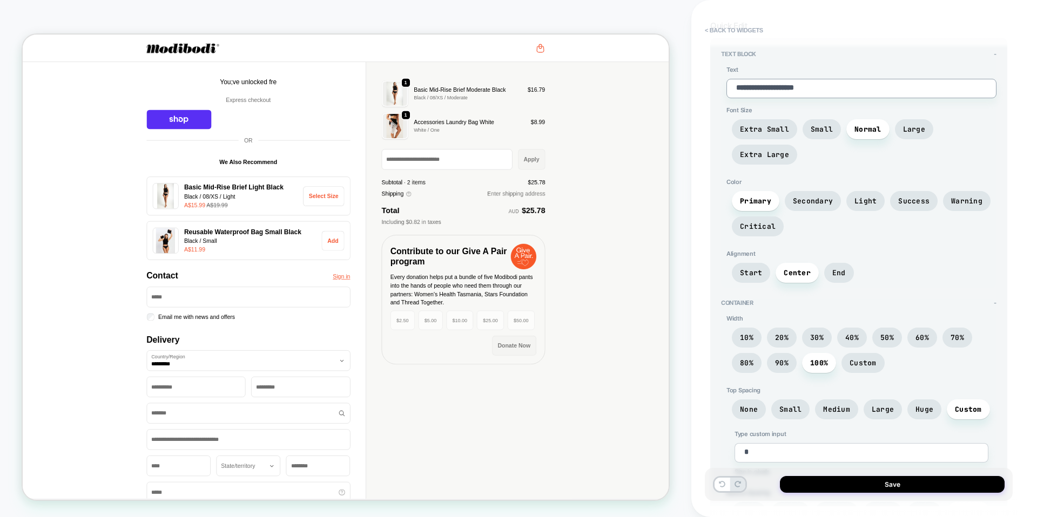
type textarea "*"
type textarea "**********"
type textarea "*"
type textarea "**********"
type textarea "*"
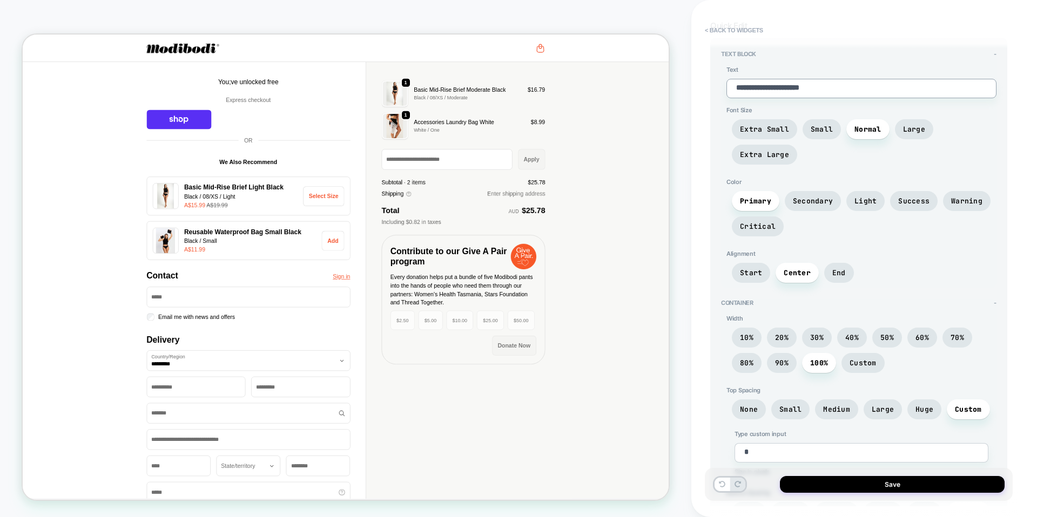
type textarea "**********"
type textarea "*"
type textarea "**********"
type textarea "*"
type textarea "**********"
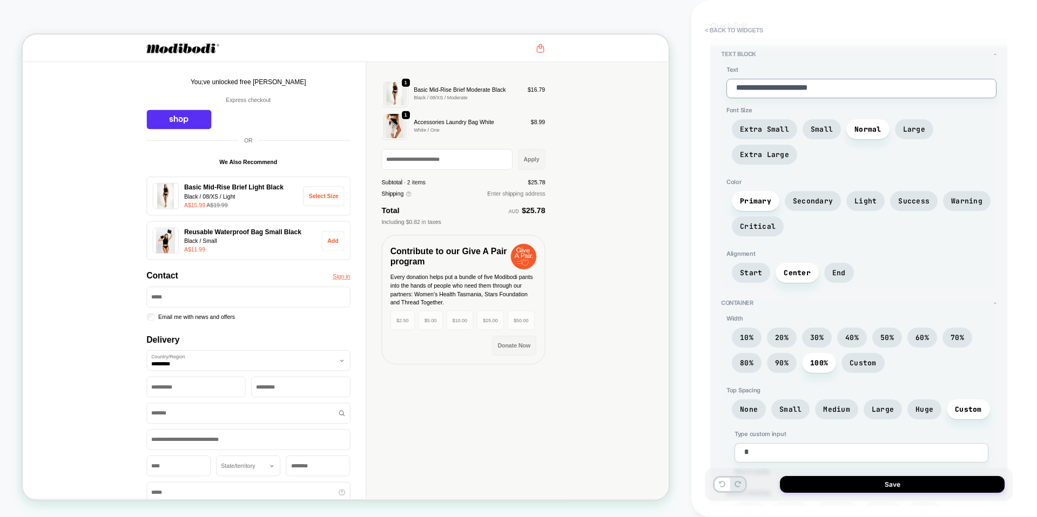
type textarea "*"
type textarea "**********"
type textarea "*"
type textarea "**********"
type textarea "*"
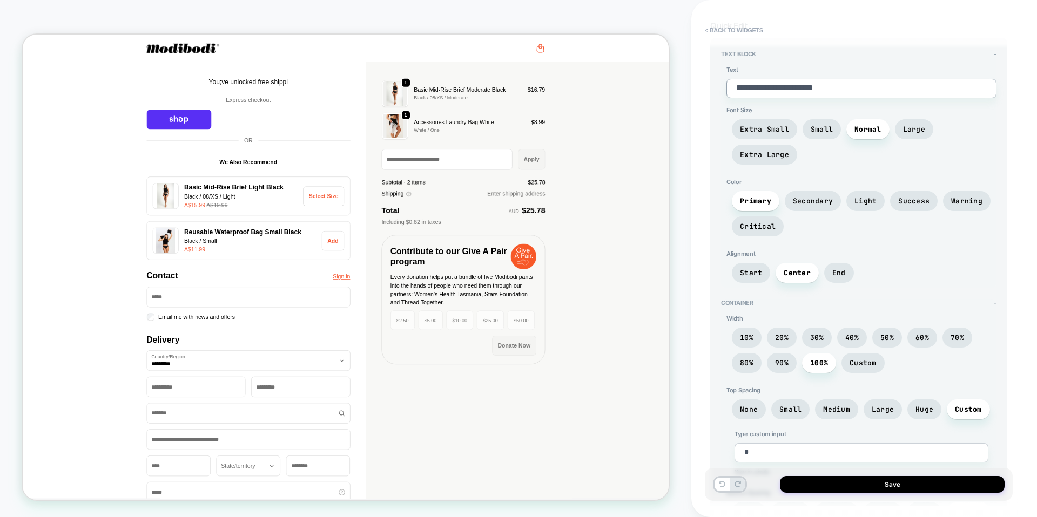
type textarea "**********"
click at [755, 87] on textarea "**********" at bounding box center [861, 88] width 270 height 19
type textarea "*"
type textarea "**********"
type textarea "*"
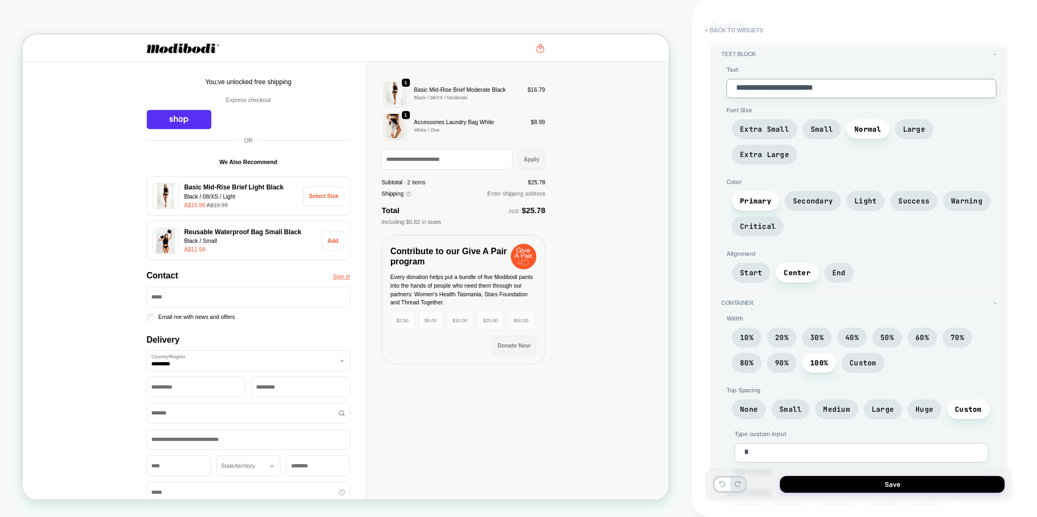
type textarea "**********"
type textarea "*"
type textarea "**********"
type textarea "*"
type textarea "**********"
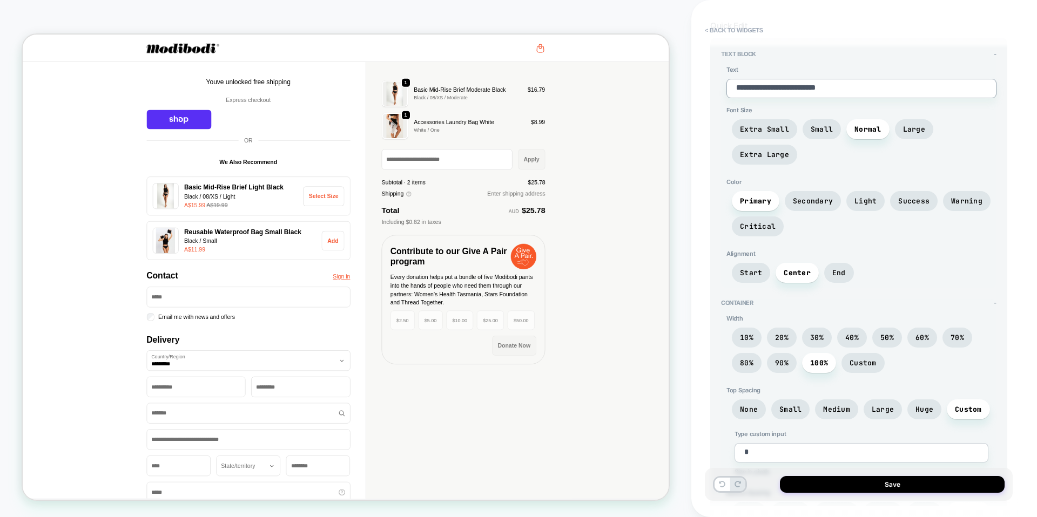
type textarea "*"
type textarea "**********"
click at [880, 239] on div "Primary Secondary Light Success Warning Critical" at bounding box center [861, 216] width 270 height 51
click at [903, 129] on span "Large" at bounding box center [914, 129] width 22 height 9
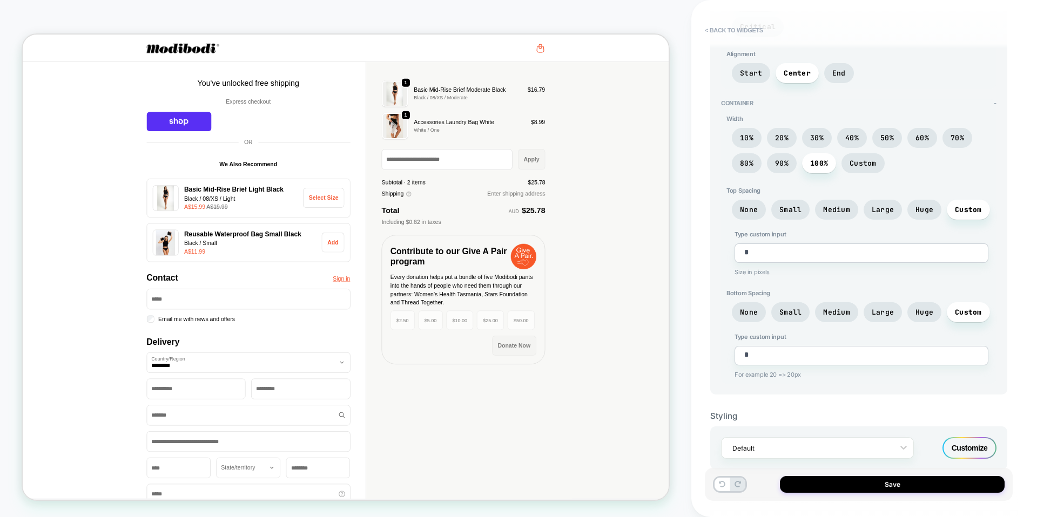
scroll to position [274, 0]
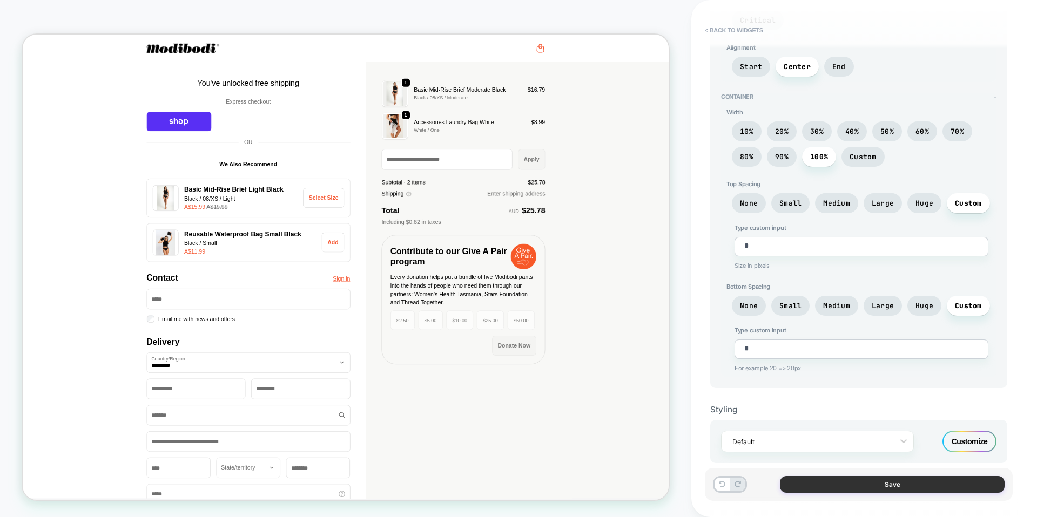
click at [859, 483] on button "Save" at bounding box center [892, 484] width 225 height 17
type textarea "*"
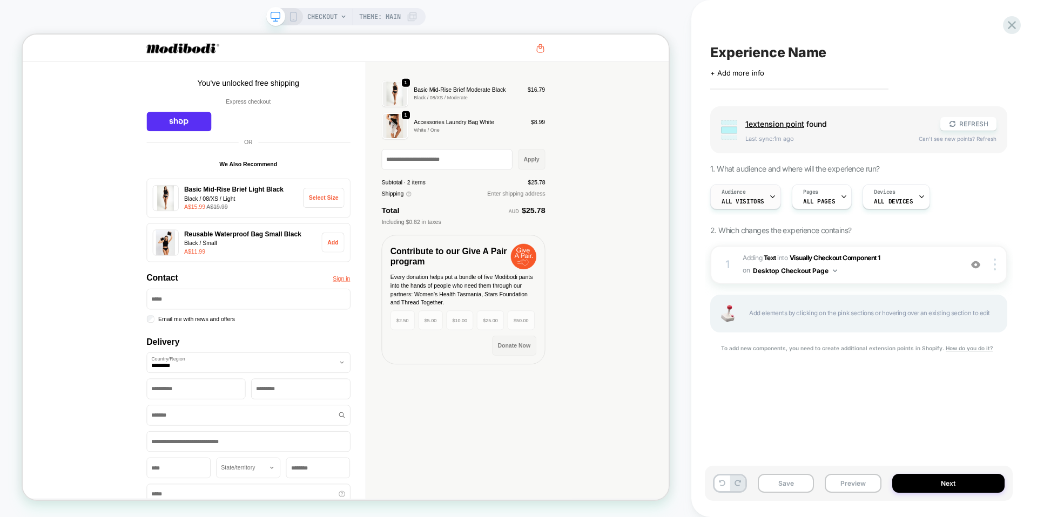
click at [769, 198] on icon at bounding box center [772, 196] width 7 height 7
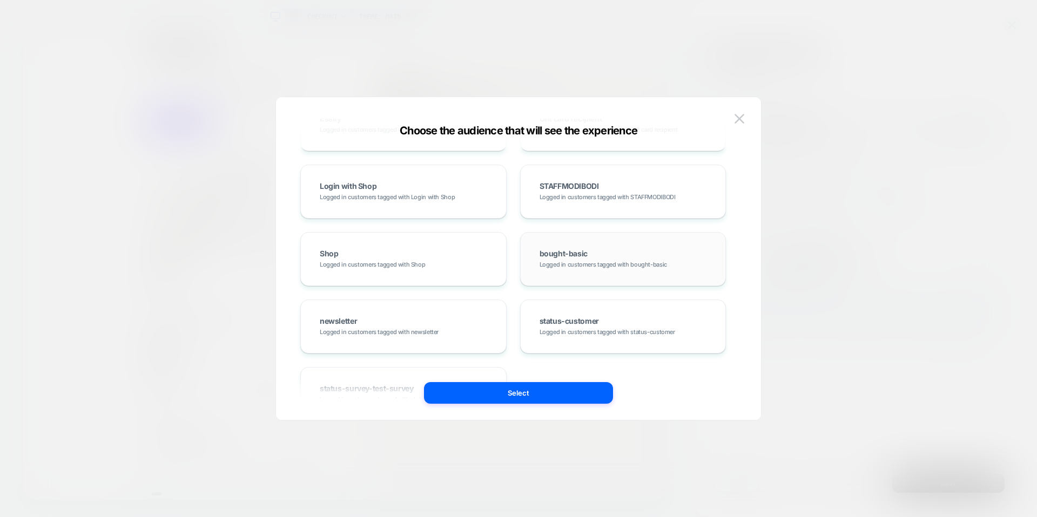
scroll to position [971, 0]
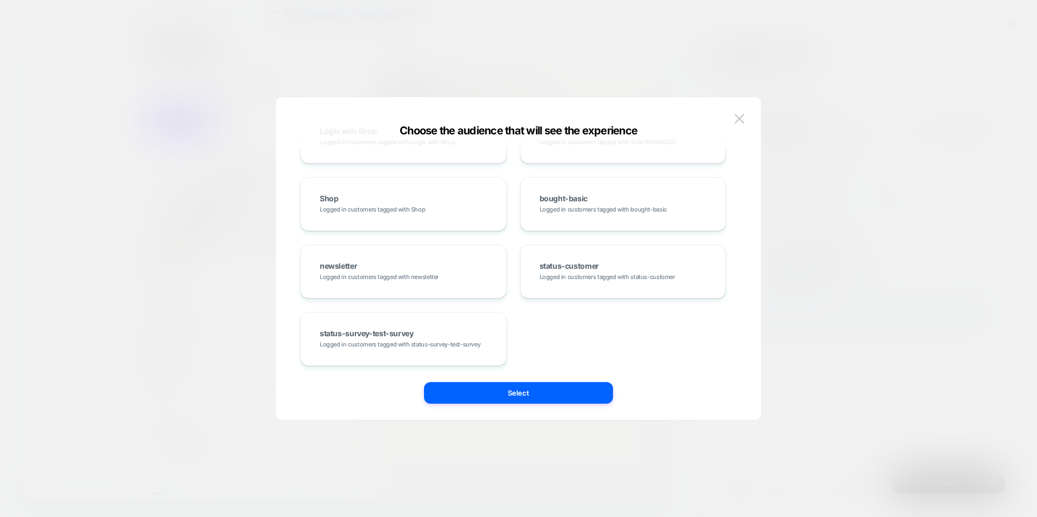
click at [738, 129] on div "Choose the audience that will see the experience" at bounding box center [518, 130] width 485 height 13
click at [740, 123] on img at bounding box center [740, 118] width 10 height 9
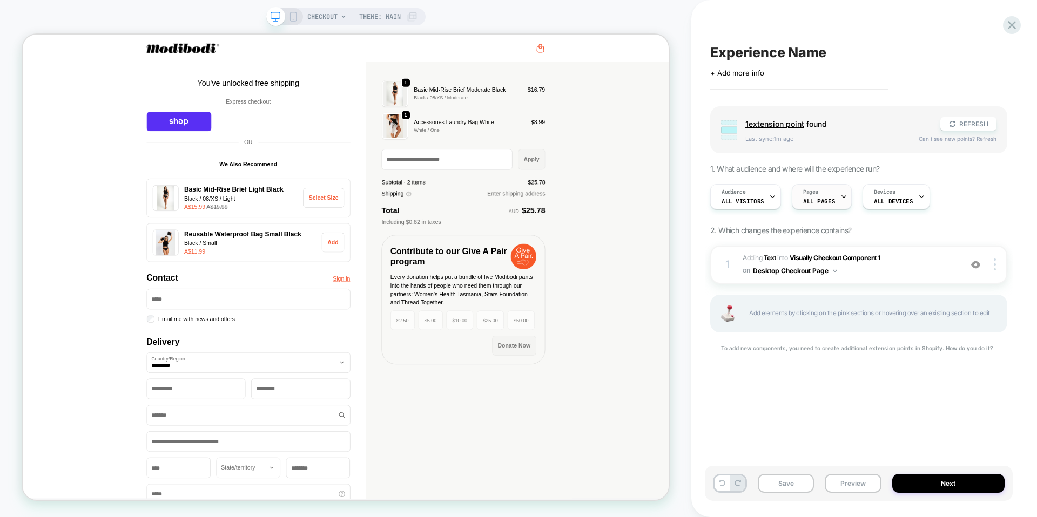
click at [824, 194] on div "Pages ALL PAGES" at bounding box center [818, 197] width 53 height 24
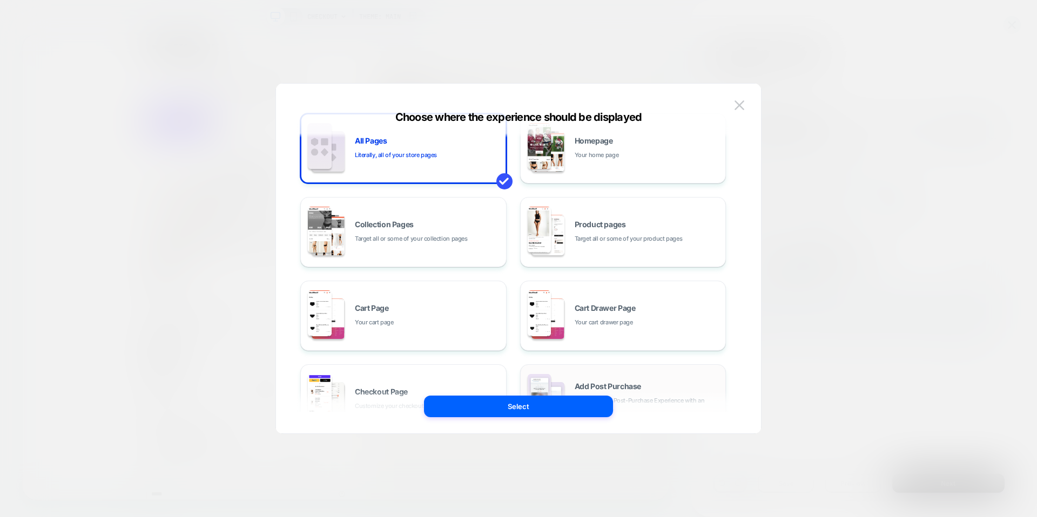
scroll to position [163, 0]
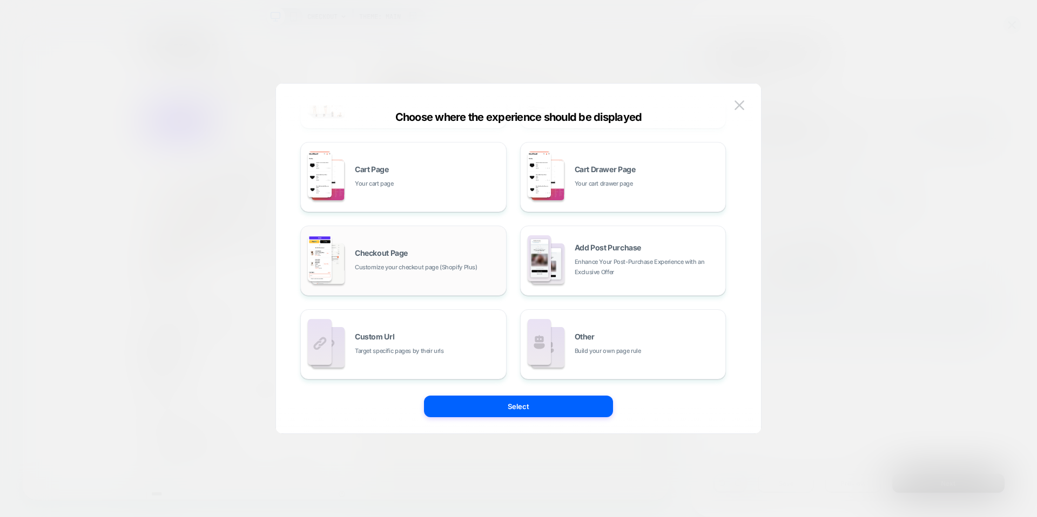
click at [448, 268] on span "Customize your checkout page (Shopify Plus)" at bounding box center [416, 267] width 123 height 10
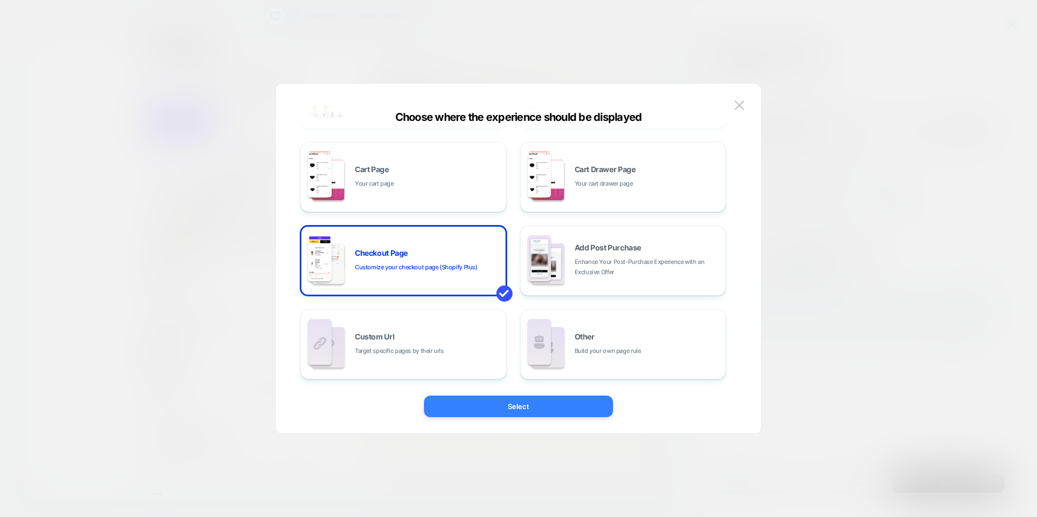
click at [520, 401] on button "Select" at bounding box center [518, 407] width 189 height 22
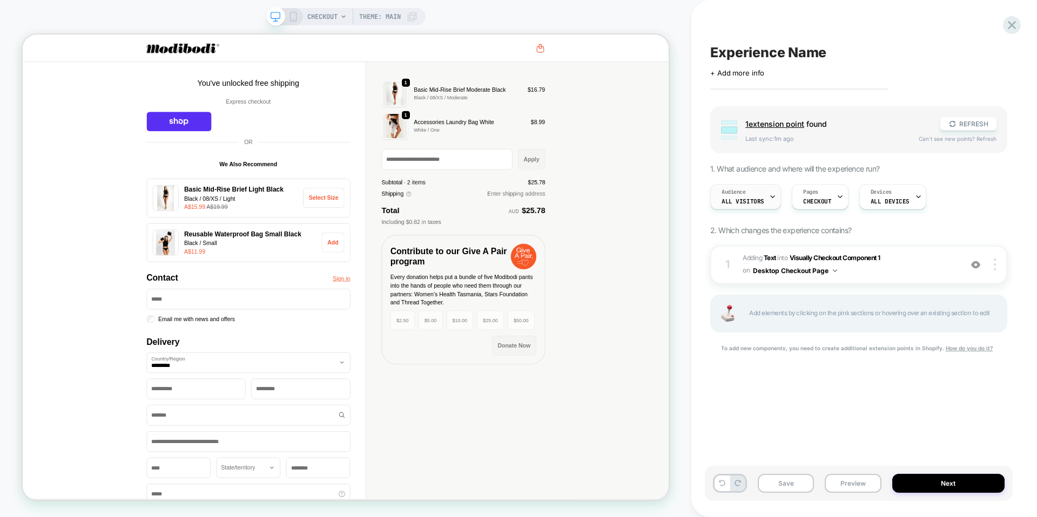
click at [769, 197] on icon at bounding box center [772, 196] width 7 height 7
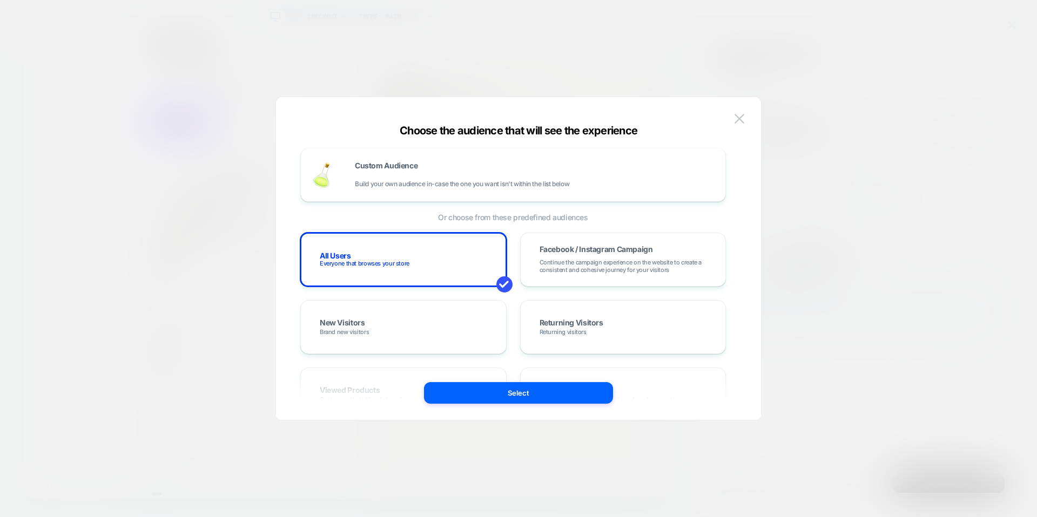
scroll to position [0, 0]
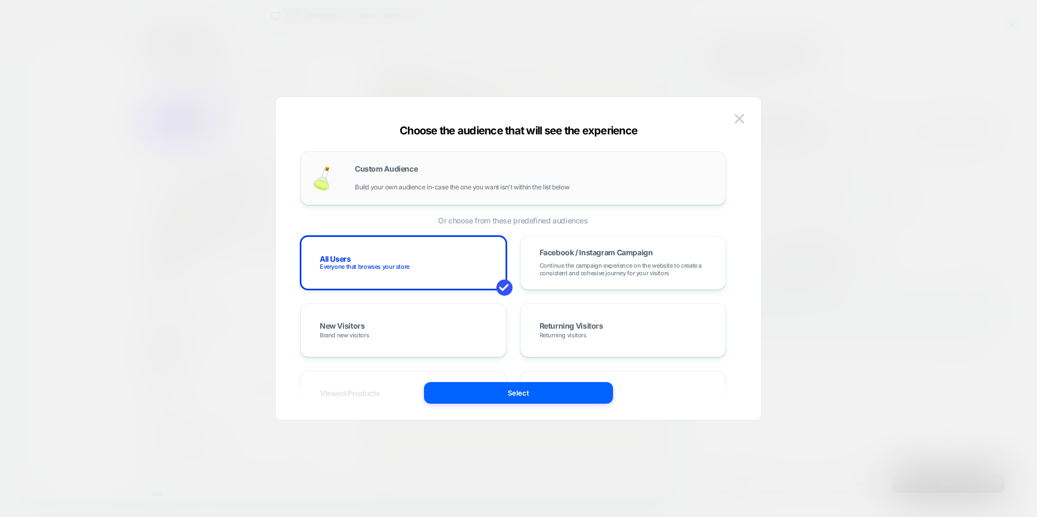
click at [574, 185] on div "Custom Audience Build your own audience in-case the one you want isn't within t…" at bounding box center [535, 178] width 360 height 26
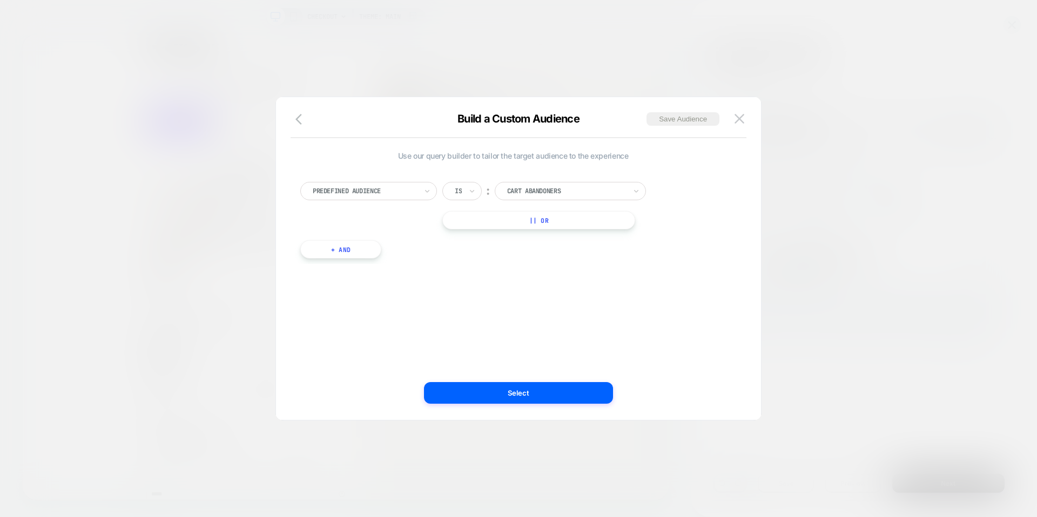
click at [399, 192] on div at bounding box center [365, 191] width 104 height 10
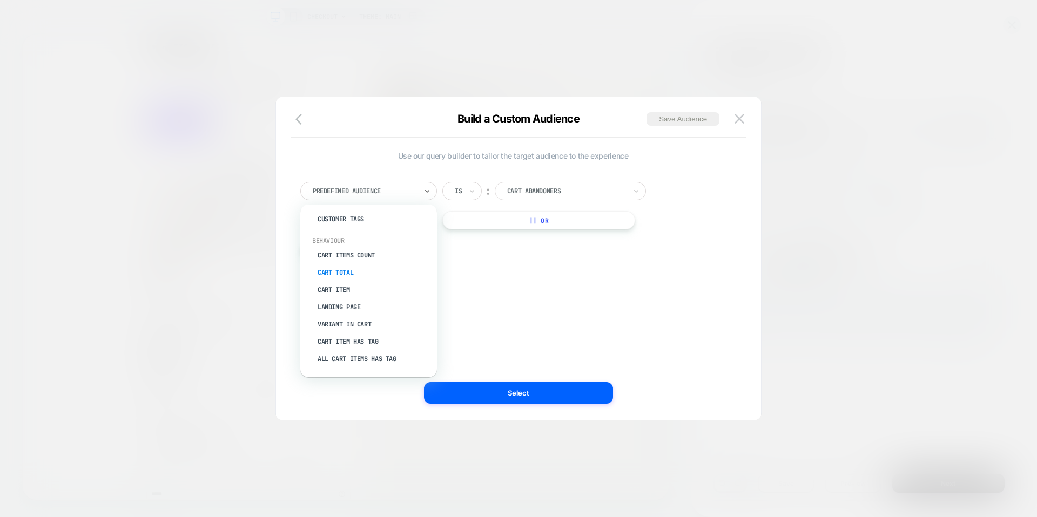
scroll to position [100, 0]
click at [350, 276] on div "Cart Total" at bounding box center [374, 274] width 126 height 17
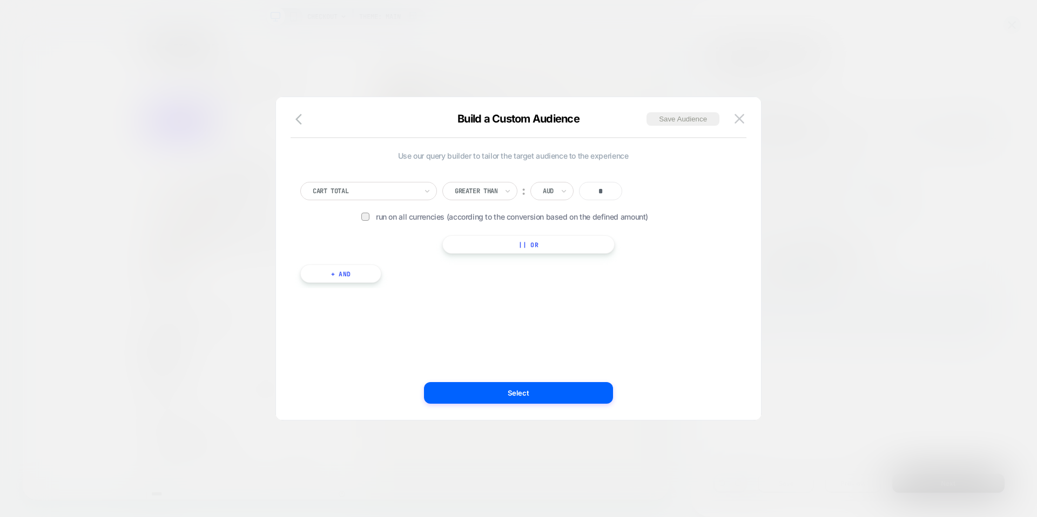
click at [598, 190] on input "*" at bounding box center [600, 191] width 43 height 18
type input "**"
click at [580, 284] on div "Cart Total Greater Than ︰ AUD ** Run on all currencies (according to the conver…" at bounding box center [513, 227] width 436 height 123
click at [469, 212] on span "Run on all currencies (according to the conversion based on the defined amount)" at bounding box center [530, 216] width 309 height 9
click at [408, 215] on span "Run on all currencies (according to the conversion based on the defined amount)" at bounding box center [530, 216] width 309 height 9
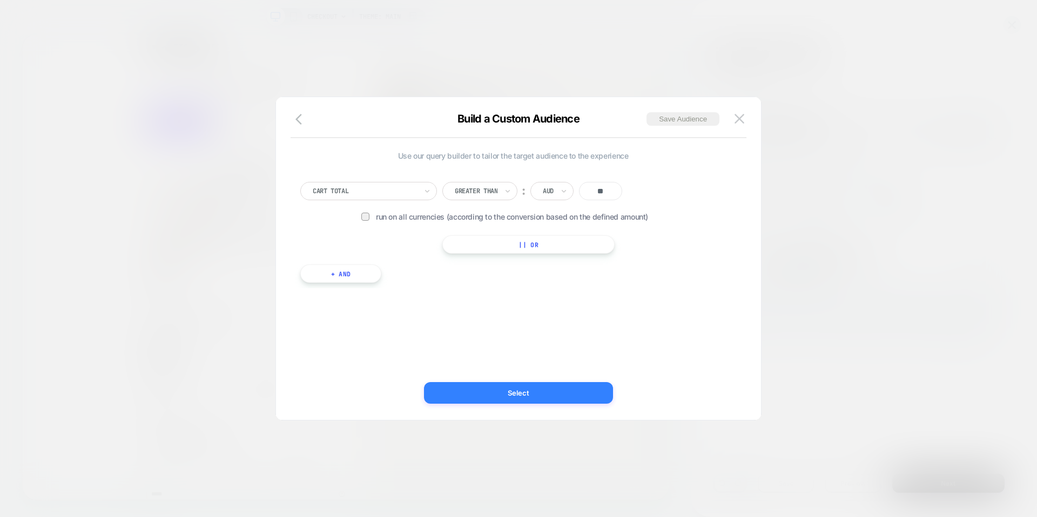
click at [481, 391] on button "Select" at bounding box center [518, 393] width 189 height 22
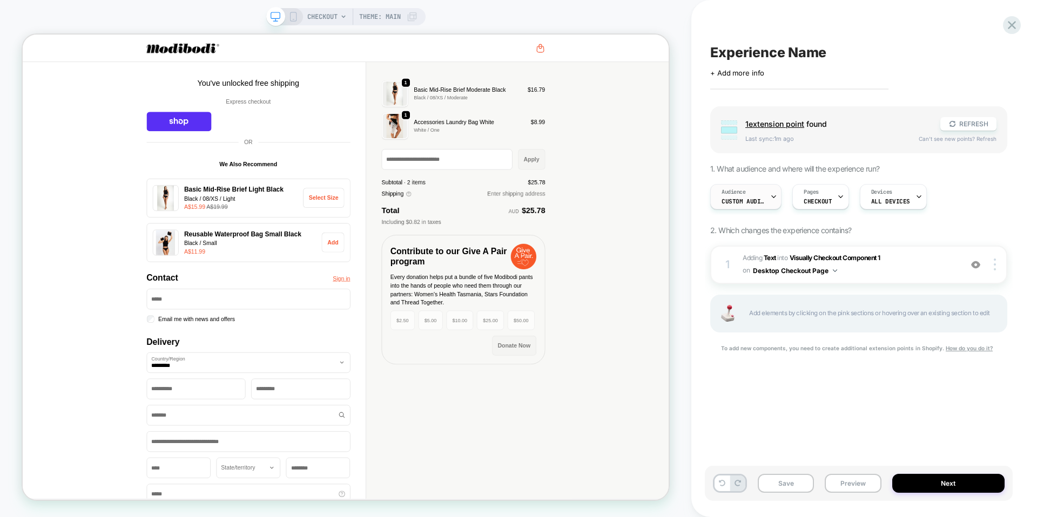
click at [753, 196] on div "Audience Custom Audience" at bounding box center [743, 197] width 65 height 24
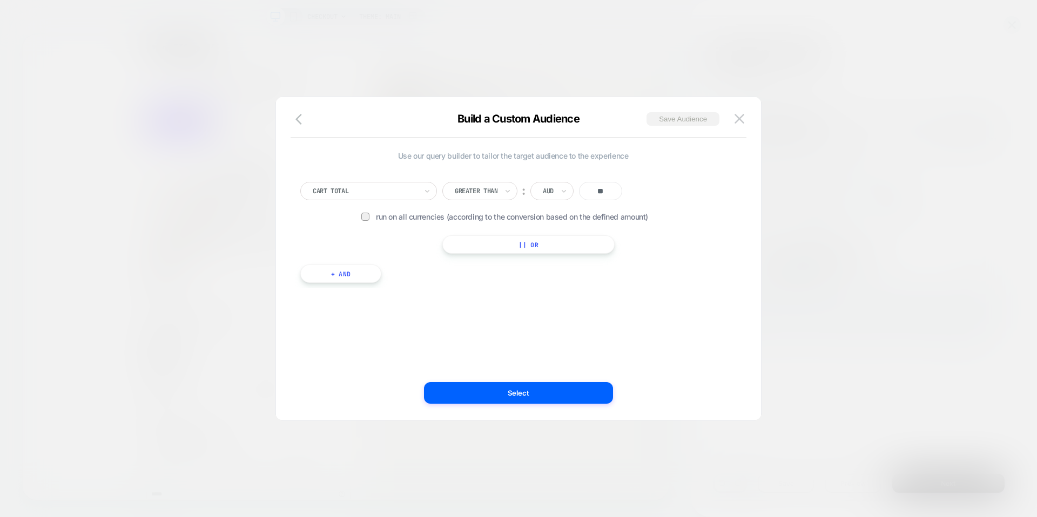
click at [690, 118] on button "Save Audience" at bounding box center [683, 119] width 73 height 14
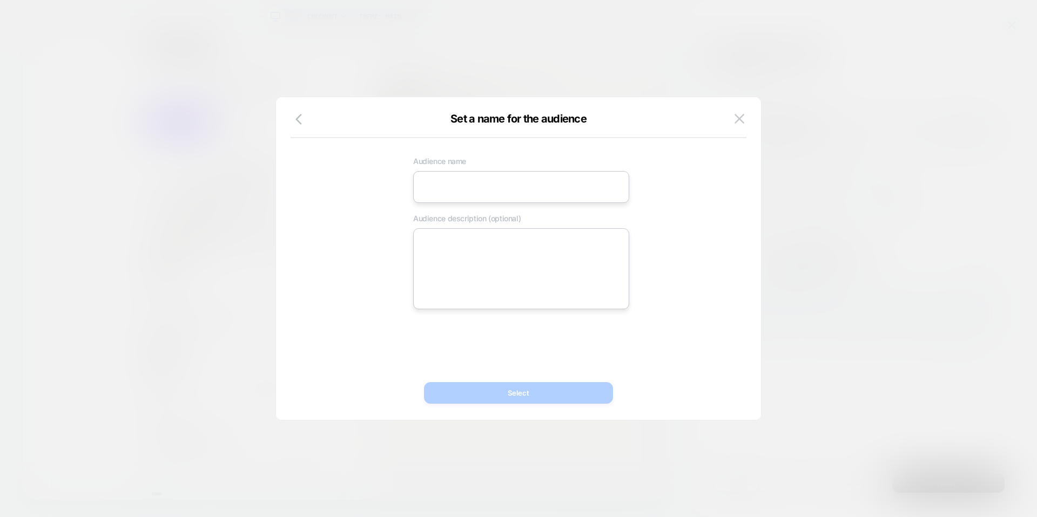
click at [549, 173] on input at bounding box center [521, 187] width 216 height 32
type input "**********"
click at [576, 394] on button "Select" at bounding box center [518, 393] width 189 height 22
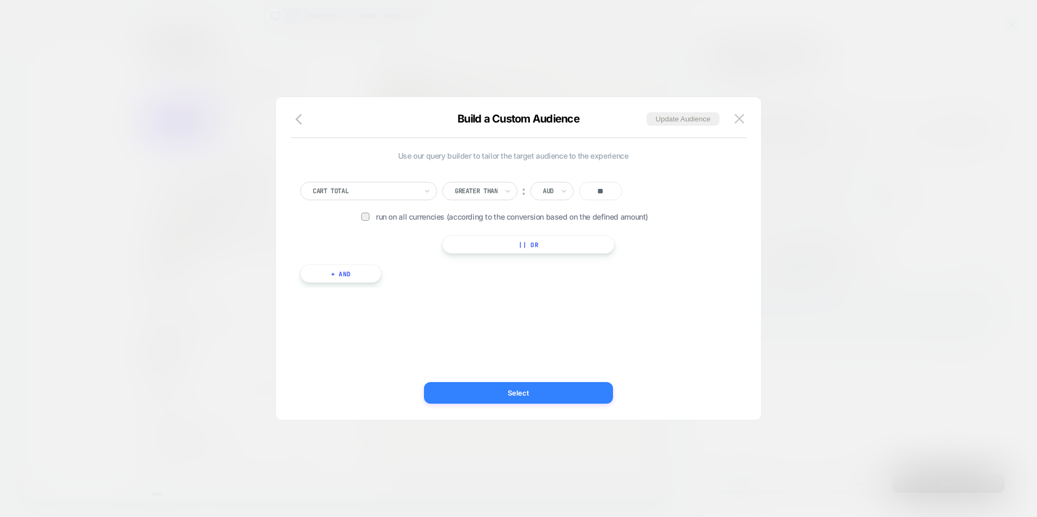
click at [566, 398] on button "Select" at bounding box center [518, 393] width 189 height 22
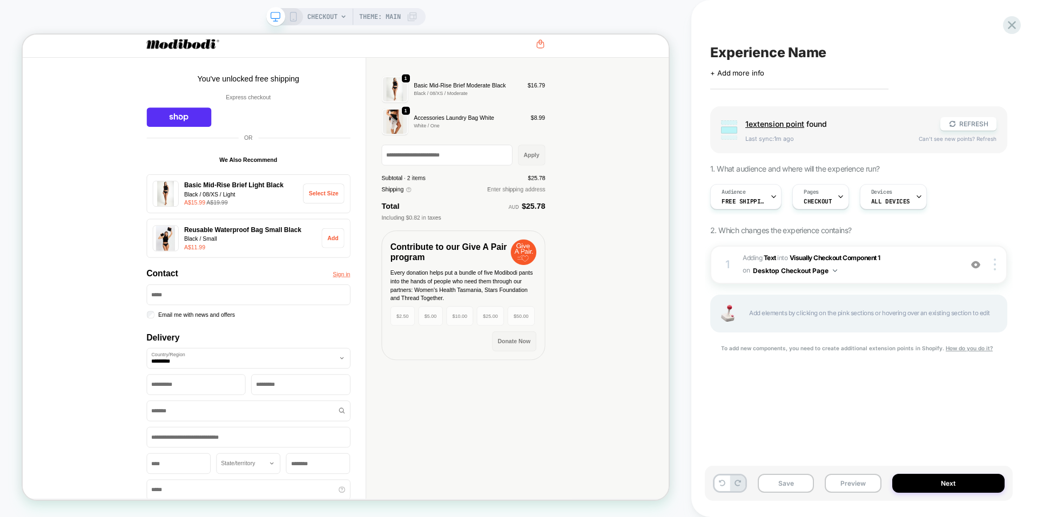
scroll to position [0, 0]
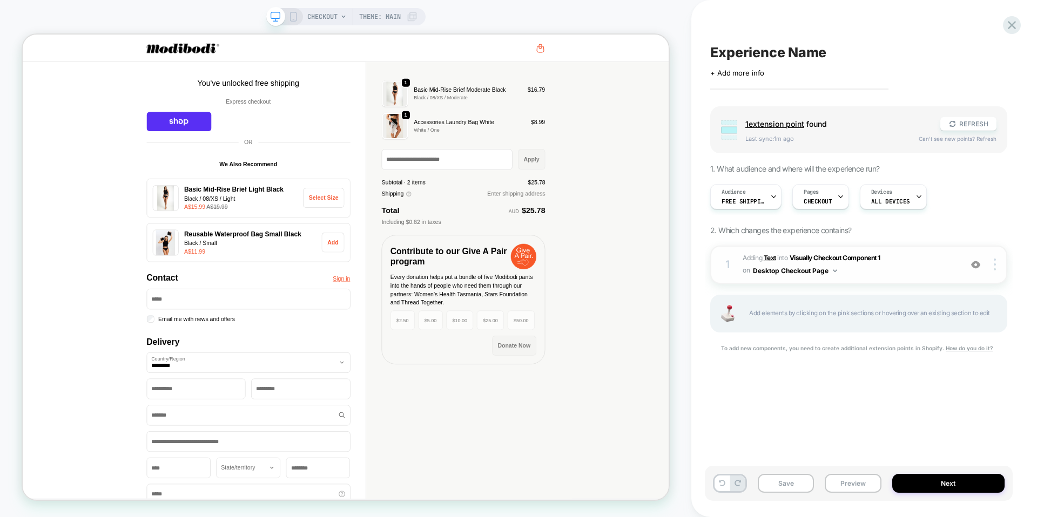
click at [776, 258] on b "Text" at bounding box center [770, 258] width 12 height 8
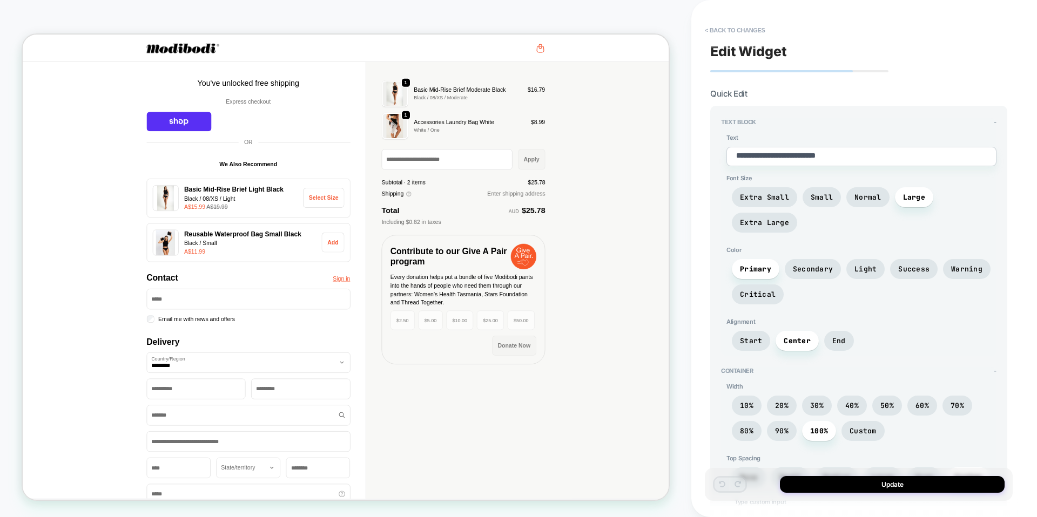
click at [875, 149] on textarea "**********" at bounding box center [861, 156] width 270 height 19
click at [869, 156] on textarea "**********" at bounding box center [861, 156] width 270 height 19
type textarea "*"
type textarea "**********"
type textarea "*"
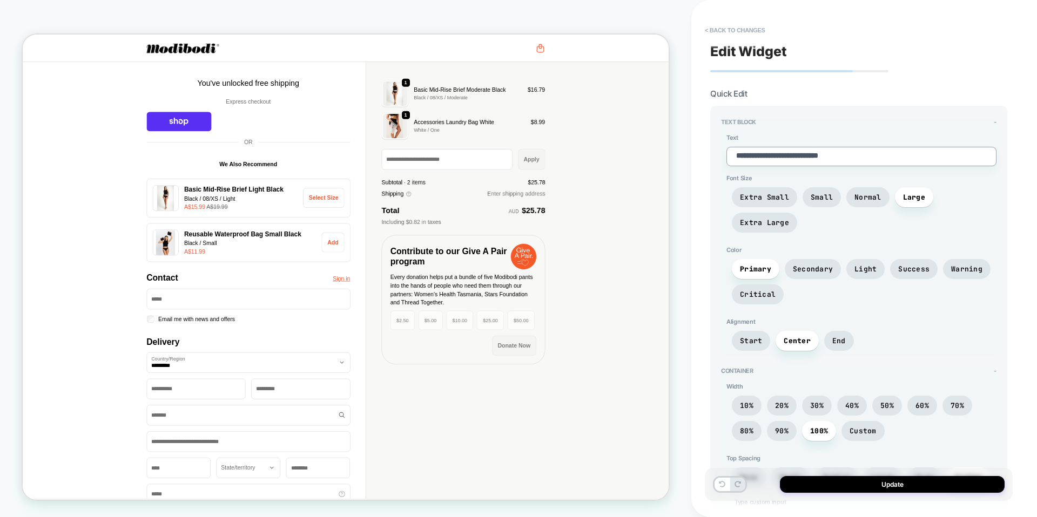
type textarea "**********"
type textarea "*"
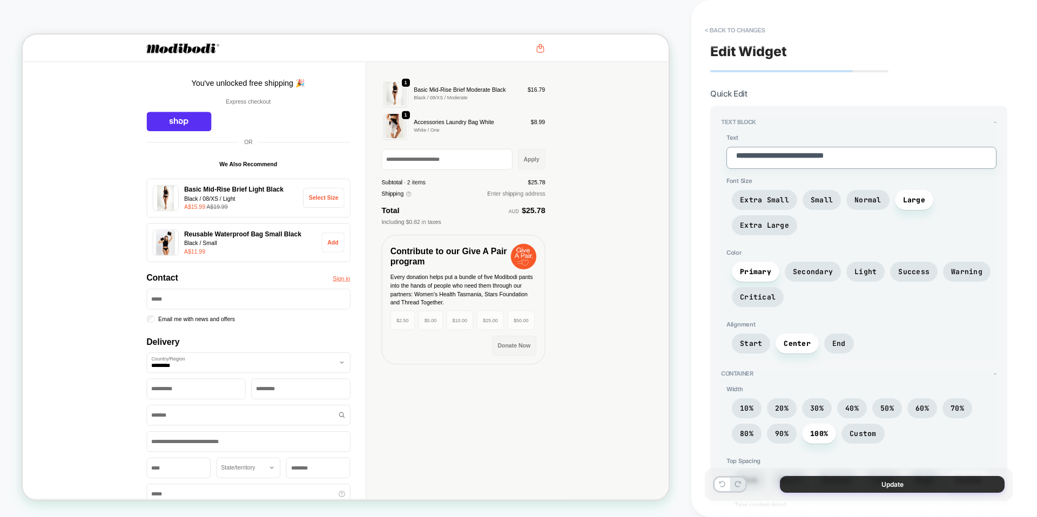
type textarea "**********"
click at [865, 478] on button "Update" at bounding box center [892, 484] width 225 height 17
type textarea "*"
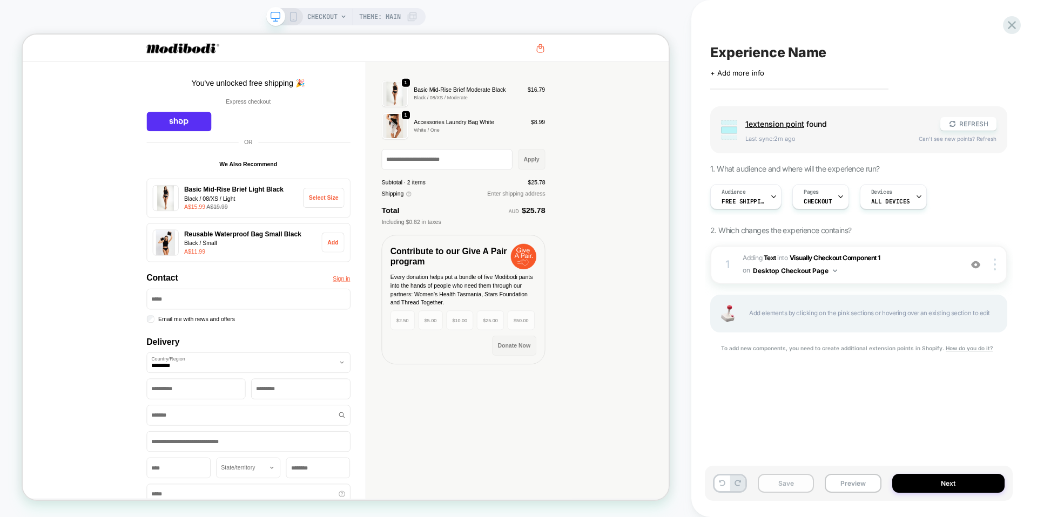
click at [775, 477] on button "Save" at bounding box center [786, 483] width 56 height 19
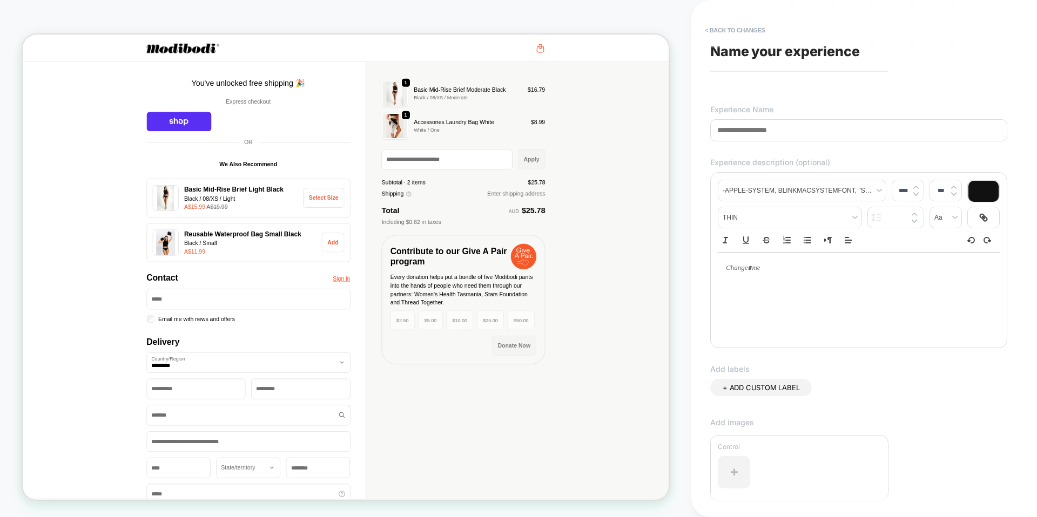
click at [772, 132] on input at bounding box center [858, 130] width 297 height 22
paste input "**********"
drag, startPoint x: 758, startPoint y: 126, endPoint x: 691, endPoint y: 122, distance: 67.7
click at [691, 122] on div "**********" at bounding box center [864, 258] width 346 height 517
type input "**********"
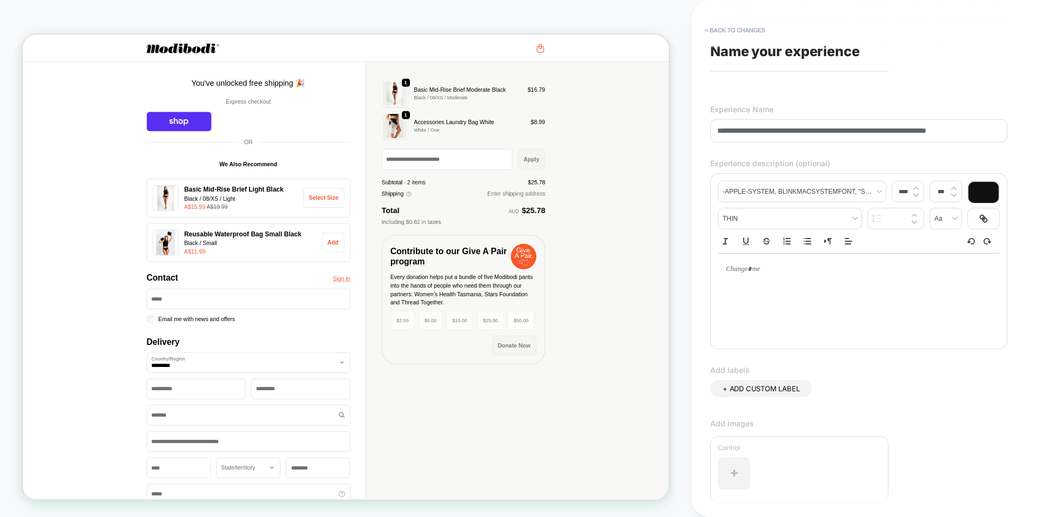
click at [910, 338] on div at bounding box center [859, 296] width 282 height 86
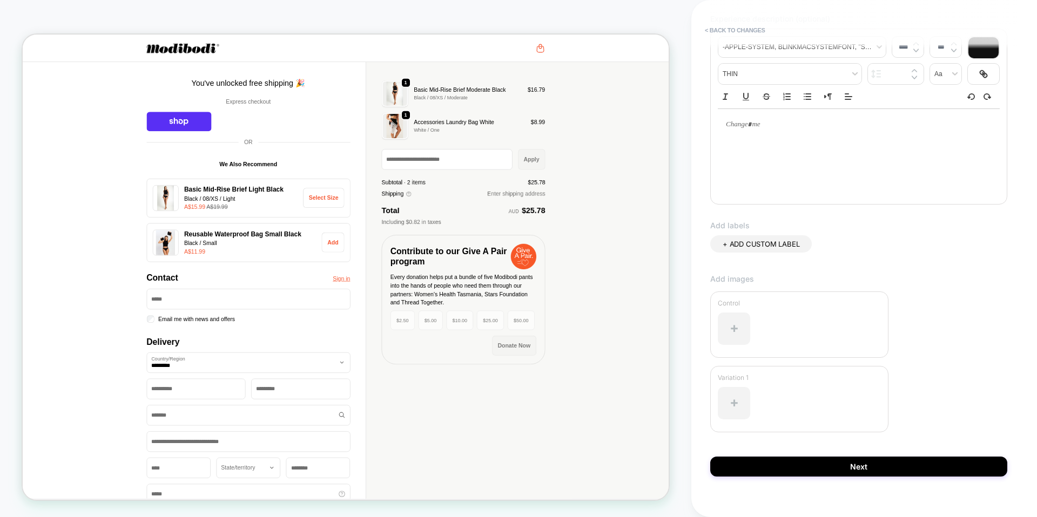
scroll to position [156, 0]
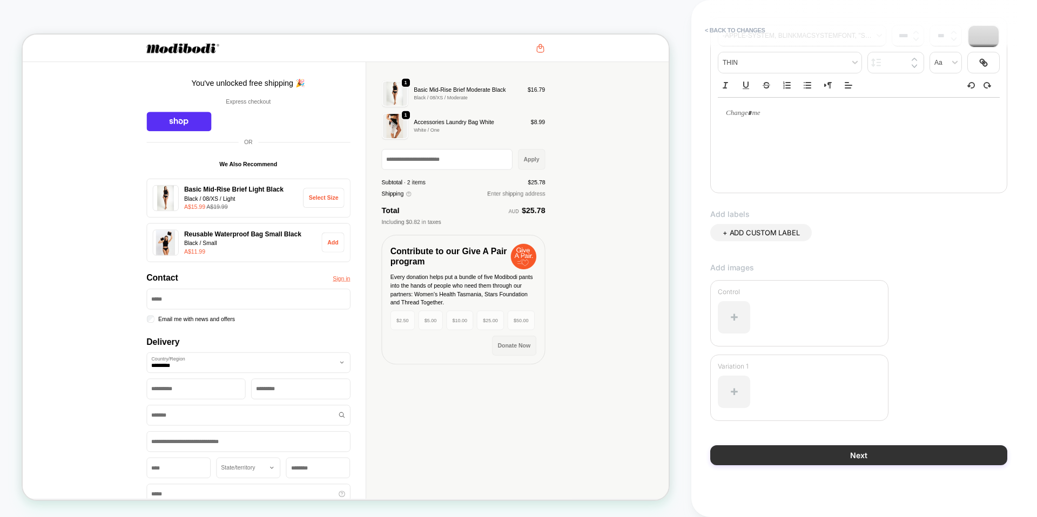
click at [891, 451] on button "Next" at bounding box center [858, 456] width 297 height 20
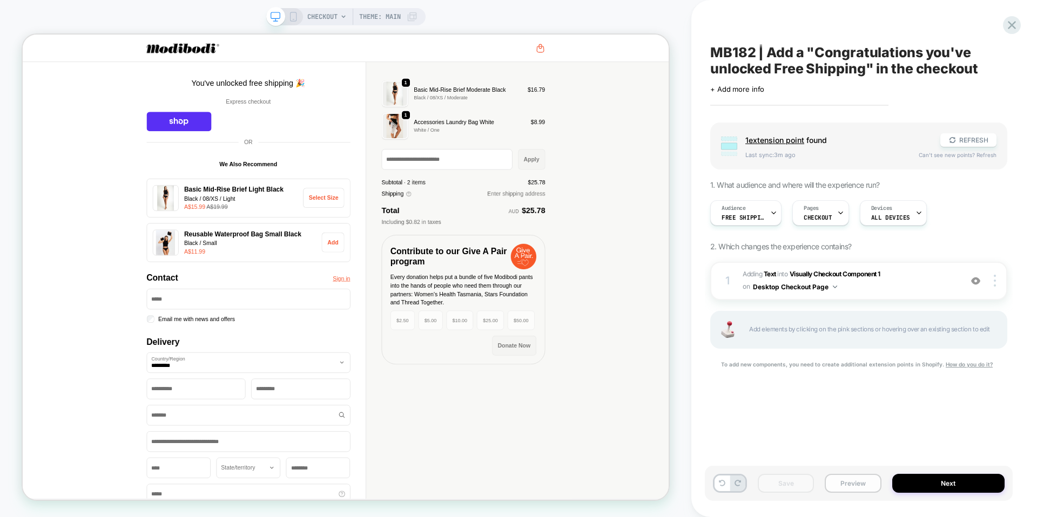
click at [863, 486] on button "Preview" at bounding box center [853, 483] width 56 height 19
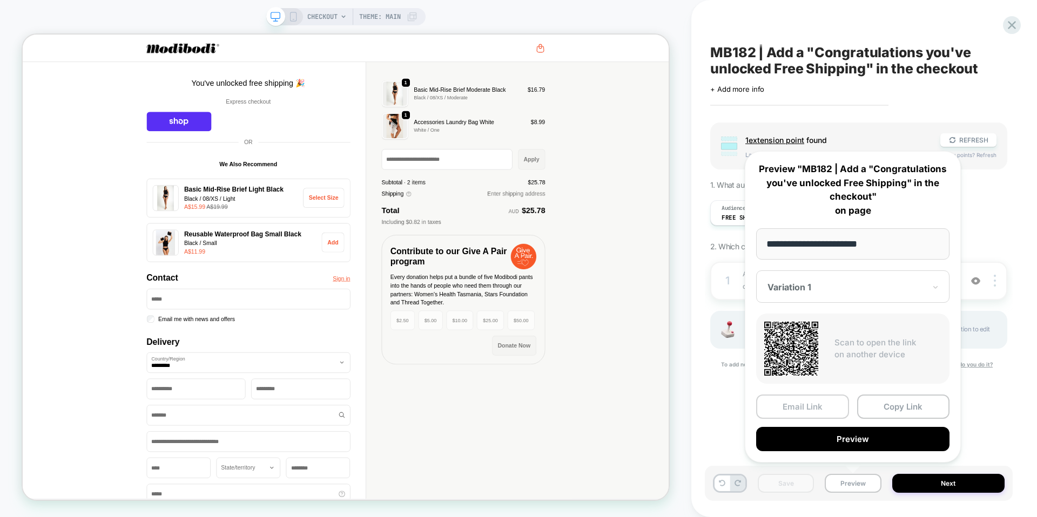
click at [825, 409] on button "Email Link" at bounding box center [802, 407] width 93 height 24
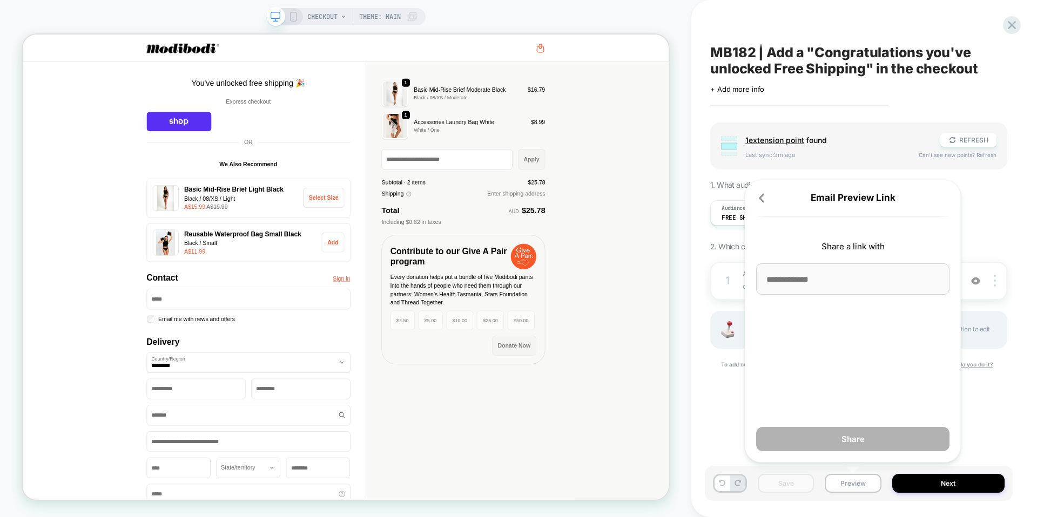
click at [792, 286] on input at bounding box center [852, 279] width 193 height 31
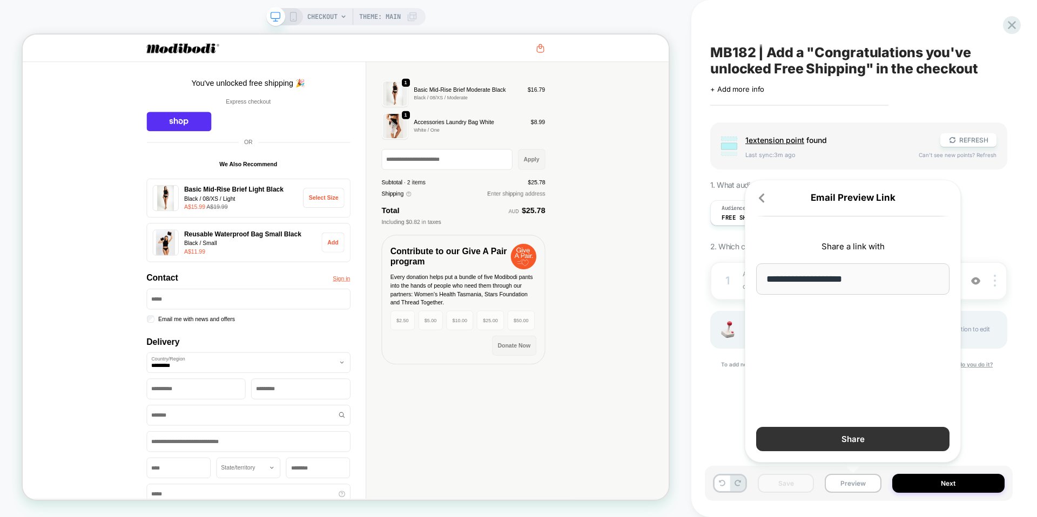
type input "**********"
click at [800, 438] on button "Share" at bounding box center [852, 439] width 193 height 24
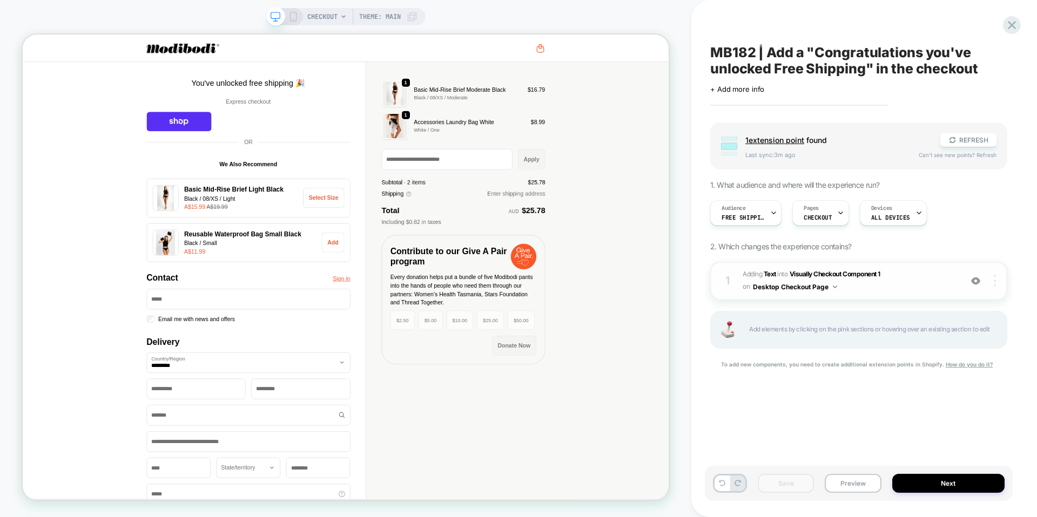
click at [991, 281] on div at bounding box center [996, 281] width 21 height 12
click at [940, 298] on div "Target All Devices" at bounding box center [931, 296] width 96 height 30
click at [802, 485] on button "Save" at bounding box center [786, 483] width 56 height 19
click at [851, 482] on button "Preview" at bounding box center [853, 483] width 56 height 19
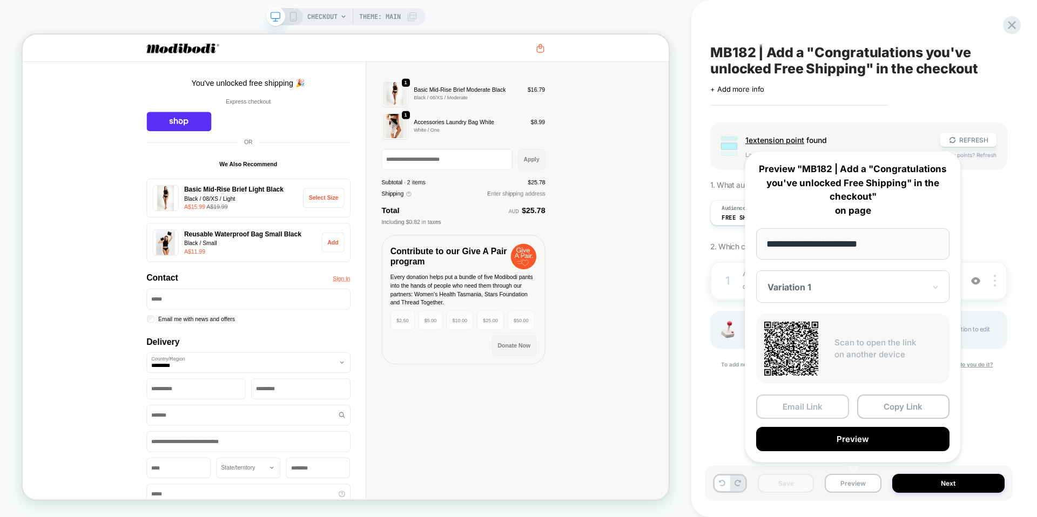
click at [831, 409] on button "Email Link" at bounding box center [802, 407] width 93 height 24
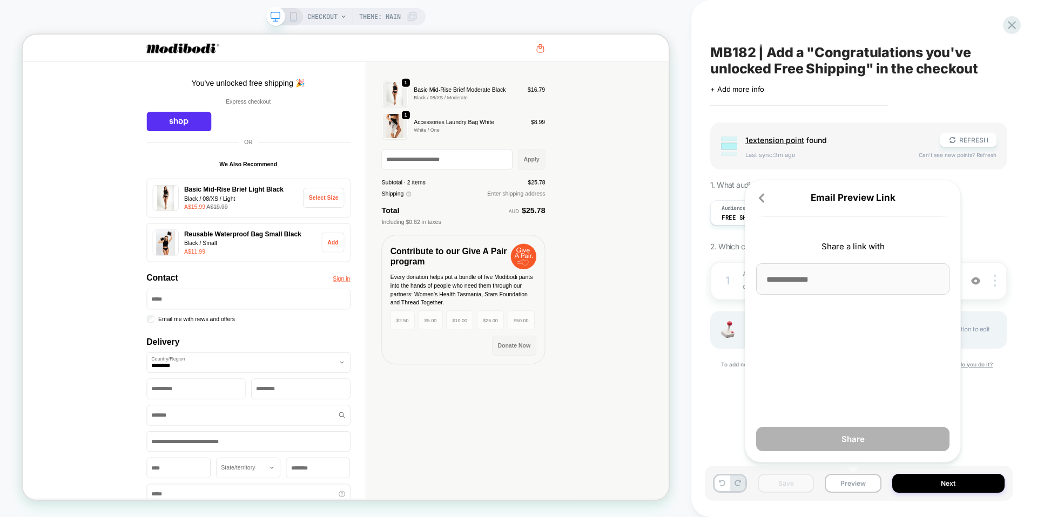
click at [823, 298] on div "Email Preview Link Share a link with Share" at bounding box center [853, 321] width 216 height 283
click at [825, 285] on input at bounding box center [852, 279] width 193 height 31
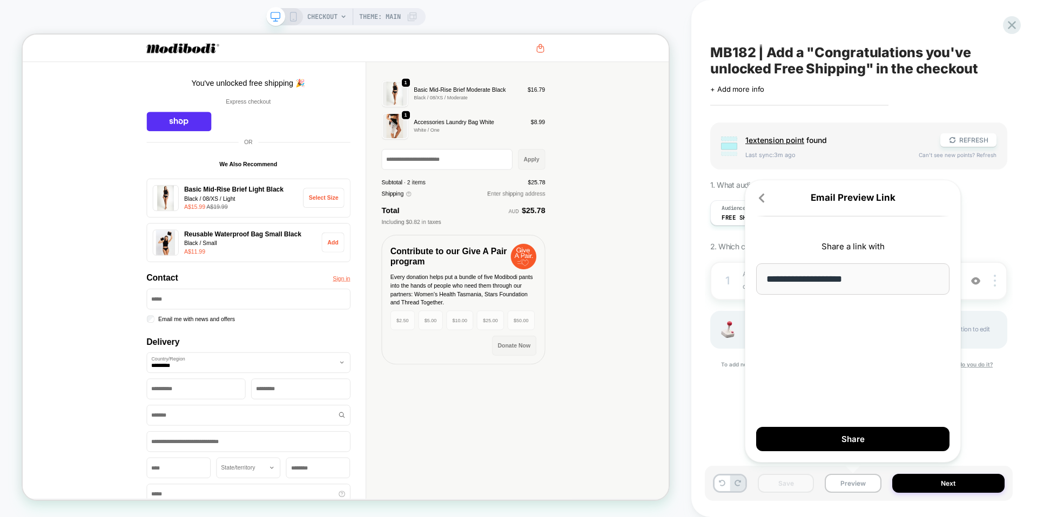
type input "**********"
click at [827, 348] on div "**********" at bounding box center [853, 321] width 216 height 283
click at [831, 432] on button "Share" at bounding box center [852, 439] width 193 height 24
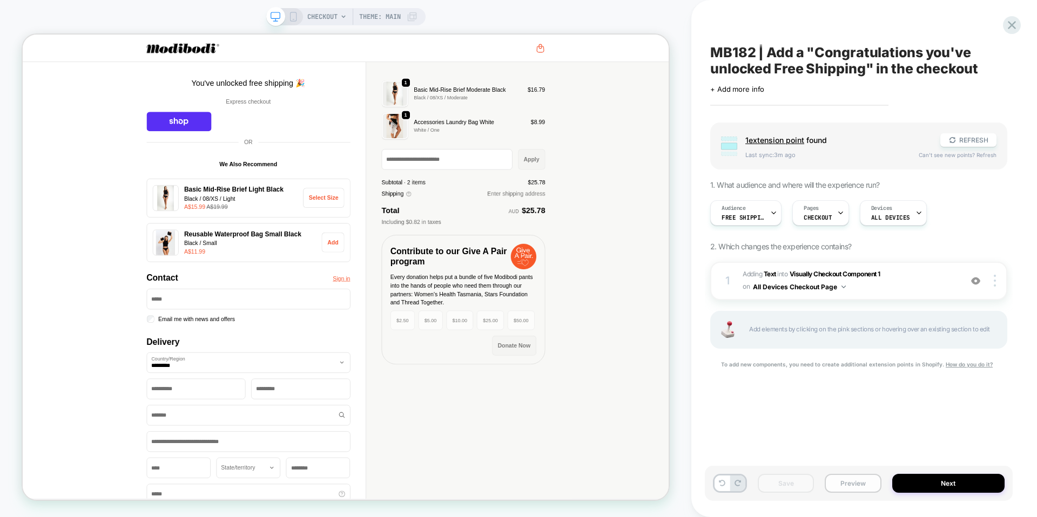
click at [858, 481] on button "Preview" at bounding box center [853, 483] width 56 height 19
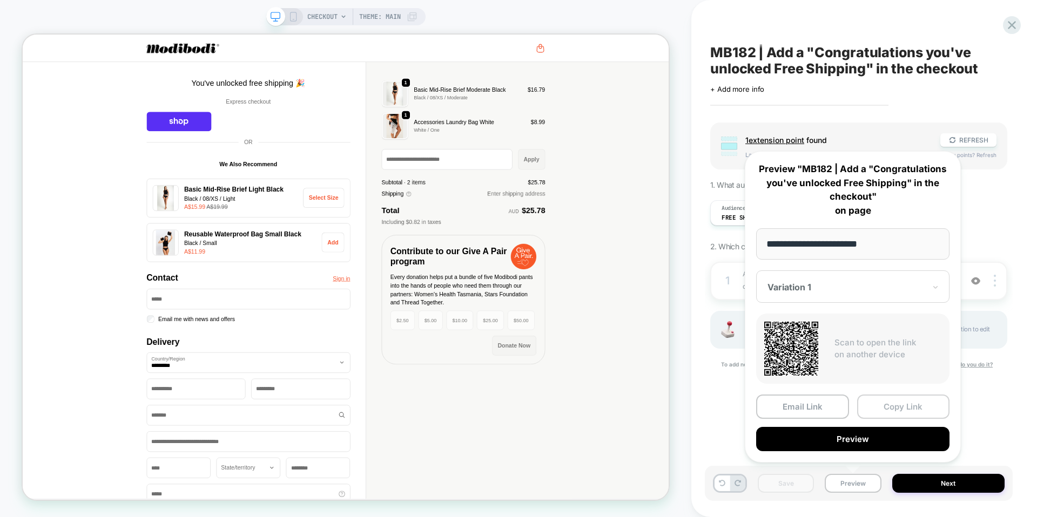
click at [876, 405] on button "Copy Link" at bounding box center [903, 407] width 93 height 24
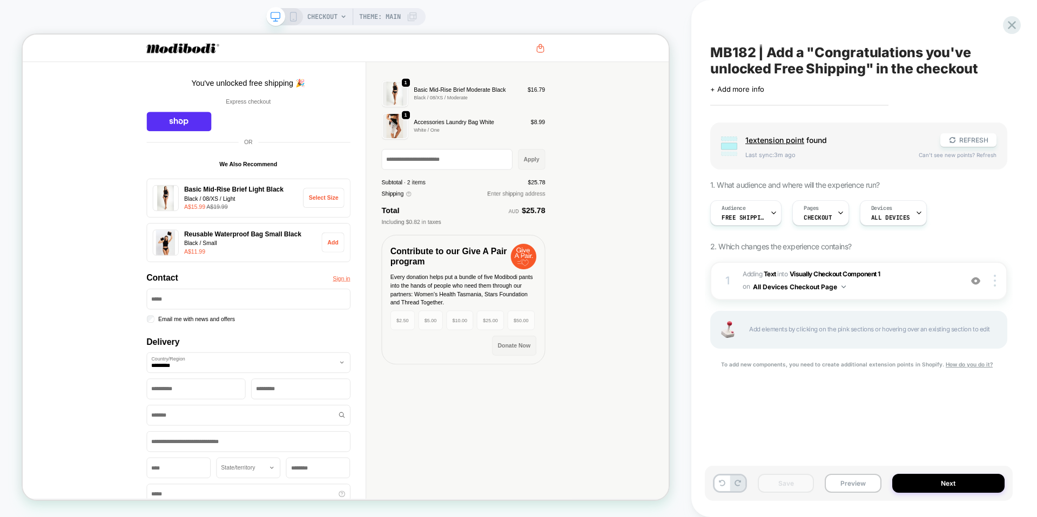
click at [293, 17] on icon at bounding box center [293, 17] width 10 height 10
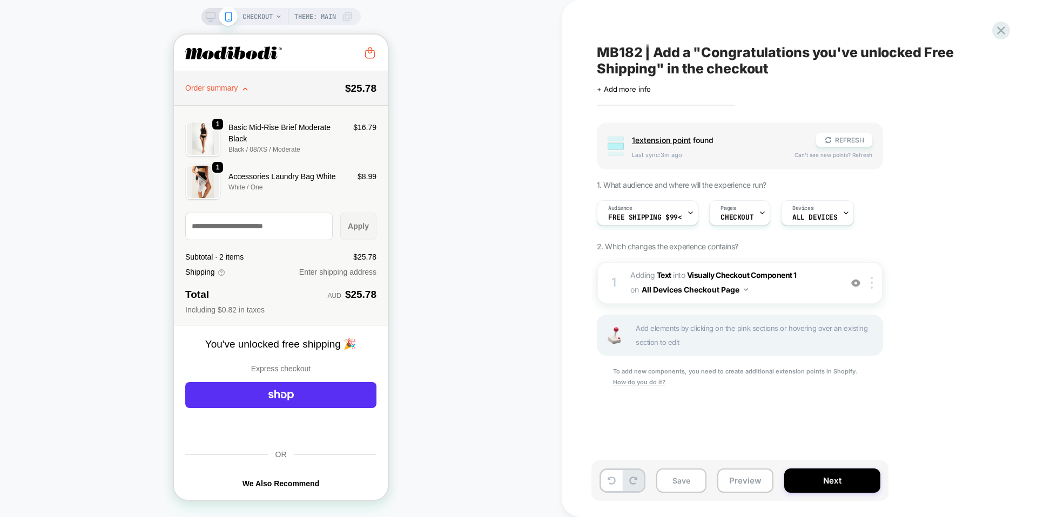
scroll to position [0, 1]
click at [247, 89] on icon "button" at bounding box center [246, 89] width 4 height 2
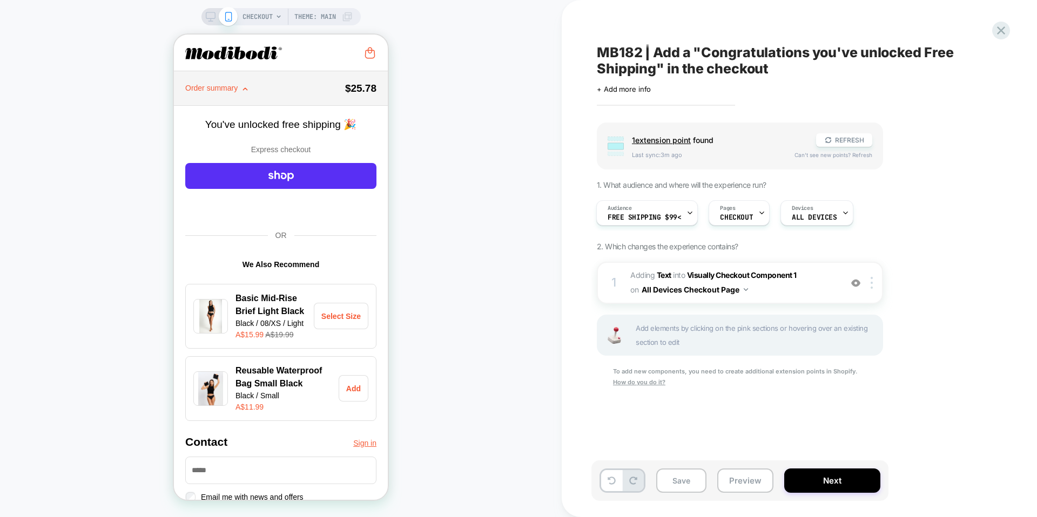
click at [445, 164] on div "CHECKOUT Theme: MAIN" at bounding box center [281, 259] width 562 height 496
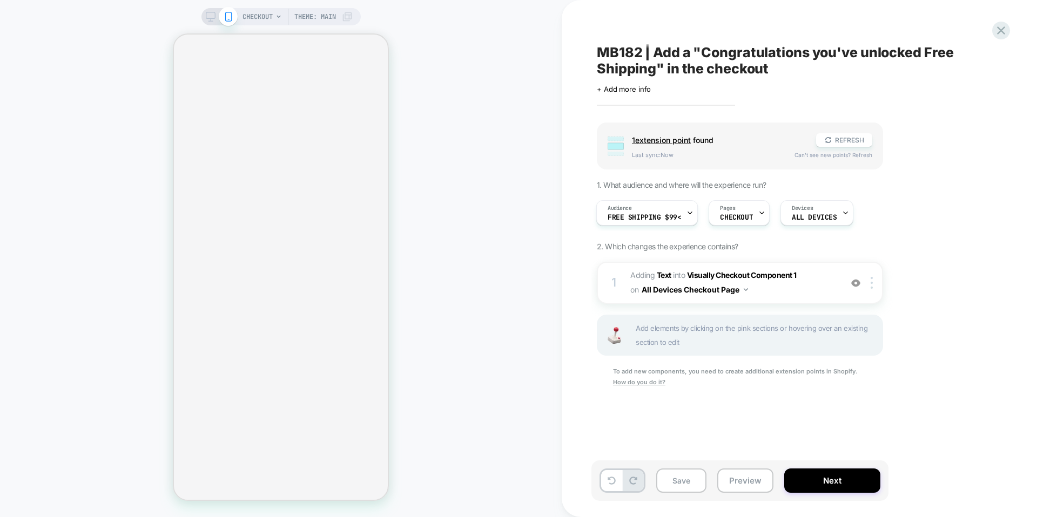
select select "***"
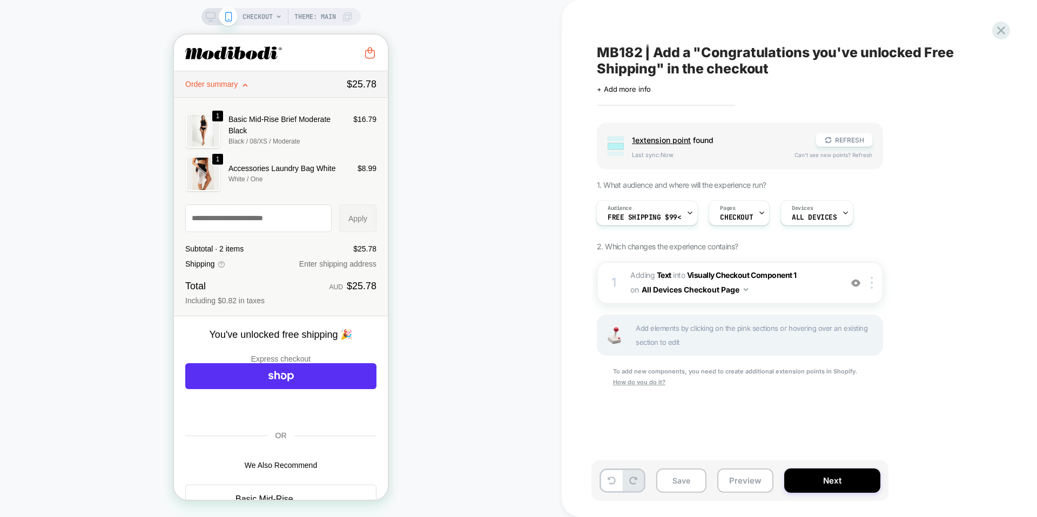
scroll to position [0, 1]
click at [764, 25] on div "MB182 | Add a "Congratulations you've unlocked Free Shipping" in the checkout C…" at bounding box center [793, 259] width 405 height 496
click at [462, 74] on div "CHECKOUT Theme: MAIN" at bounding box center [281, 259] width 562 height 496
click at [691, 475] on button "Save" at bounding box center [681, 481] width 50 height 24
click at [1001, 35] on icon at bounding box center [1001, 30] width 15 height 15
